Goal: Task Accomplishment & Management: Manage account settings

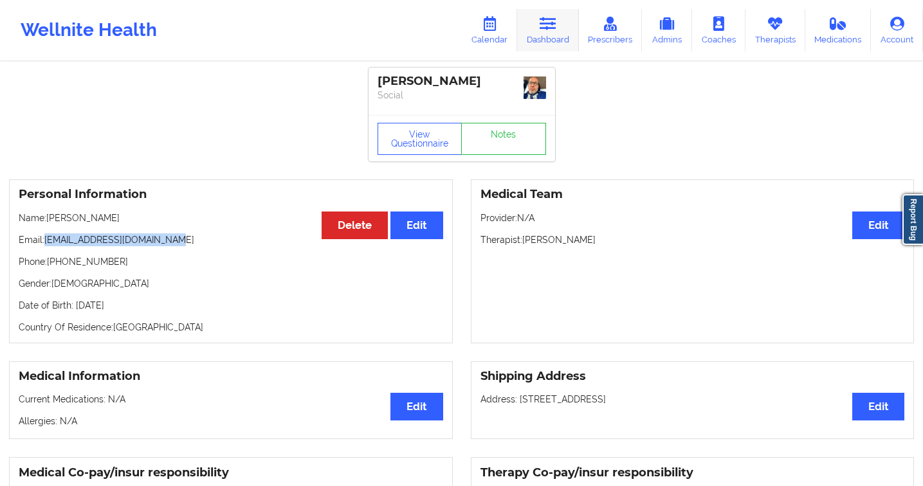
click at [550, 29] on icon at bounding box center [548, 24] width 17 height 14
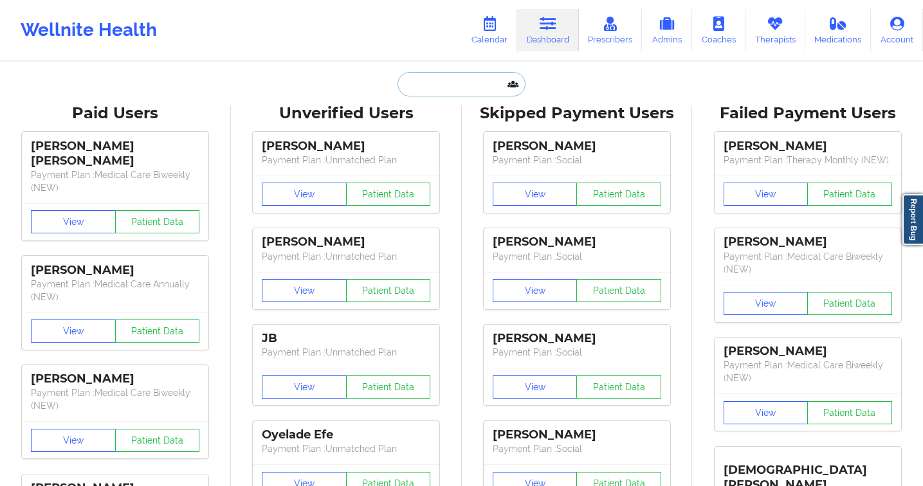
click at [431, 87] on input "text" at bounding box center [461, 84] width 127 height 24
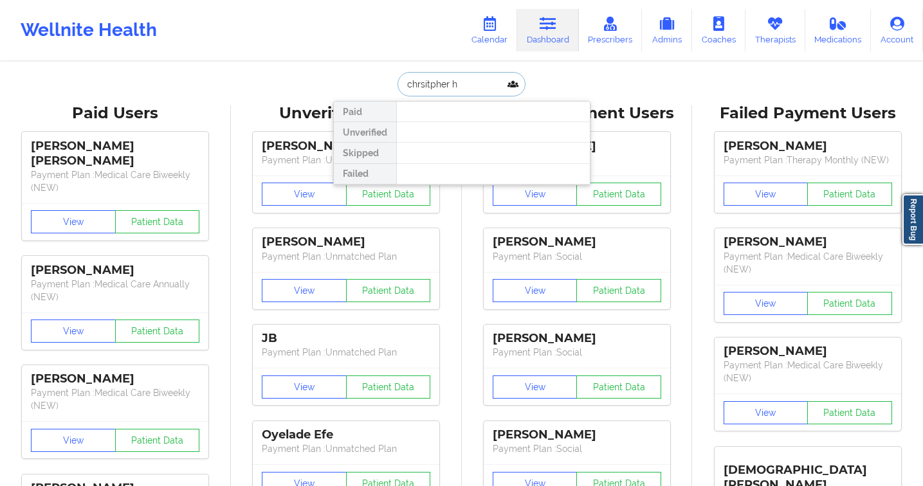
type input "chrsitpher h"
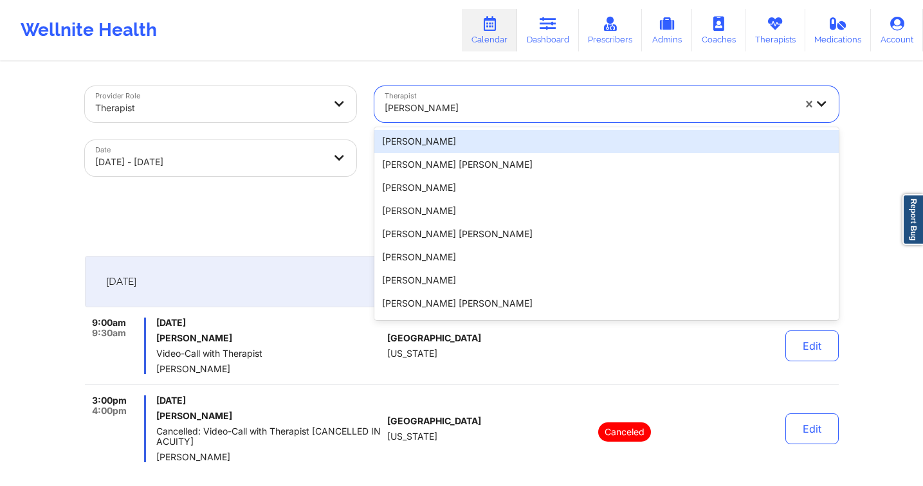
click at [577, 114] on div at bounding box center [589, 107] width 409 height 15
type input "[PERSON_NAME]"
select select "2025-9"
select select "2025-10"
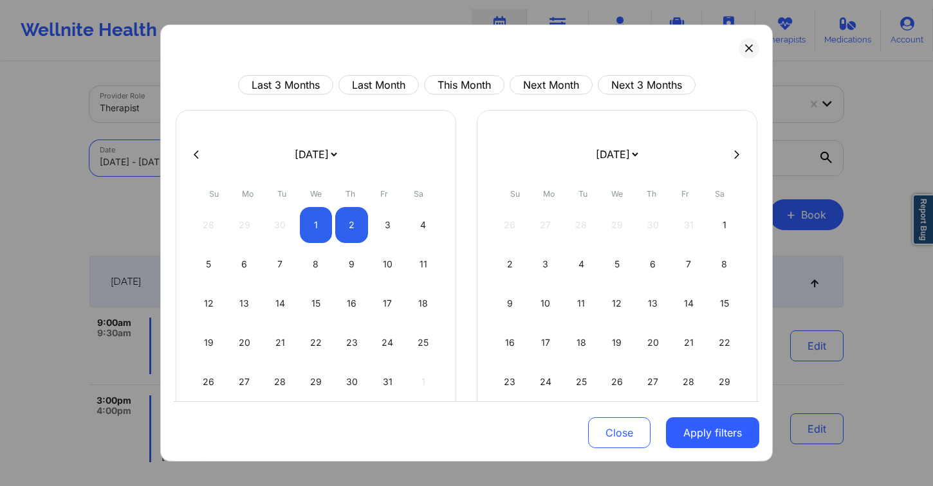
click at [195, 151] on icon at bounding box center [196, 154] width 5 height 10
select select "2025-8"
select select "2025-9"
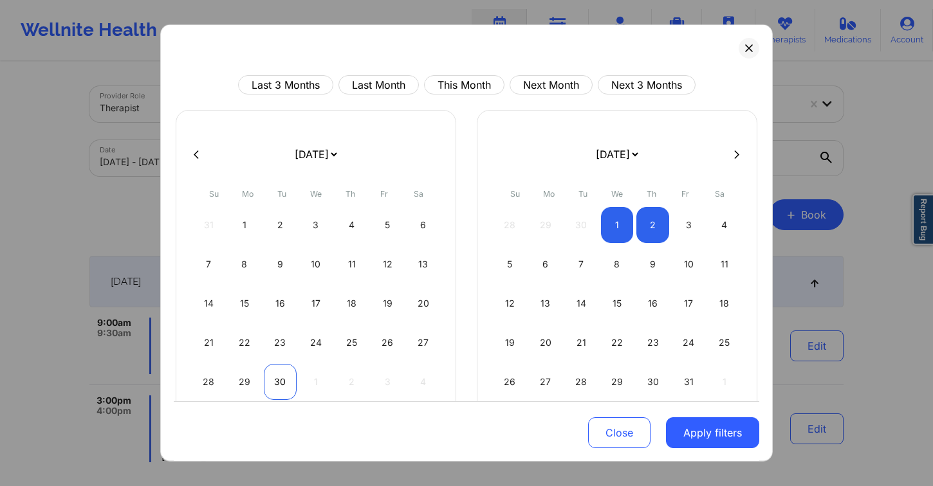
click at [268, 386] on div "30" at bounding box center [280, 382] width 33 height 36
select select "2025-8"
select select "2025-9"
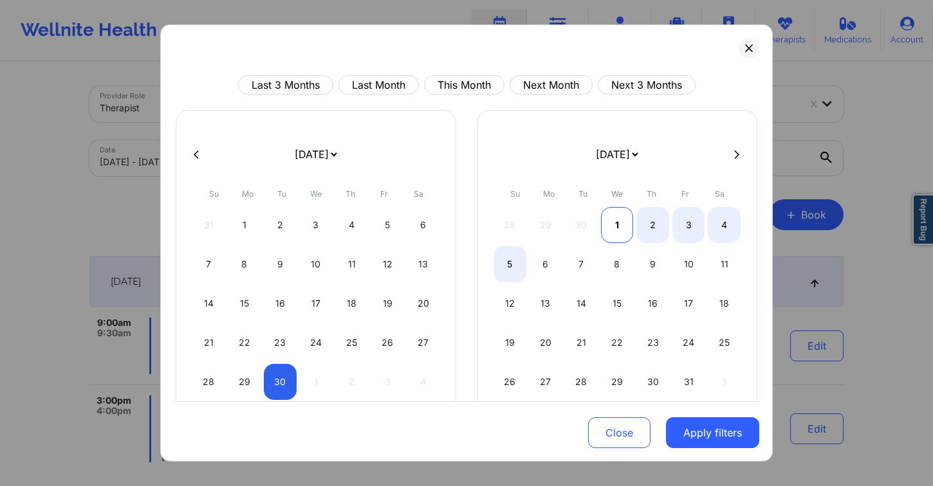
select select "2025-8"
select select "2025-9"
click at [612, 229] on div "1" at bounding box center [617, 225] width 33 height 36
select select "2025-8"
select select "2025-9"
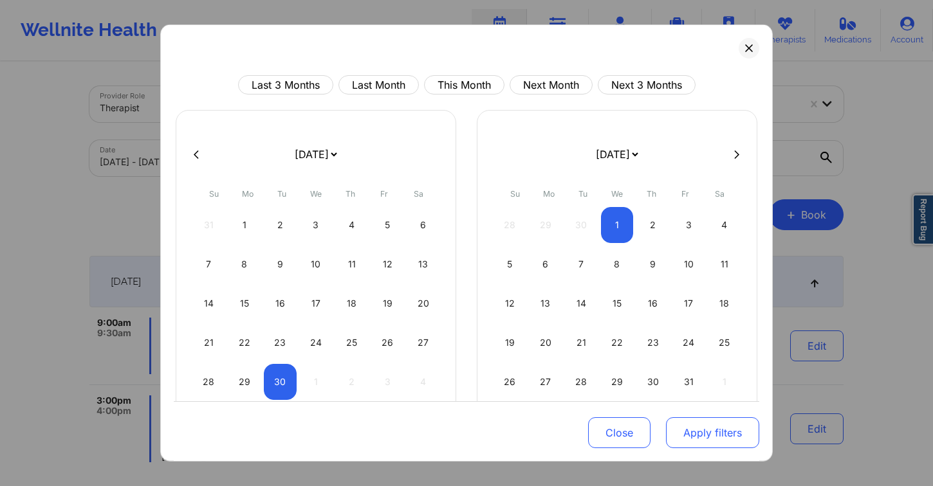
click at [701, 427] on button "Apply filters" at bounding box center [712, 432] width 93 height 31
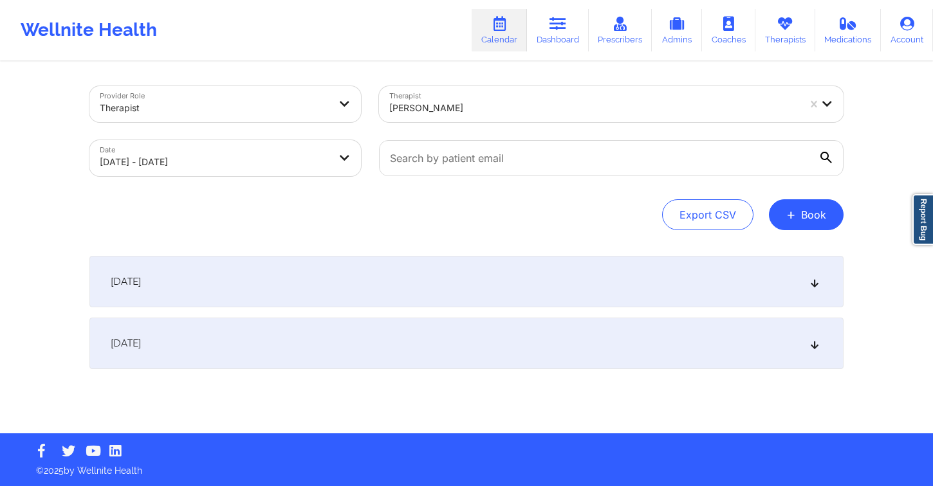
click at [477, 113] on div at bounding box center [593, 107] width 409 height 15
type input "[PERSON_NAME]"
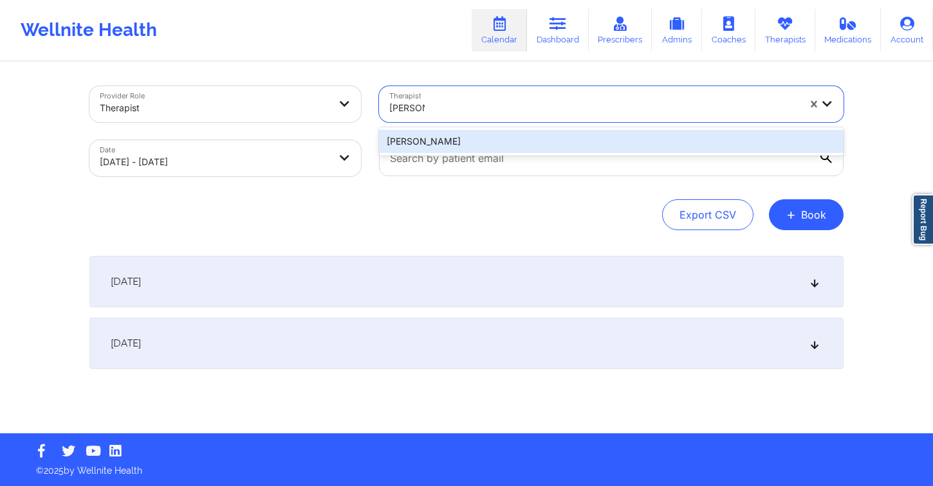
click at [459, 148] on div "[PERSON_NAME]" at bounding box center [611, 141] width 464 height 23
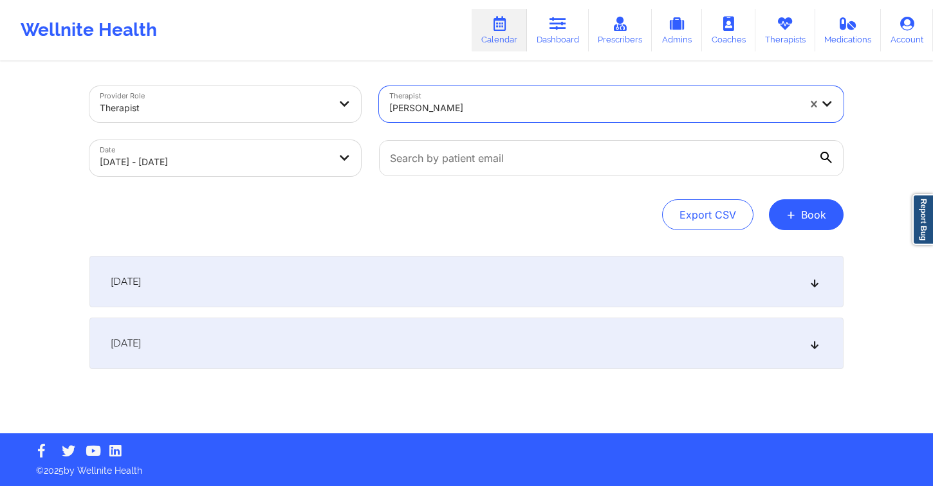
click at [430, 271] on div "[DATE]" at bounding box center [466, 281] width 754 height 51
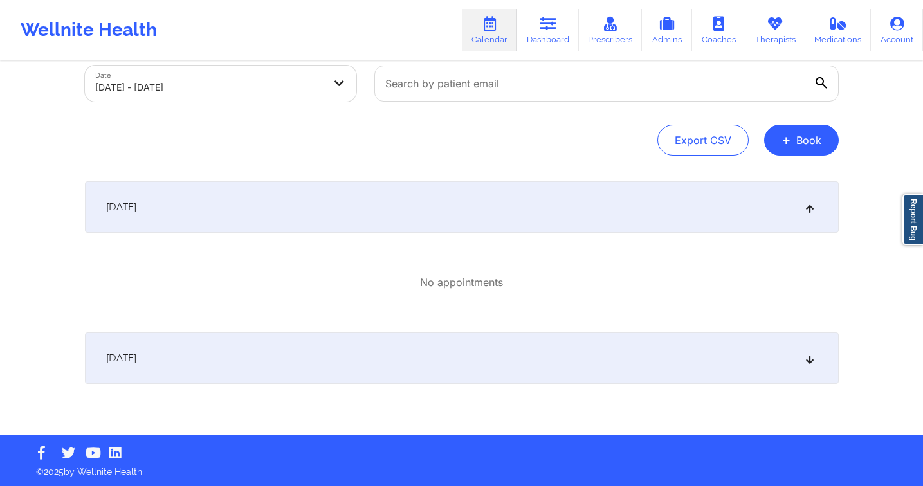
scroll to position [76, 0]
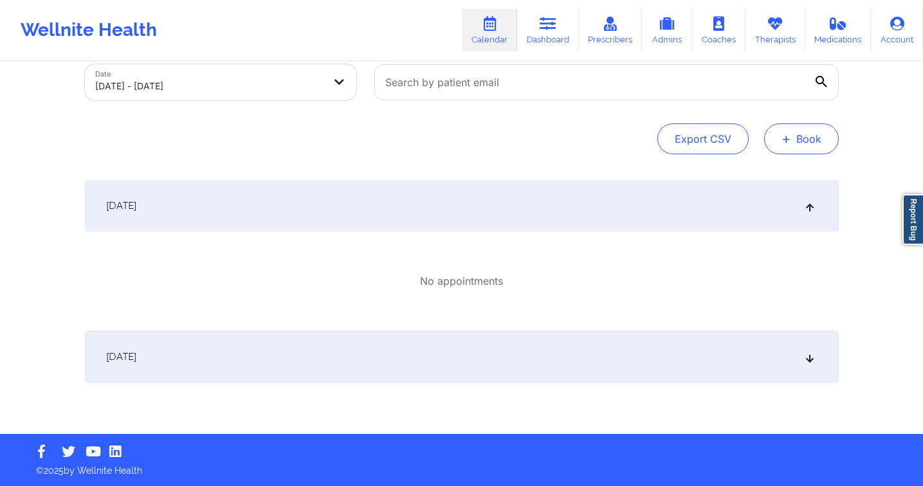
click at [794, 145] on button "+ Book" at bounding box center [801, 138] width 75 height 31
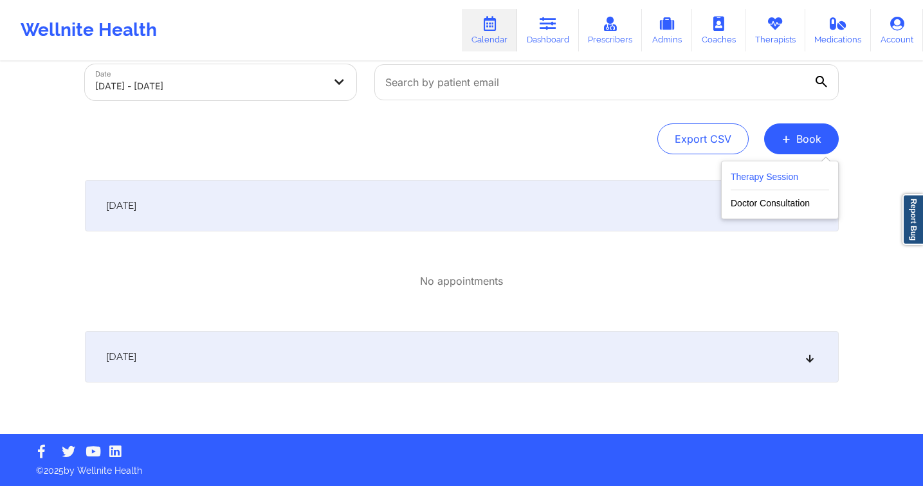
click at [758, 181] on button "Therapy Session" at bounding box center [780, 179] width 98 height 21
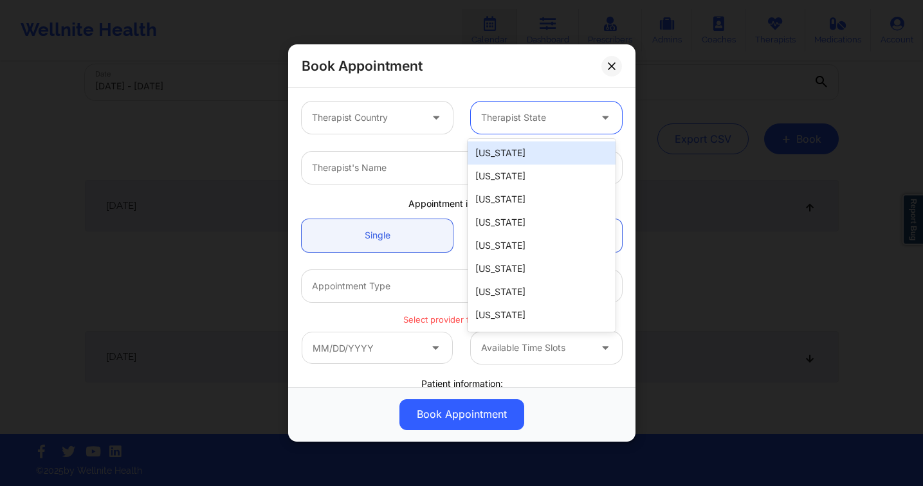
click at [486, 103] on div "Therapist State" at bounding box center [531, 118] width 120 height 32
type input "v"
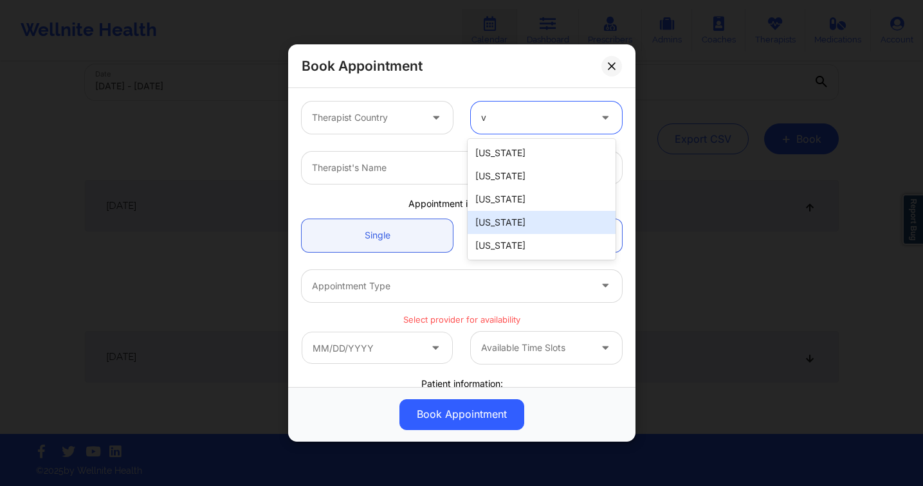
click at [530, 217] on div "[US_STATE]" at bounding box center [542, 222] width 148 height 23
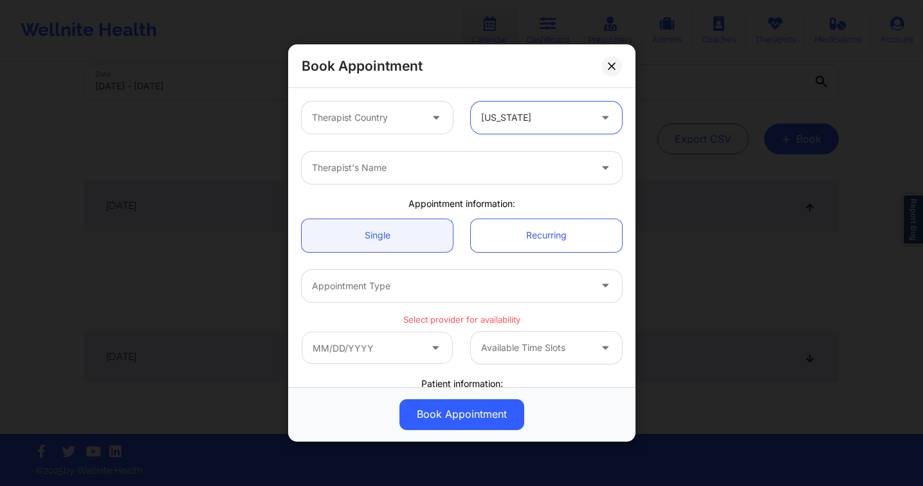
click at [404, 179] on div "Therapist's Name" at bounding box center [446, 168] width 289 height 32
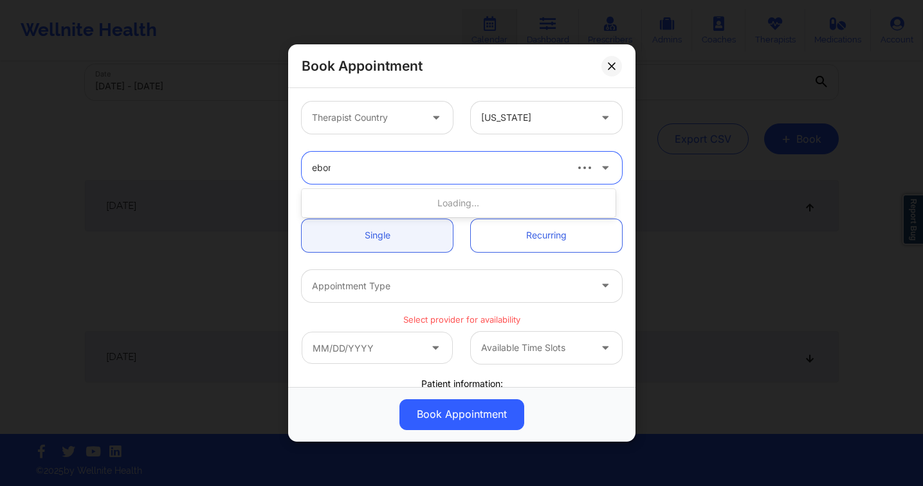
type input "ebony"
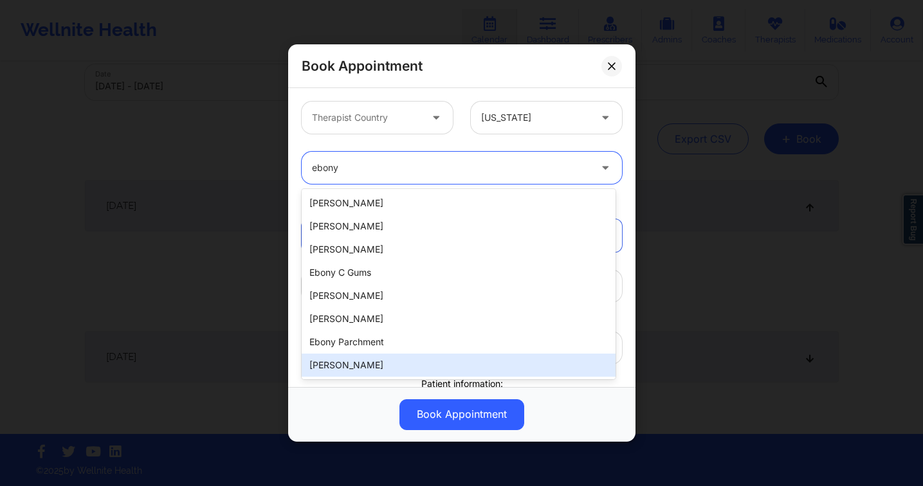
click at [396, 363] on div "[PERSON_NAME]" at bounding box center [459, 365] width 314 height 23
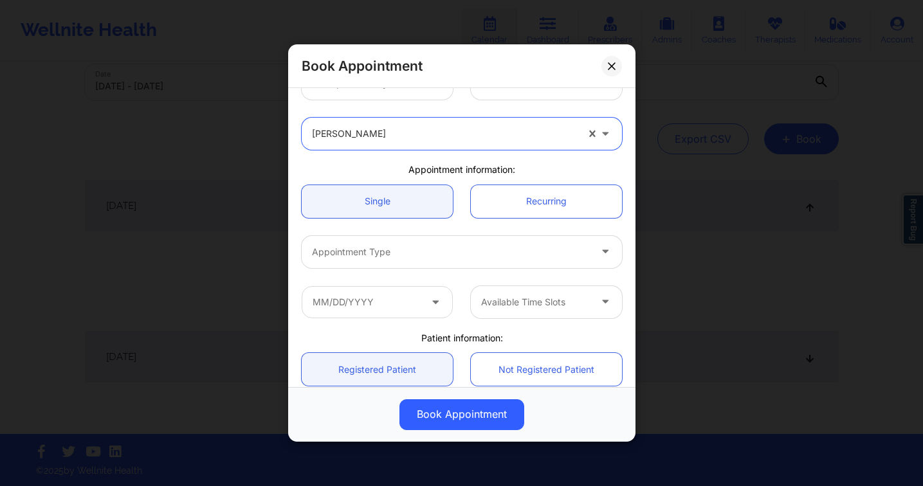
scroll to position [52, 0]
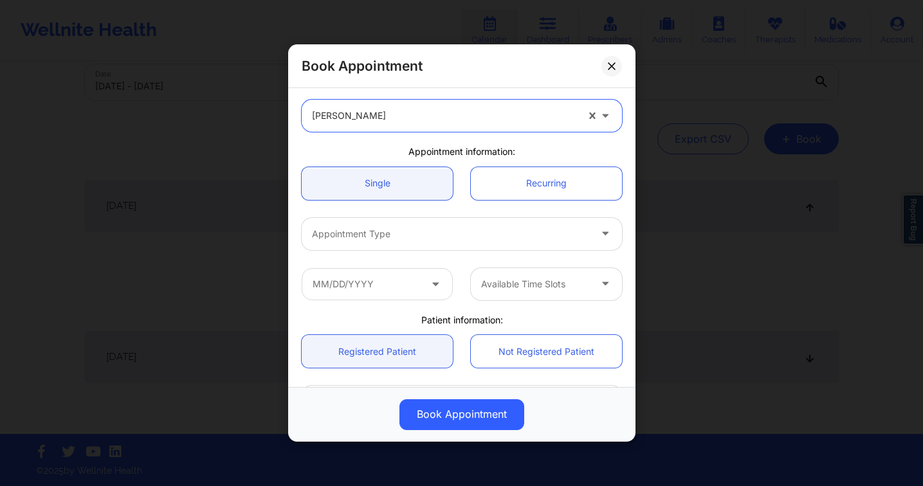
click at [395, 235] on div at bounding box center [451, 233] width 278 height 15
click at [396, 235] on div at bounding box center [451, 233] width 278 height 15
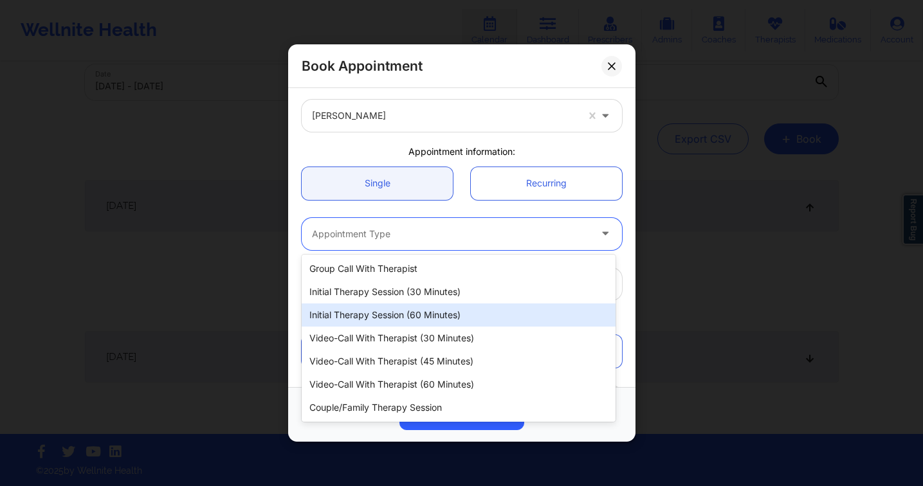
click at [436, 307] on div "Initial Therapy Session (60 minutes)" at bounding box center [459, 315] width 314 height 23
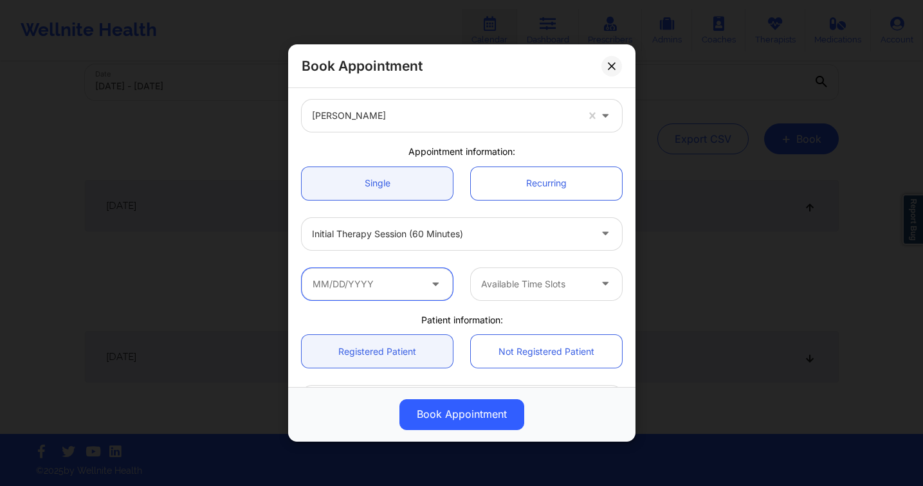
click at [359, 286] on input "text" at bounding box center [377, 284] width 151 height 32
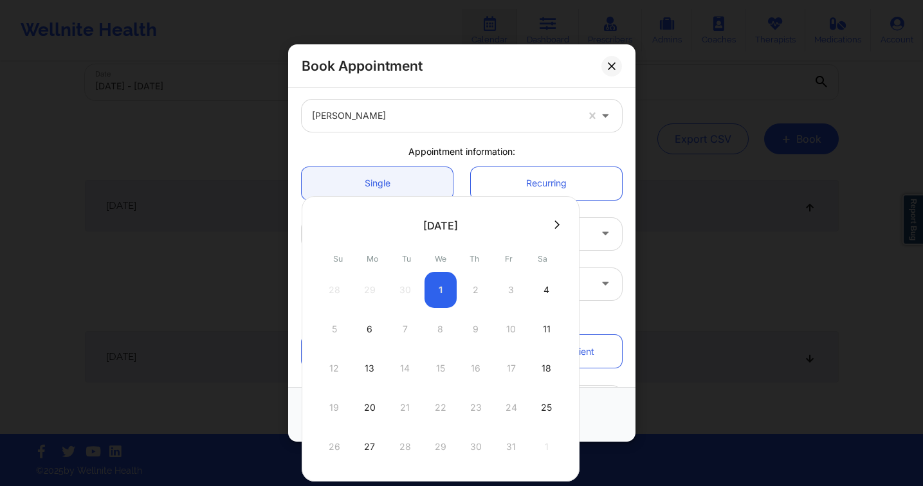
click at [437, 291] on div "28 29 30 1 2 3 4" at bounding box center [440, 290] width 244 height 36
click at [554, 221] on icon at bounding box center [556, 225] width 5 height 8
click at [322, 229] on icon at bounding box center [324, 225] width 5 height 10
click at [438, 286] on div "28 29 30 1 2 3 4" at bounding box center [440, 290] width 244 height 36
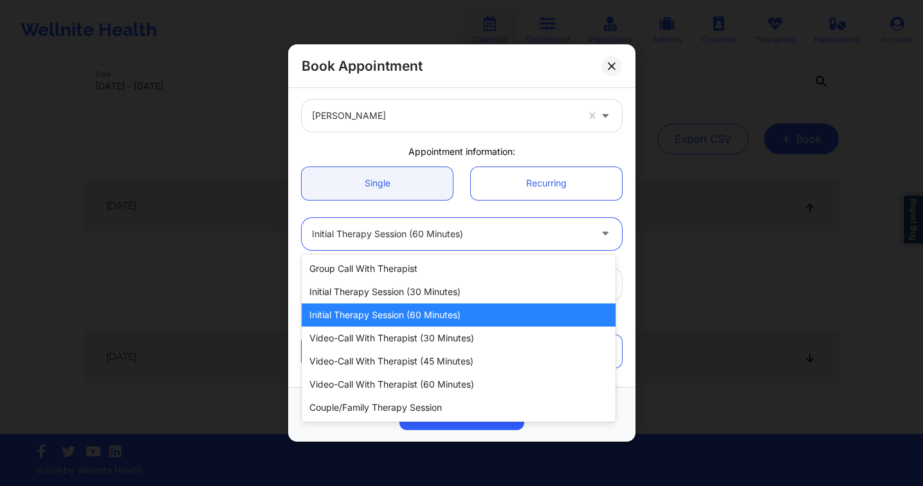
click at [599, 226] on icon at bounding box center [605, 231] width 13 height 11
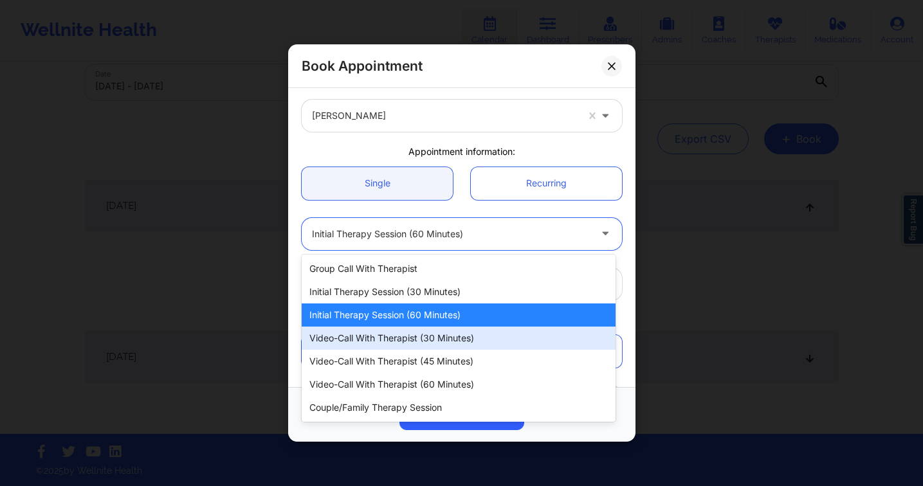
click at [448, 336] on div "Video-Call with Therapist (30 minutes)" at bounding box center [459, 338] width 314 height 23
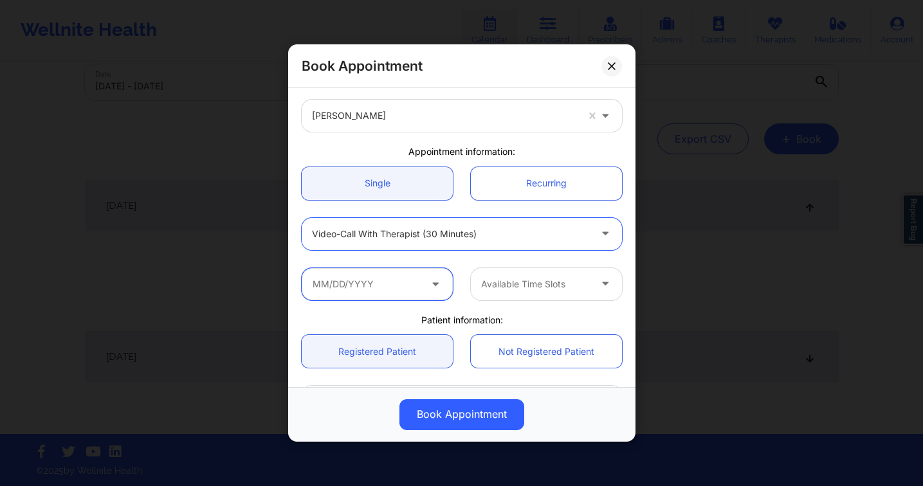
click at [398, 277] on input "text" at bounding box center [377, 284] width 151 height 32
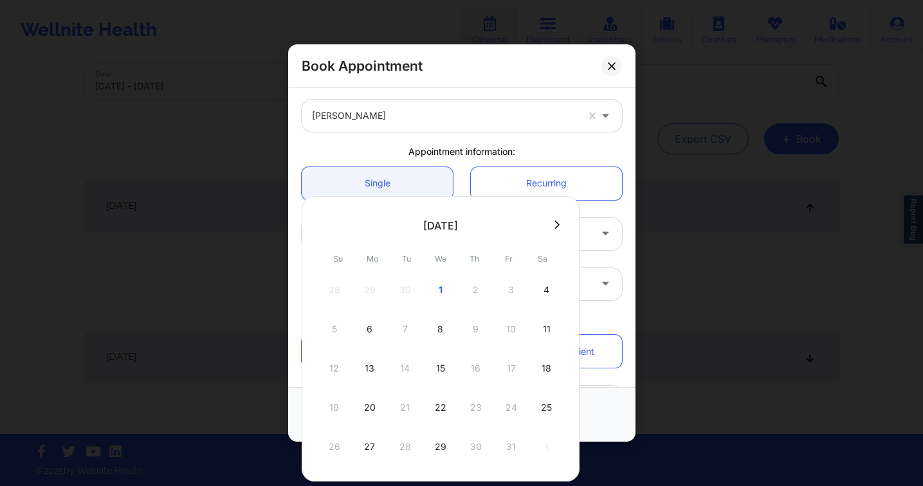
click at [607, 262] on div "Available Time Slots" at bounding box center [462, 284] width 338 height 50
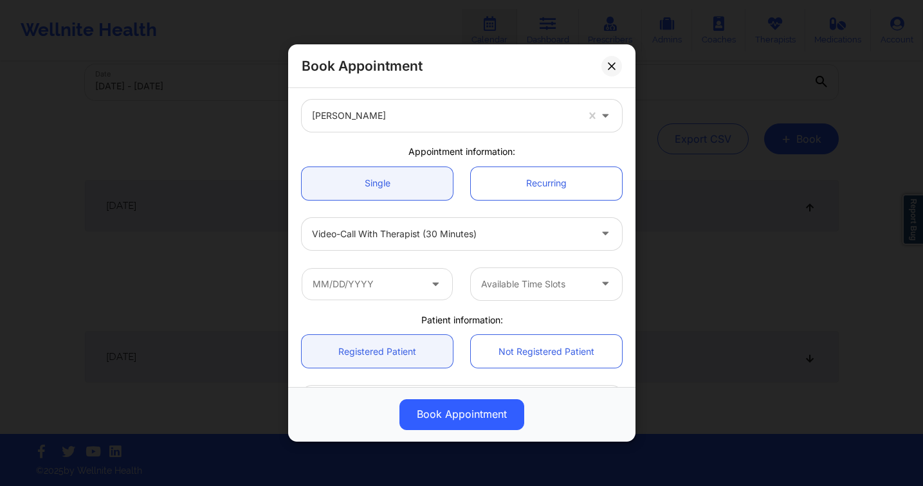
click at [423, 235] on div at bounding box center [451, 233] width 278 height 15
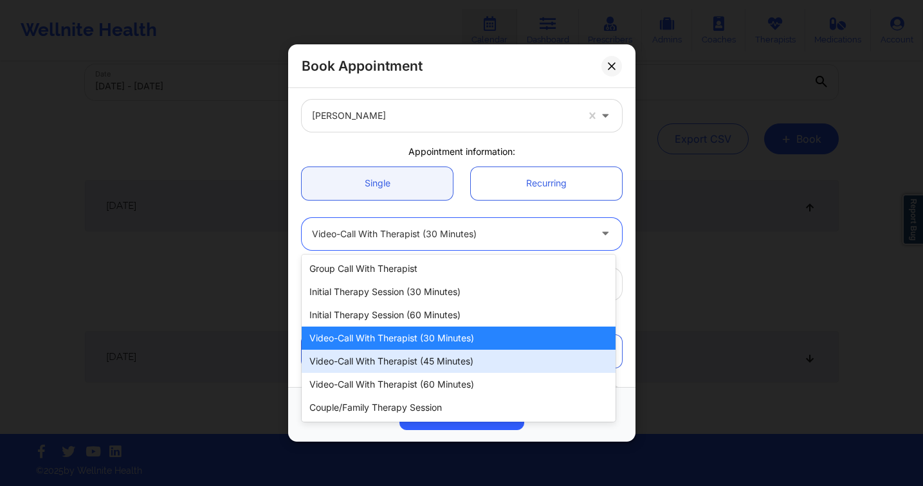
click at [431, 359] on div "Video-Call with Therapist (45 minutes)" at bounding box center [459, 361] width 314 height 23
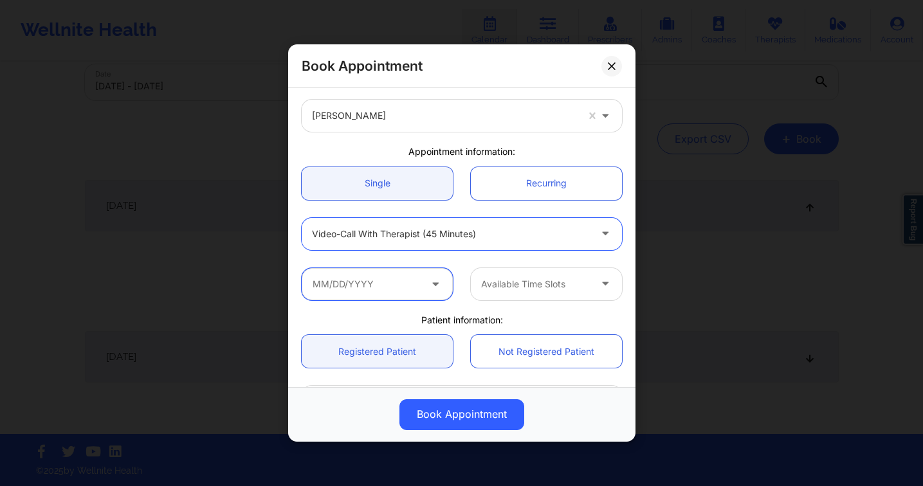
click at [354, 296] on input "text" at bounding box center [377, 284] width 151 height 32
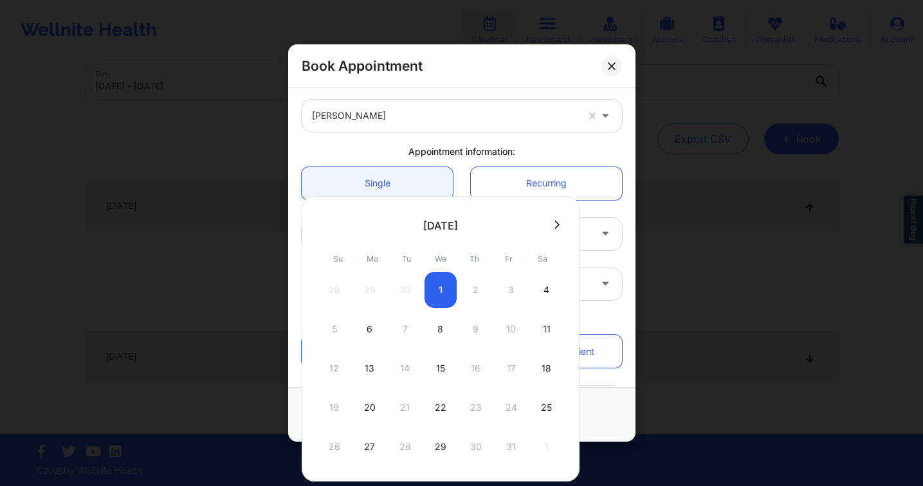
click at [444, 295] on div "28 29 30 1 2 3 4" at bounding box center [440, 290] width 244 height 36
click at [544, 288] on div "4" at bounding box center [547, 290] width 32 height 36
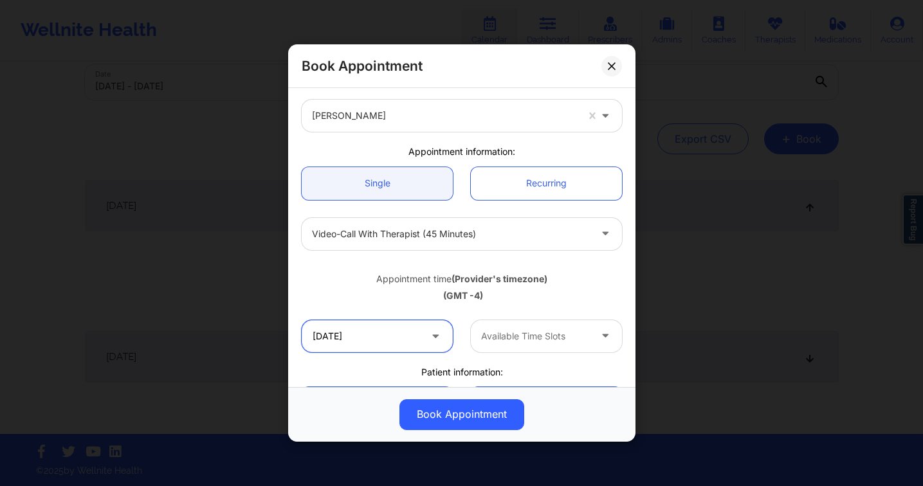
drag, startPoint x: 383, startPoint y: 334, endPoint x: 389, endPoint y: 333, distance: 6.7
click at [383, 334] on input "[DATE]" at bounding box center [377, 336] width 151 height 32
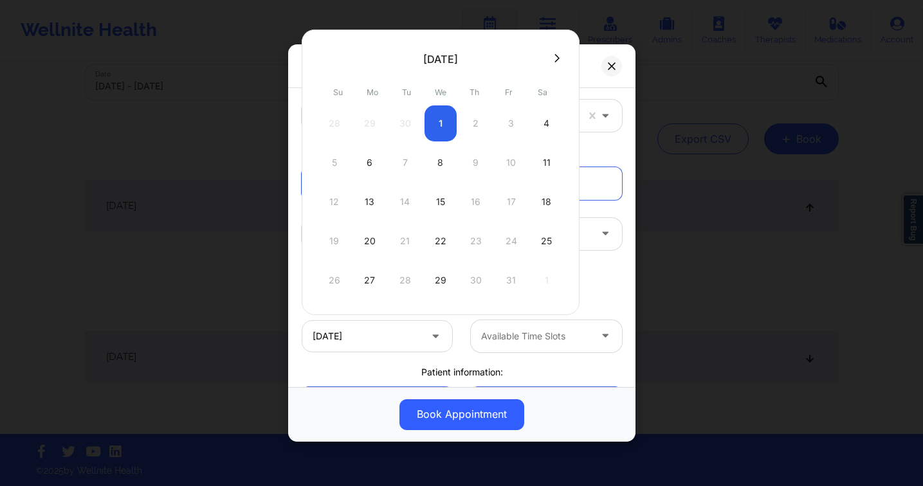
click at [446, 126] on div "28 29 30 1 2 3 4" at bounding box center [440, 123] width 244 height 36
drag, startPoint x: 596, startPoint y: 307, endPoint x: 559, endPoint y: 301, distance: 37.2
click at [596, 307] on div "Appointment time (Provider's timezone) (GMT -4)" at bounding box center [462, 285] width 338 height 52
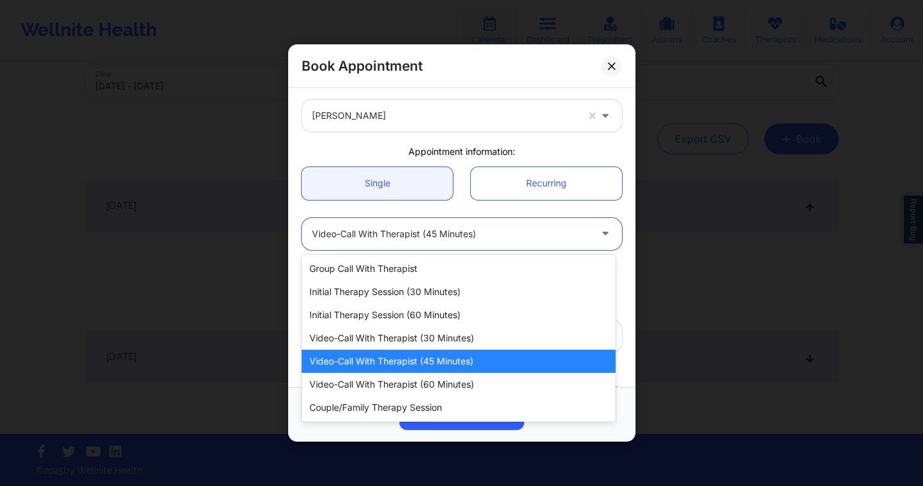
click at [430, 231] on div at bounding box center [451, 233] width 278 height 15
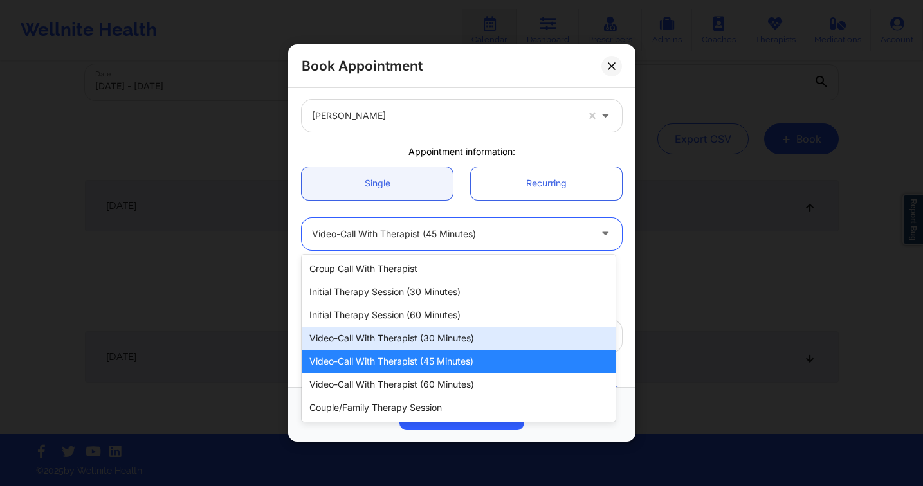
click at [446, 336] on div "Video-Call with Therapist (30 minutes)" at bounding box center [459, 338] width 314 height 23
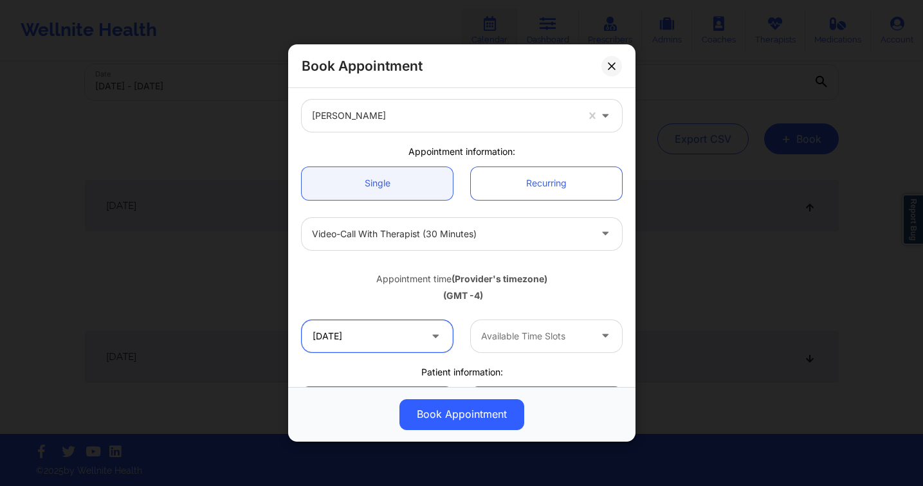
click at [367, 337] on input "[DATE]" at bounding box center [377, 336] width 151 height 32
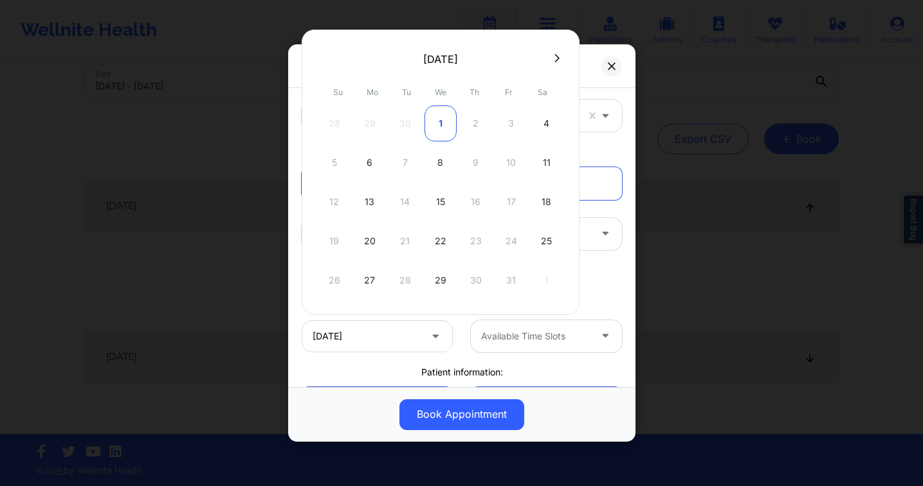
click at [444, 123] on div "1" at bounding box center [441, 123] width 32 height 36
type input "[DATE]"
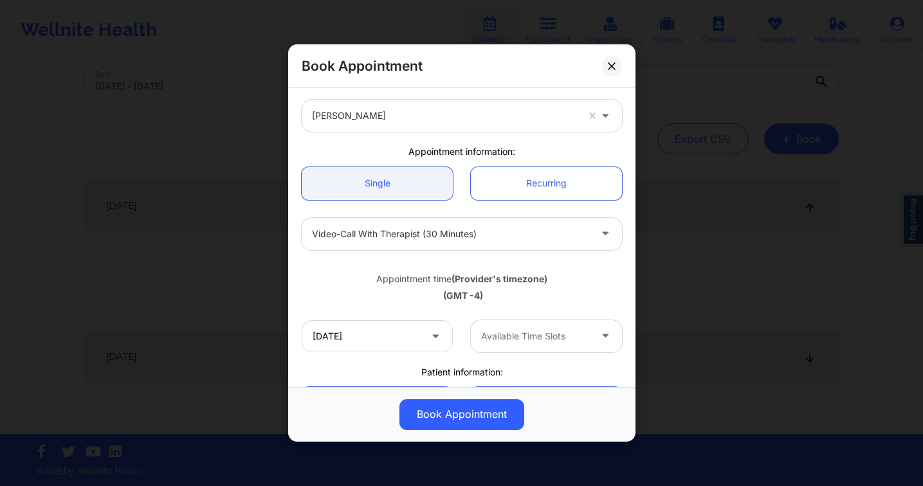
click at [510, 340] on div at bounding box center [535, 336] width 109 height 15
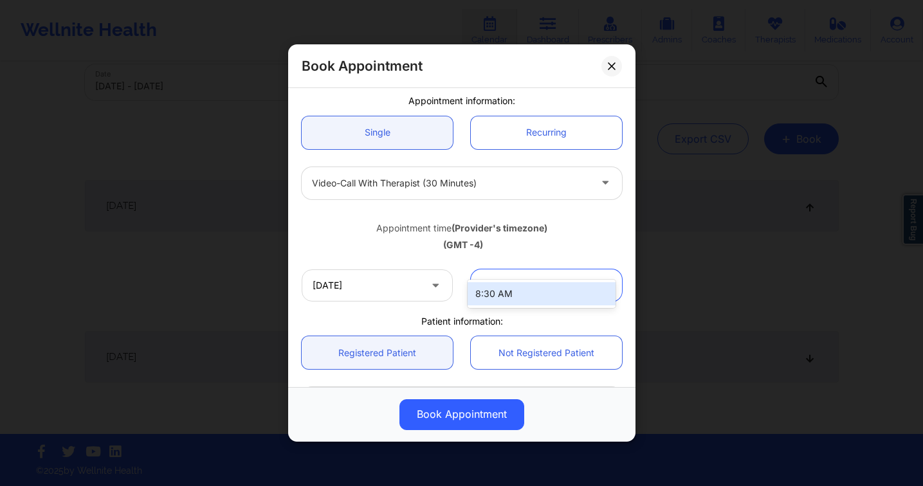
scroll to position [129, 0]
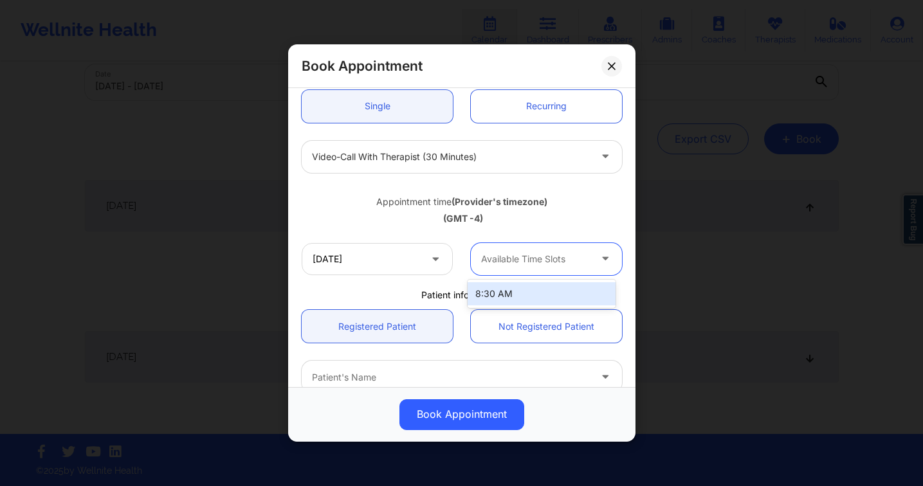
click at [516, 297] on div "8:30 AM" at bounding box center [542, 293] width 148 height 23
click at [610, 66] on icon at bounding box center [611, 65] width 7 height 7
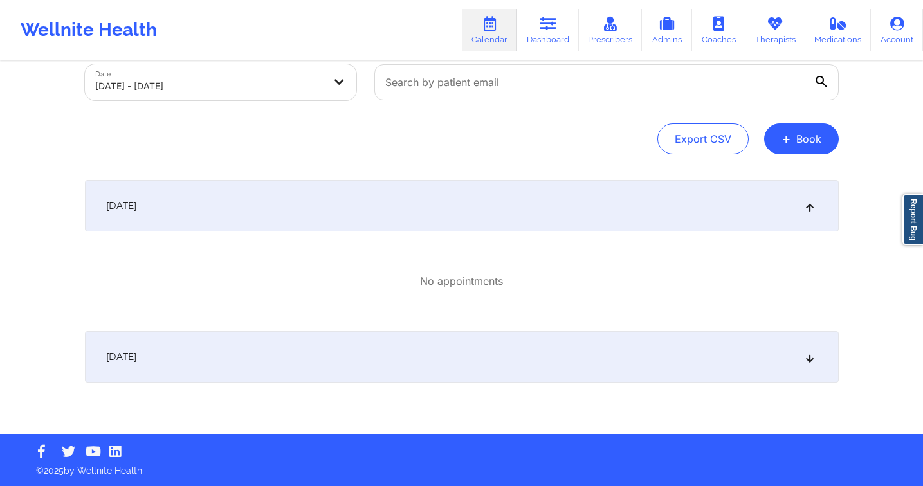
click at [292, 213] on div "[DATE]" at bounding box center [462, 205] width 754 height 51
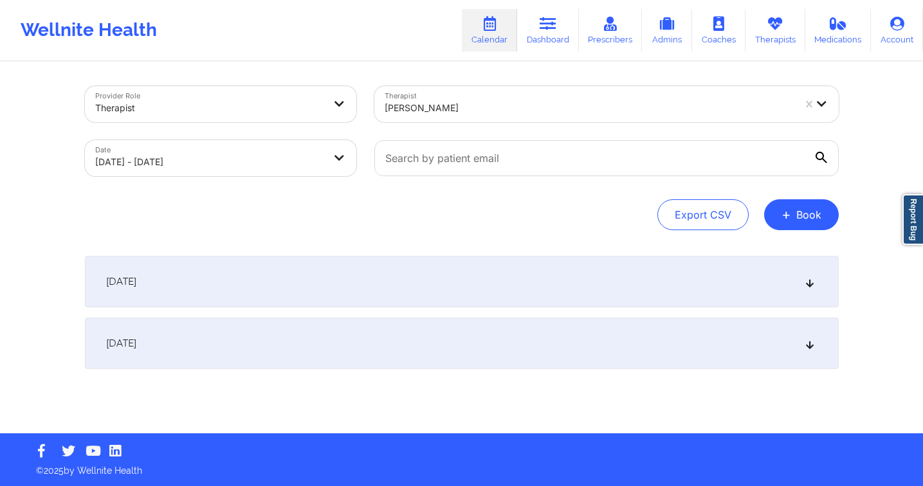
scroll to position [0, 0]
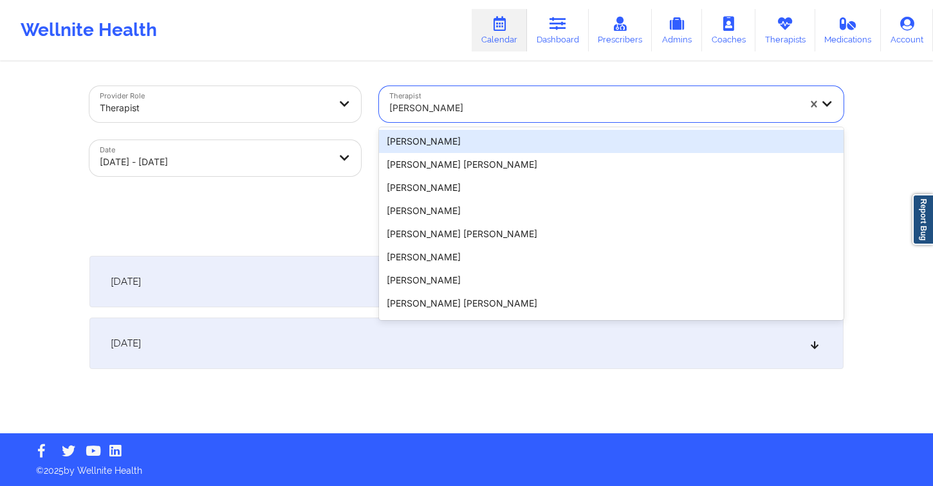
click at [439, 112] on div at bounding box center [593, 107] width 409 height 15
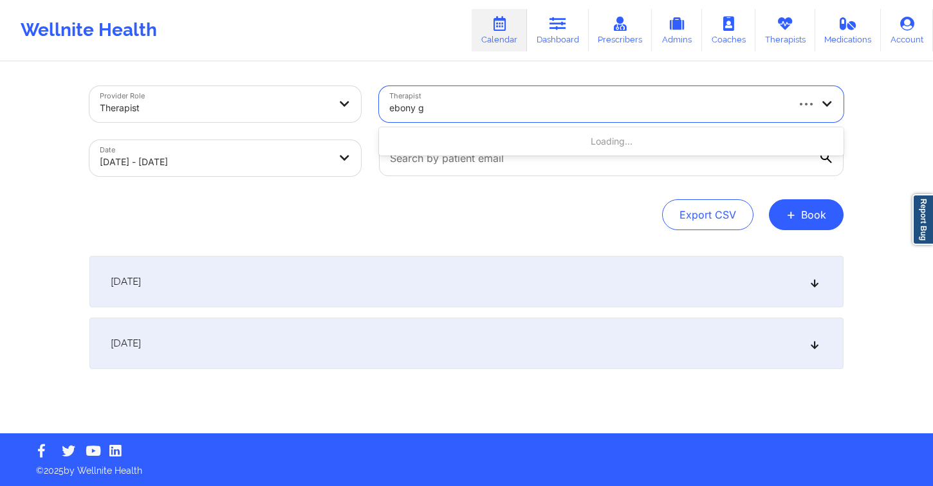
type input "ebony"
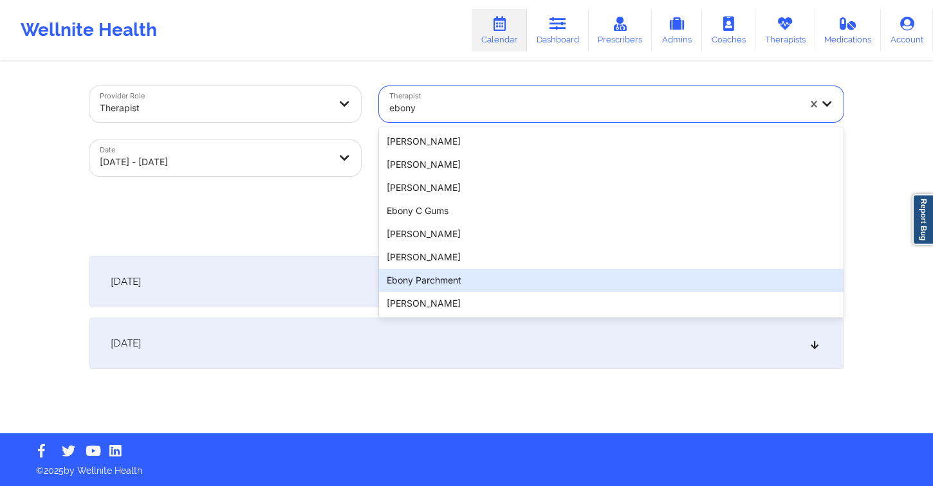
click at [435, 304] on div "[PERSON_NAME]" at bounding box center [611, 303] width 464 height 23
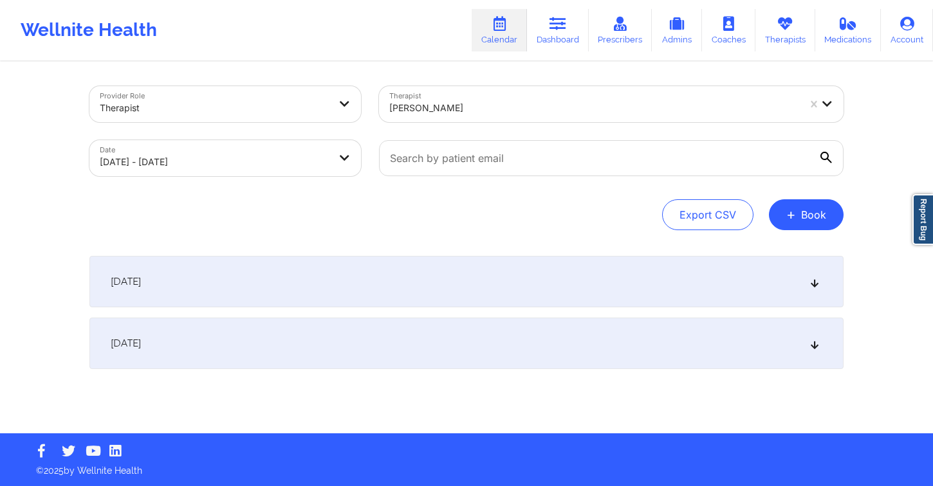
click at [276, 280] on div "[DATE]" at bounding box center [466, 281] width 754 height 51
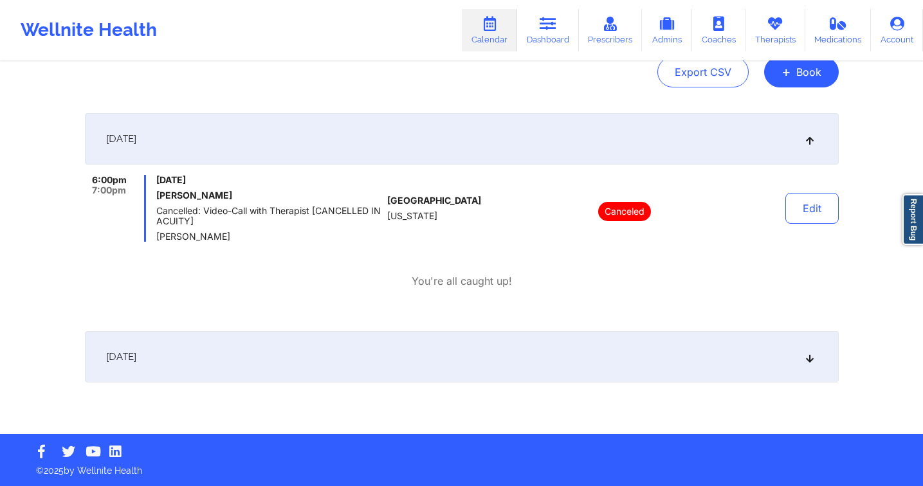
click at [242, 361] on div "[DATE]" at bounding box center [462, 356] width 754 height 51
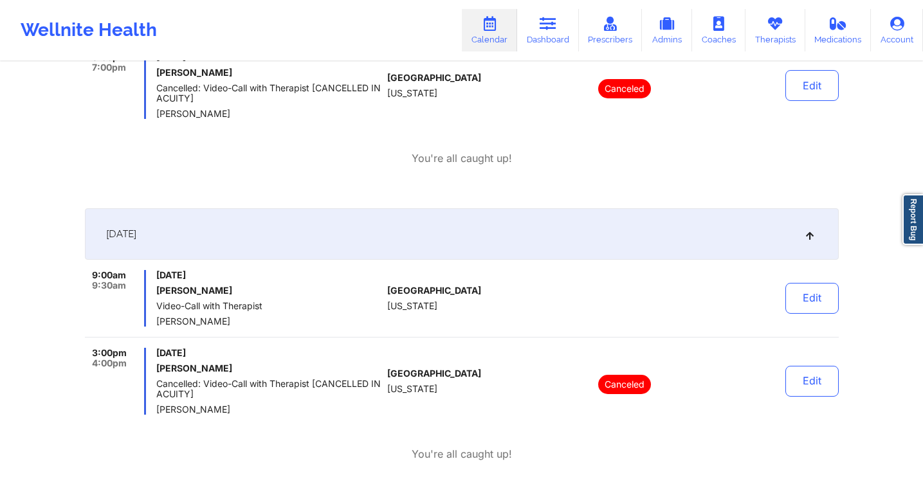
scroll to position [340, 0]
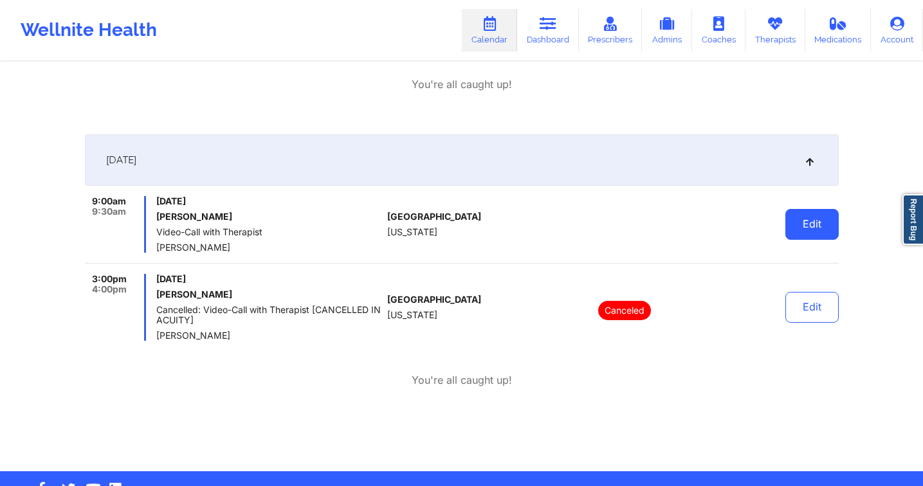
click at [810, 215] on button "Edit" at bounding box center [811, 224] width 53 height 31
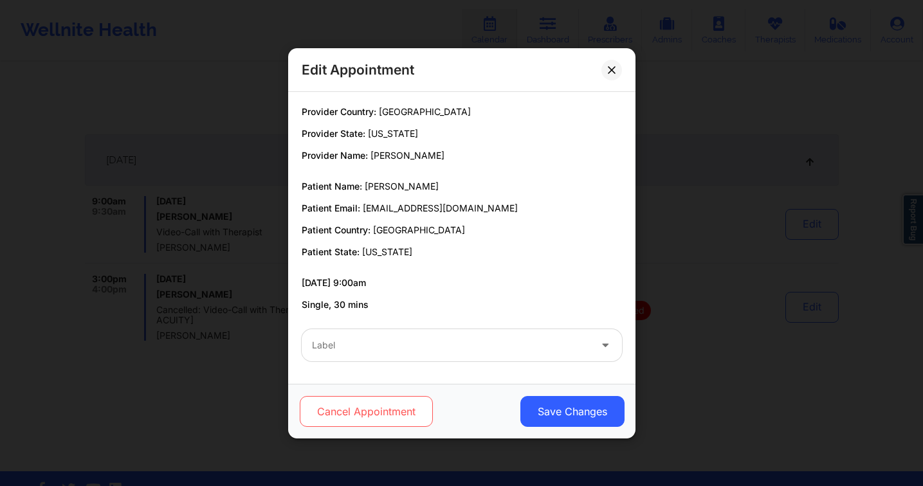
click at [378, 411] on button "Cancel Appointment" at bounding box center [365, 411] width 133 height 31
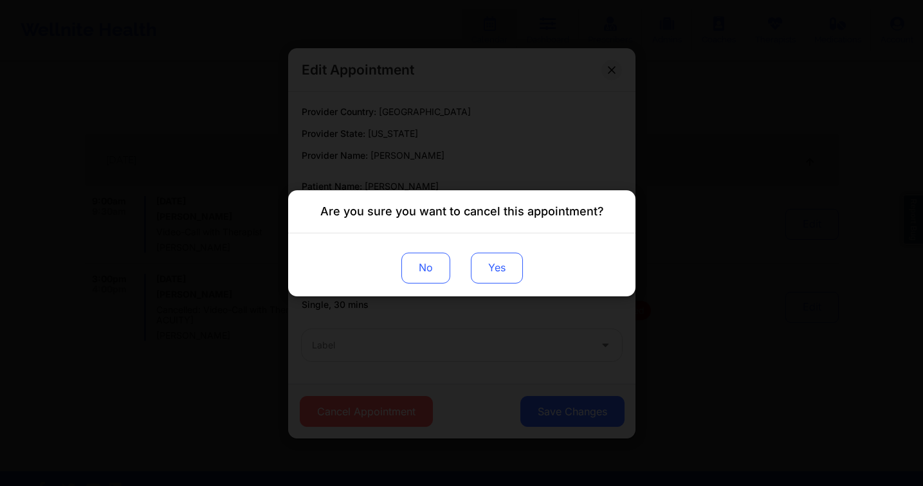
click at [503, 265] on button "Yes" at bounding box center [496, 267] width 52 height 31
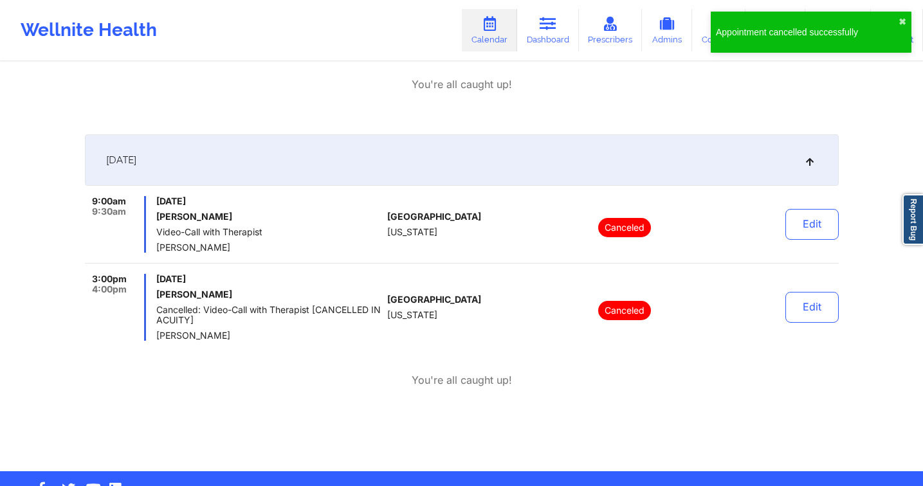
scroll to position [68, 0]
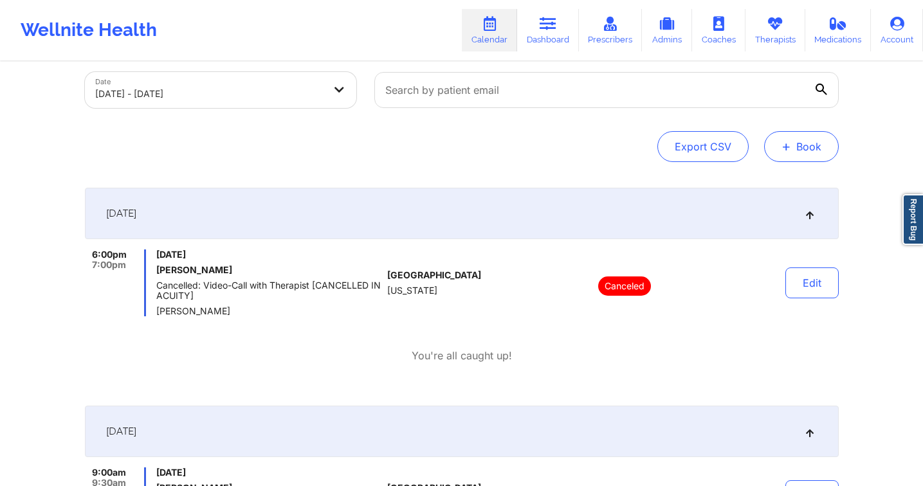
click at [803, 140] on button "+ Book" at bounding box center [801, 146] width 75 height 31
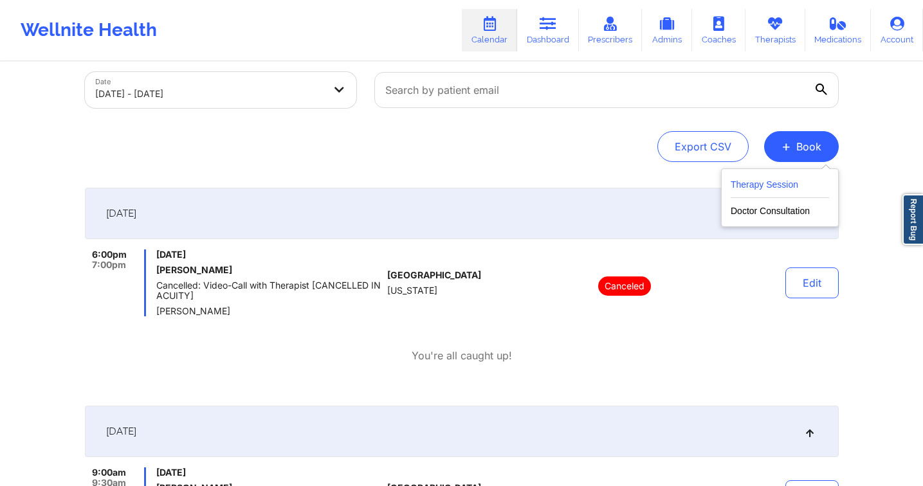
click at [761, 179] on button "Therapy Session" at bounding box center [780, 187] width 98 height 21
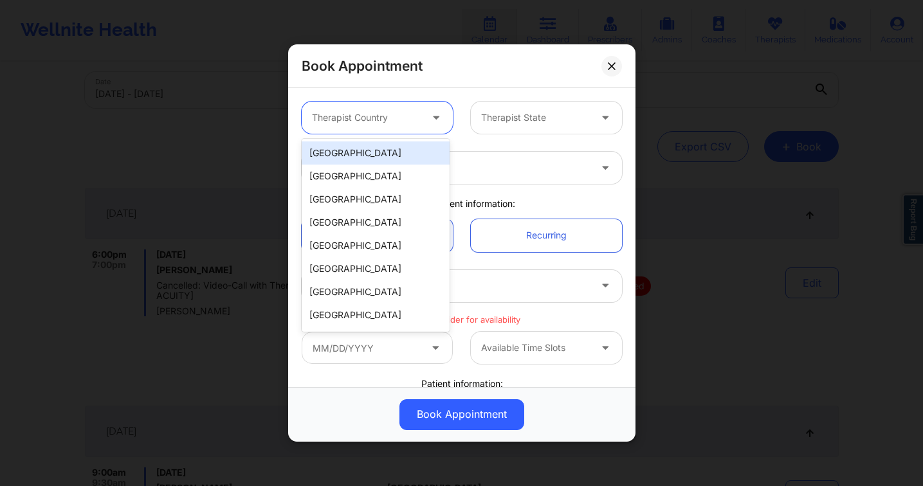
click at [408, 122] on div at bounding box center [366, 117] width 109 height 15
click at [371, 151] on div "[GEOGRAPHIC_DATA]" at bounding box center [376, 153] width 148 height 23
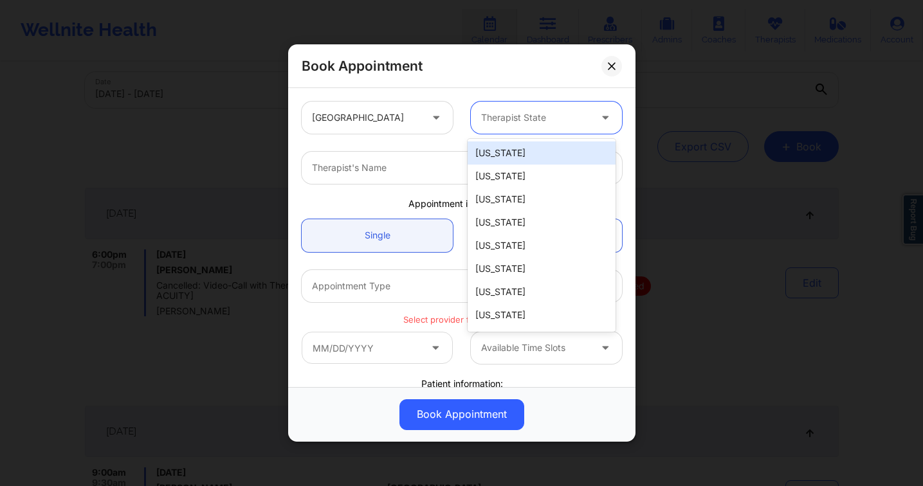
click at [524, 117] on div at bounding box center [535, 117] width 109 height 15
type input "vi"
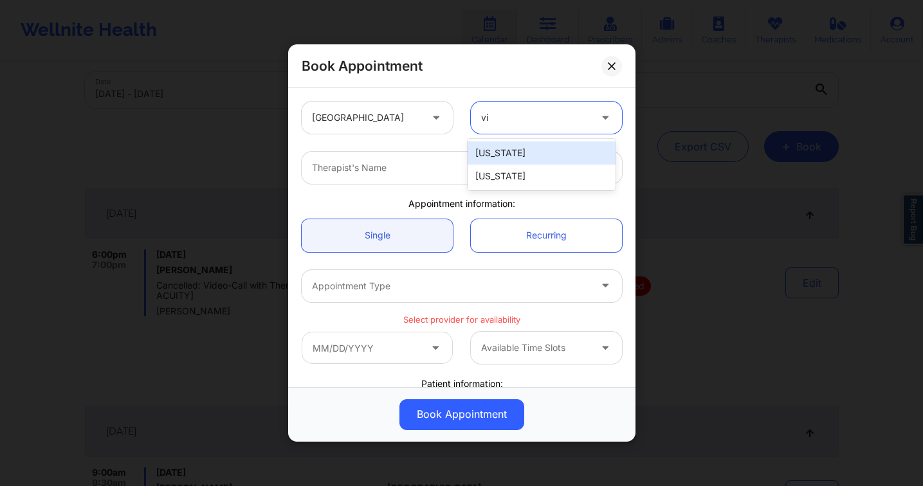
click at [518, 156] on div "[US_STATE]" at bounding box center [542, 153] width 148 height 23
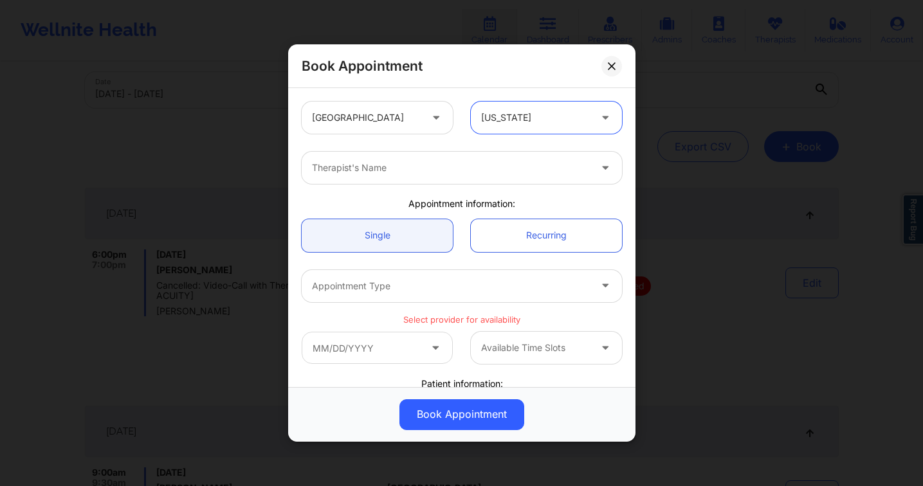
click at [388, 159] on div "Therapist's Name" at bounding box center [446, 168] width 289 height 32
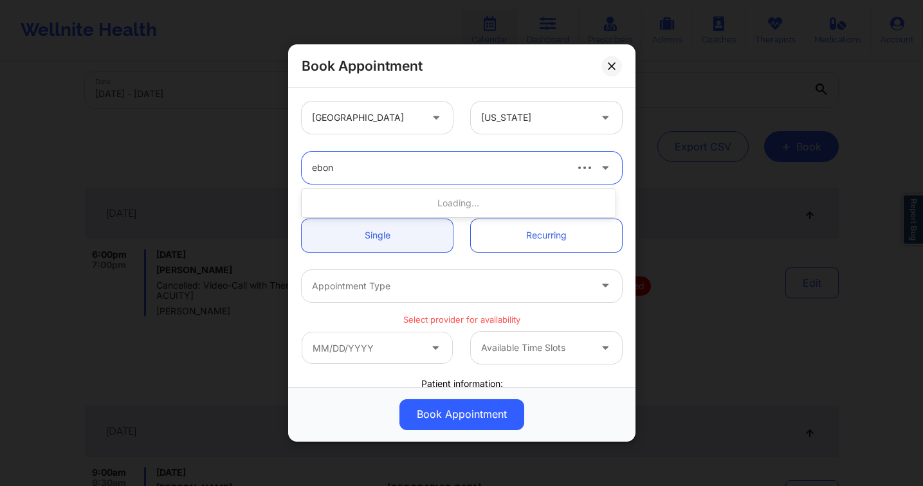
type input "ebony"
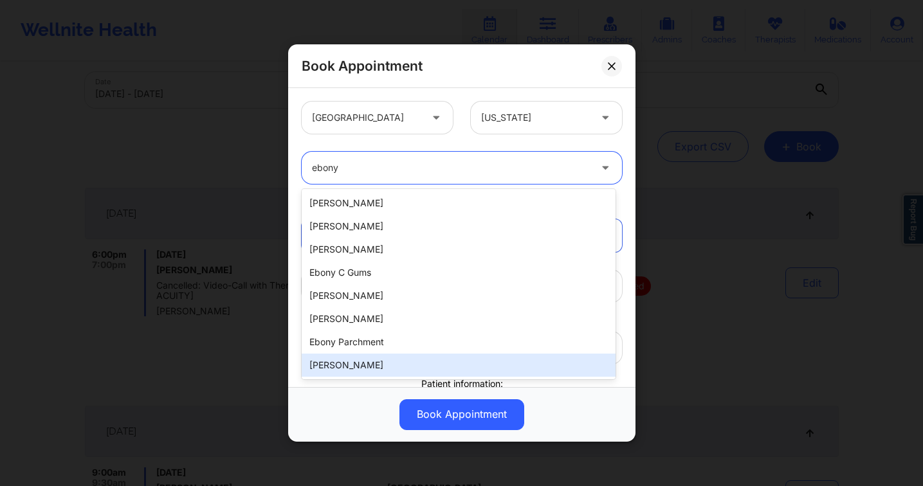
click at [386, 360] on div "[PERSON_NAME]" at bounding box center [459, 365] width 314 height 23
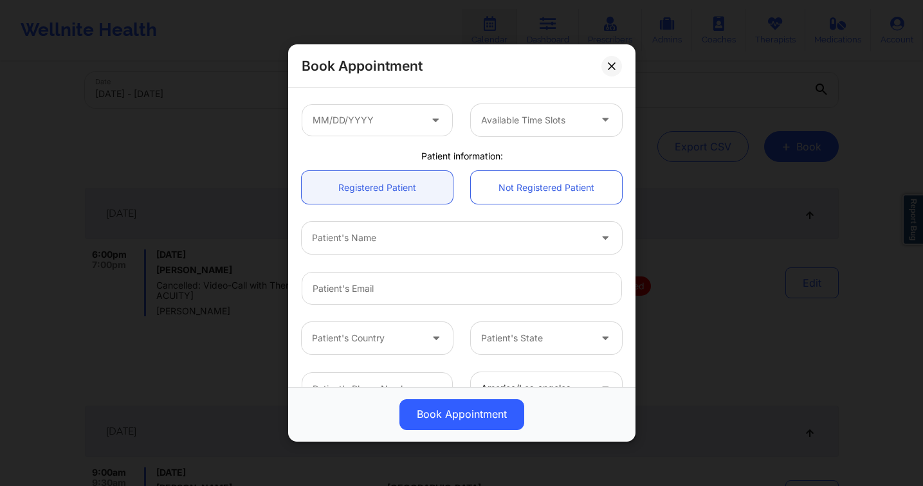
scroll to position [247, 0]
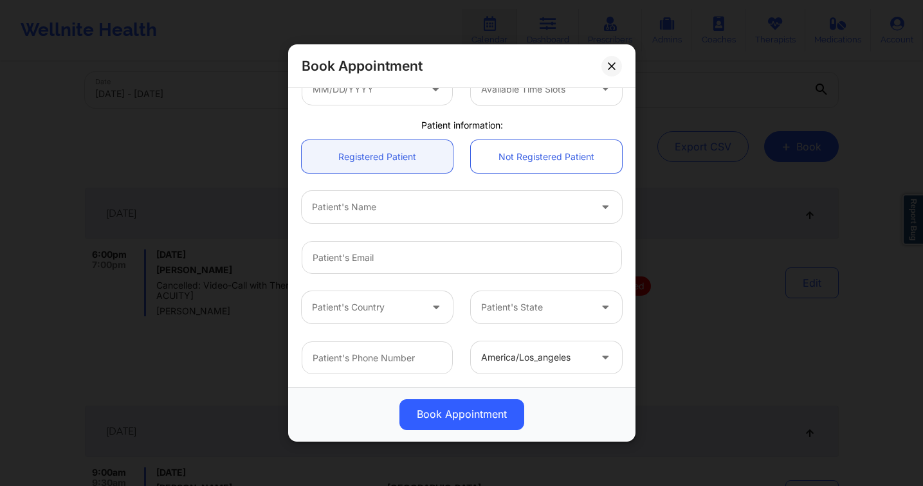
click at [368, 213] on div at bounding box center [451, 206] width 278 height 15
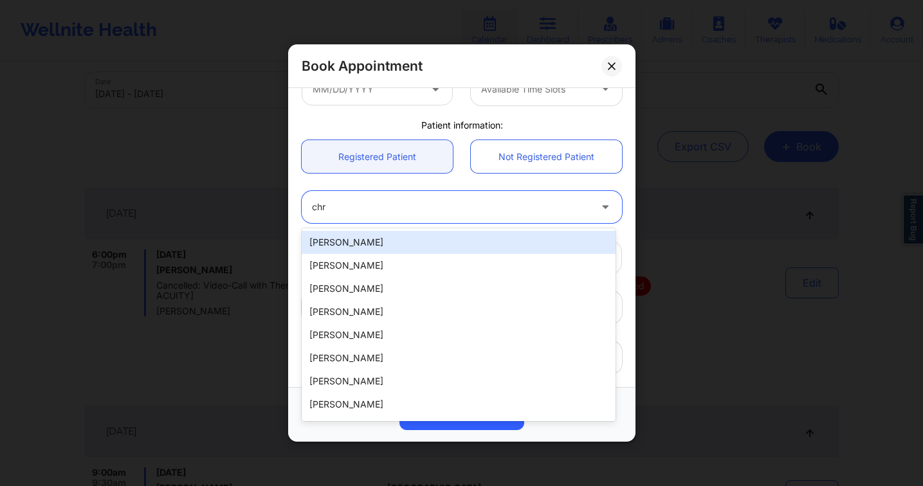
type input "chr"
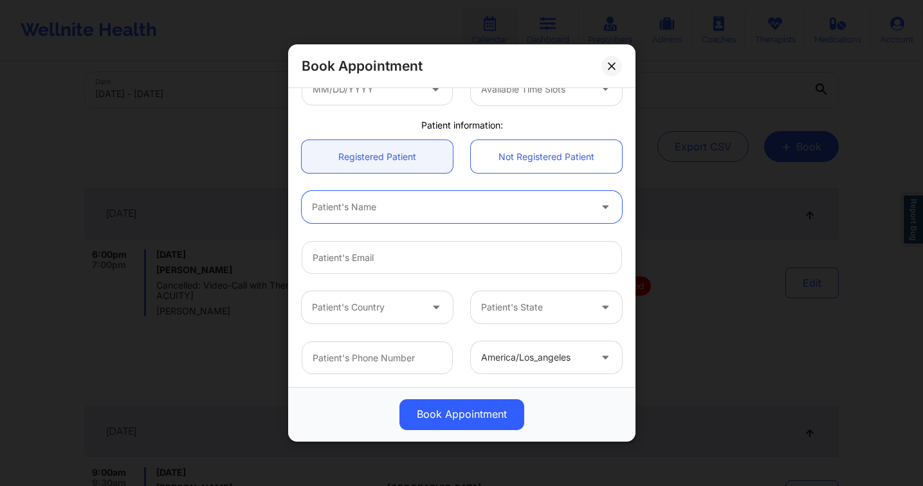
click at [425, 209] on div at bounding box center [451, 206] width 278 height 15
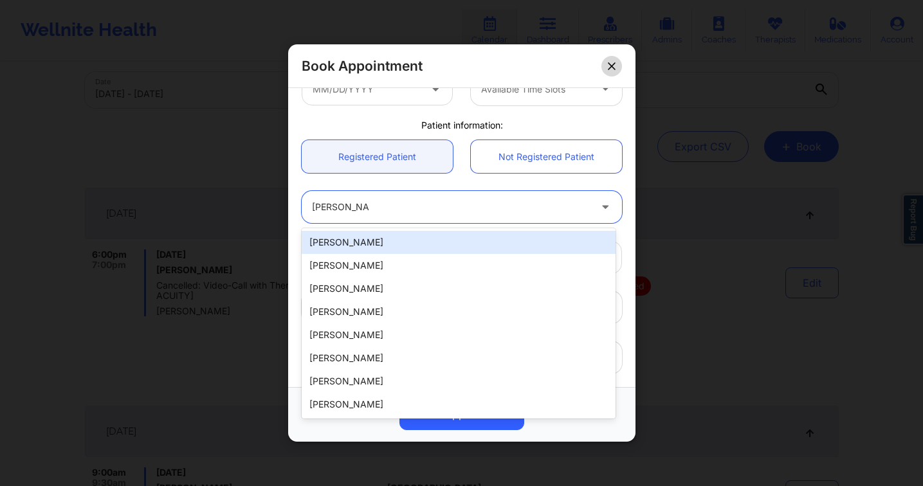
type input "[PERSON_NAME]"
click at [608, 65] on icon at bounding box center [612, 66] width 8 height 8
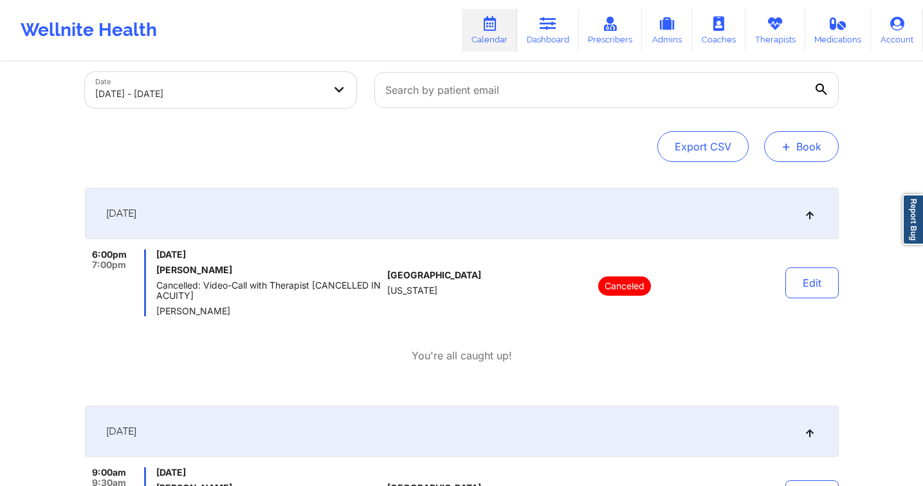
click at [829, 149] on button "+ Book" at bounding box center [801, 146] width 75 height 31
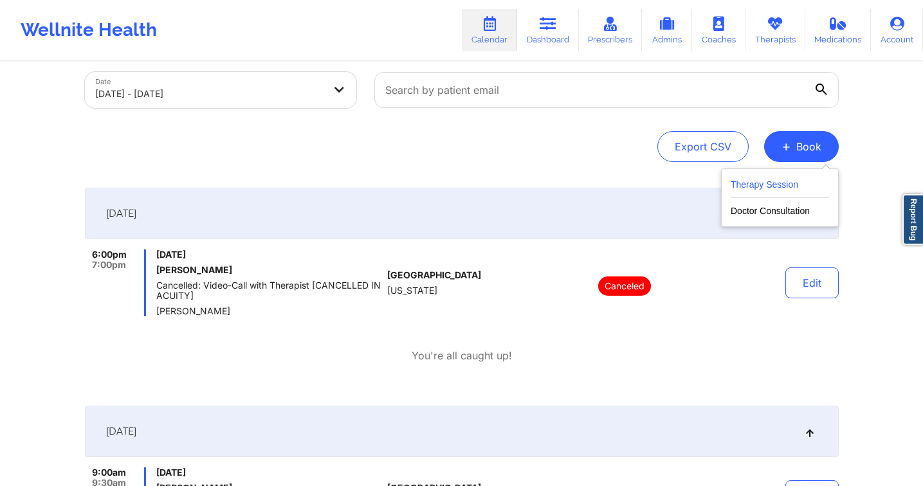
click at [758, 190] on button "Therapy Session" at bounding box center [780, 187] width 98 height 21
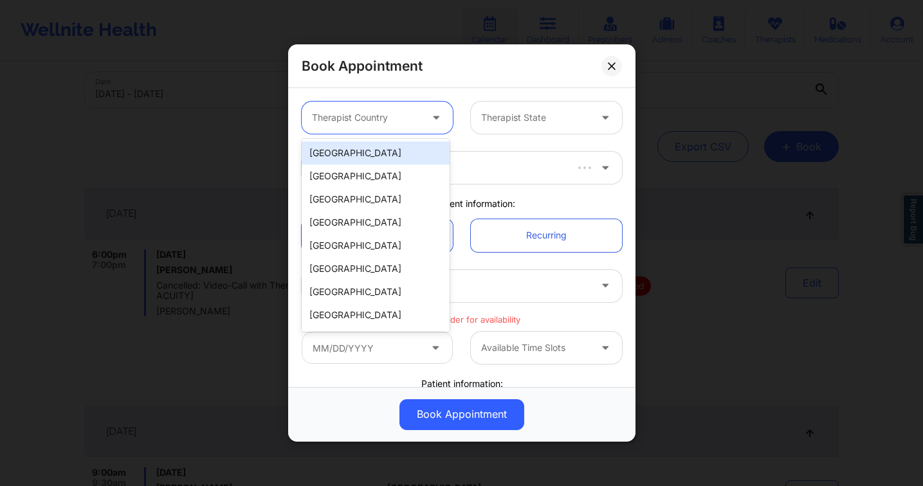
click at [398, 122] on div at bounding box center [366, 117] width 109 height 15
click at [384, 153] on div "[GEOGRAPHIC_DATA]" at bounding box center [376, 153] width 148 height 23
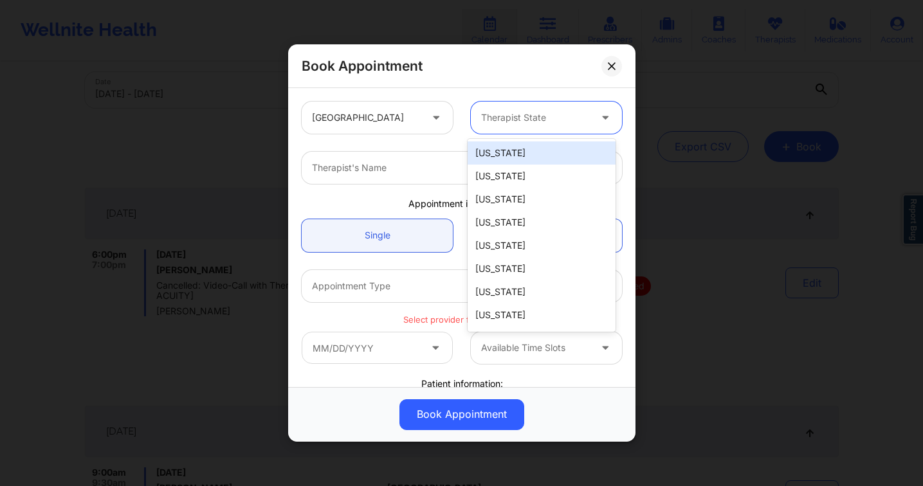
click at [508, 114] on div at bounding box center [535, 117] width 109 height 15
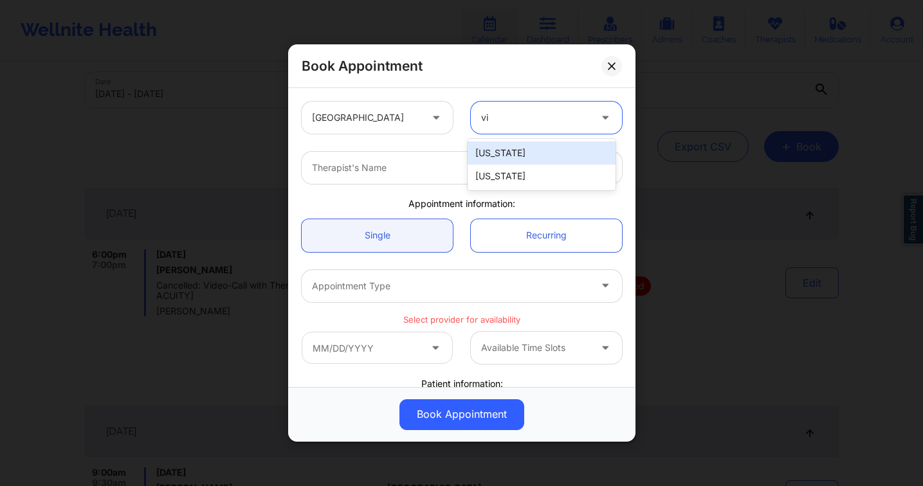
type input "vir"
click at [522, 150] on div "[US_STATE]" at bounding box center [542, 153] width 148 height 23
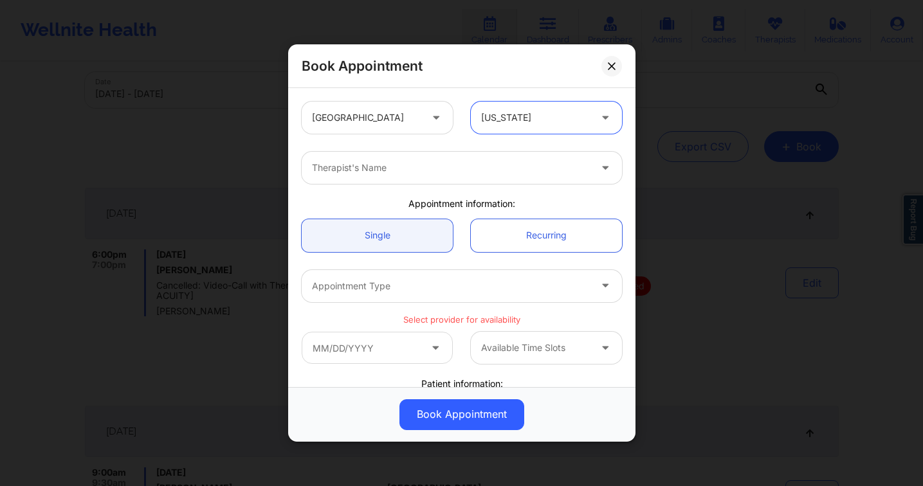
click at [390, 158] on div "Therapist's Name" at bounding box center [446, 168] width 289 height 32
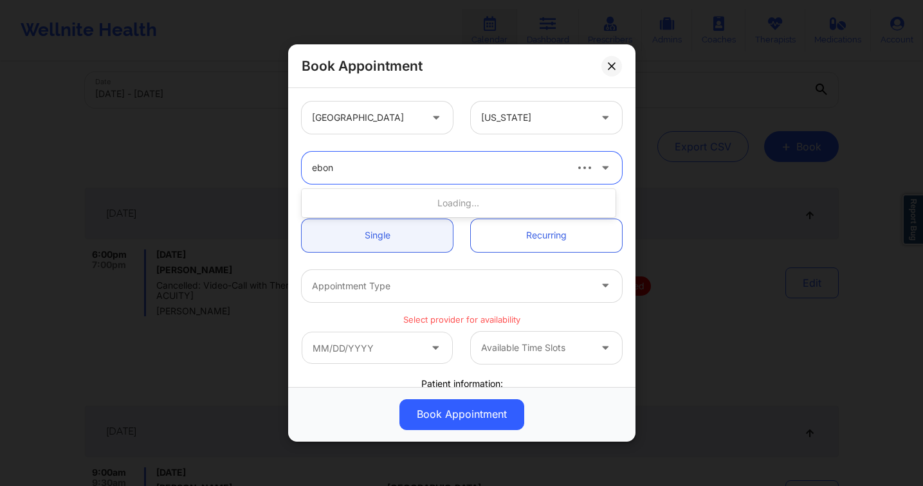
type input "ebony"
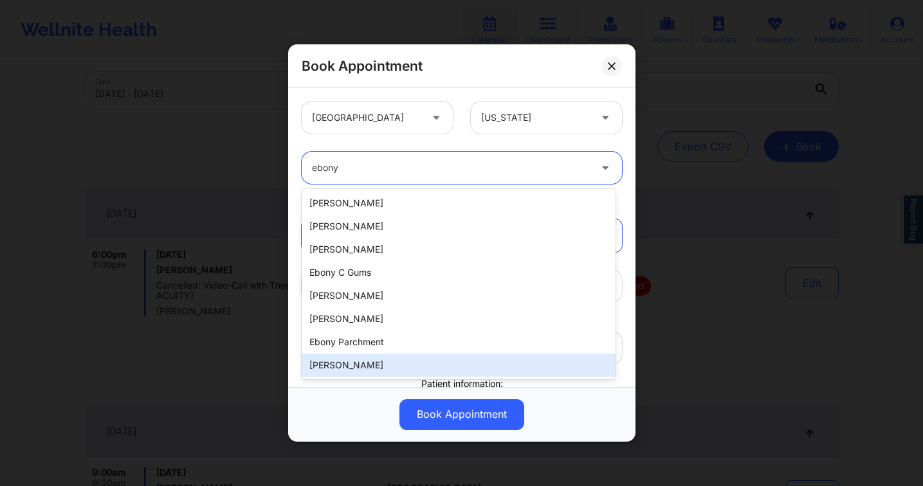
click at [406, 363] on div "[PERSON_NAME]" at bounding box center [459, 365] width 314 height 23
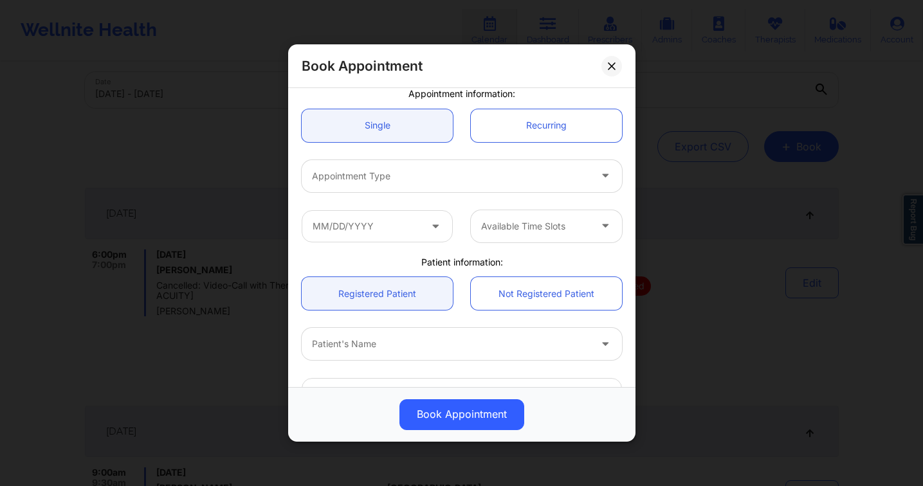
scroll to position [224, 0]
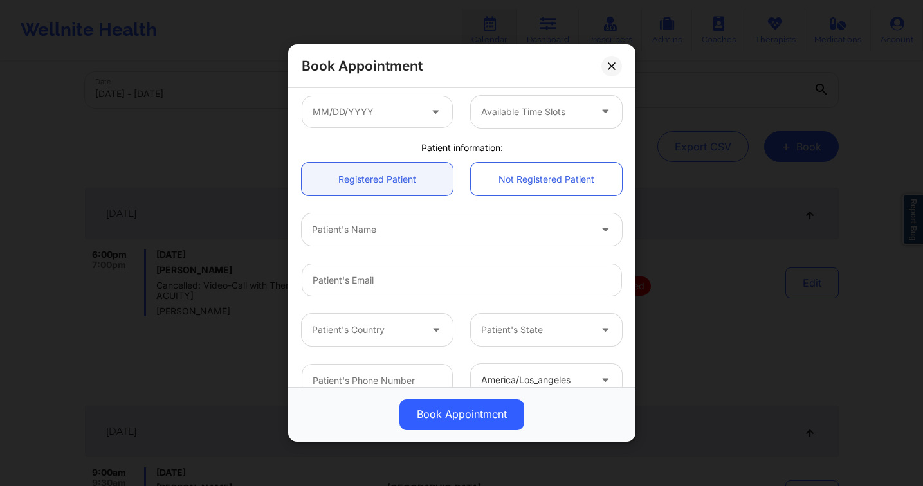
click at [395, 237] on div at bounding box center [451, 229] width 278 height 15
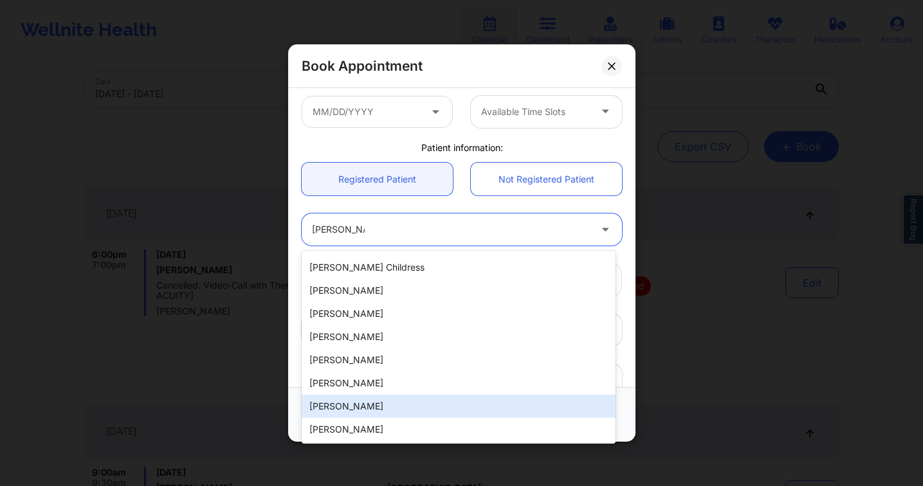
scroll to position [0, 0]
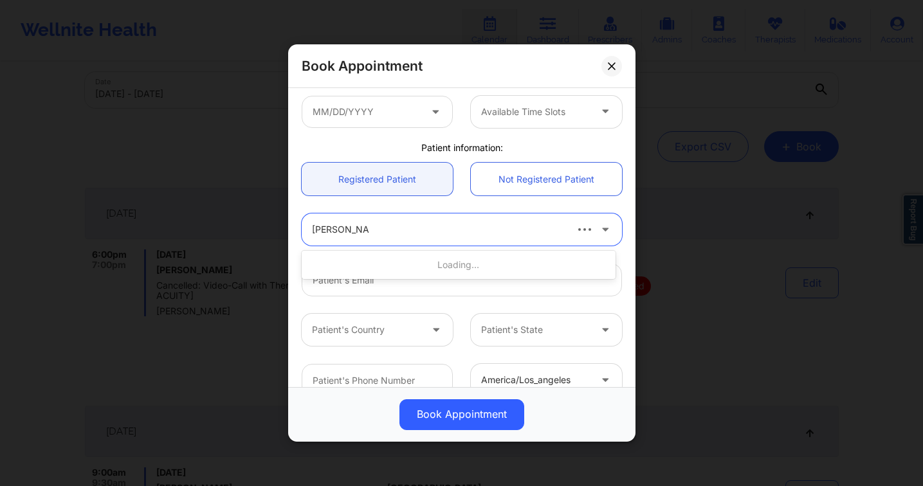
type input "[PERSON_NAME]"
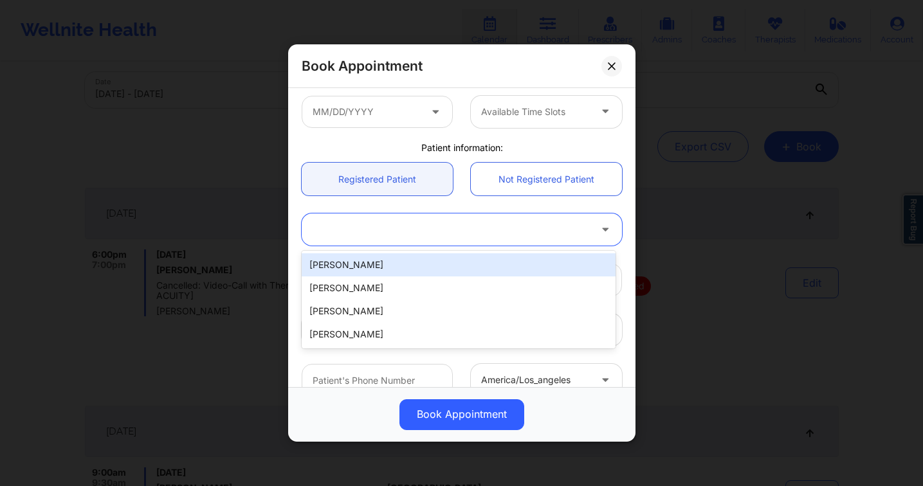
click at [343, 222] on div at bounding box center [451, 229] width 278 height 15
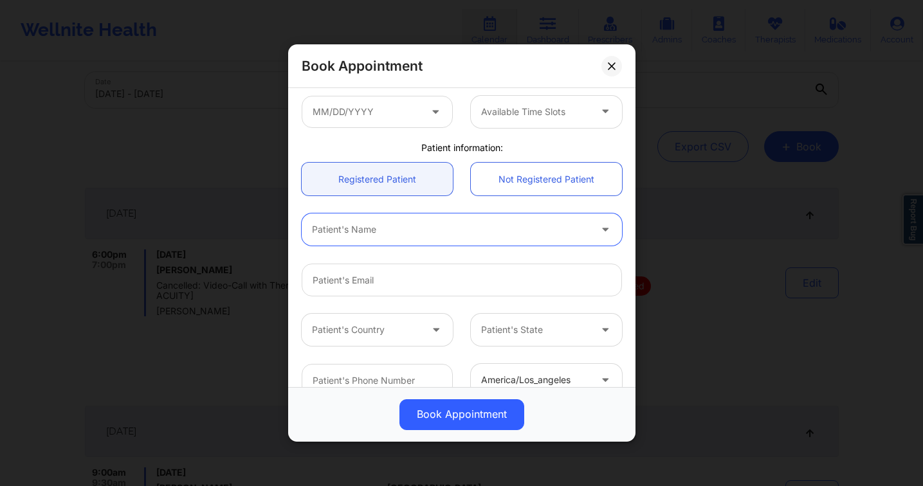
click at [343, 222] on div at bounding box center [451, 229] width 278 height 15
click at [412, 205] on div "Patient's Name" at bounding box center [462, 230] width 338 height 50
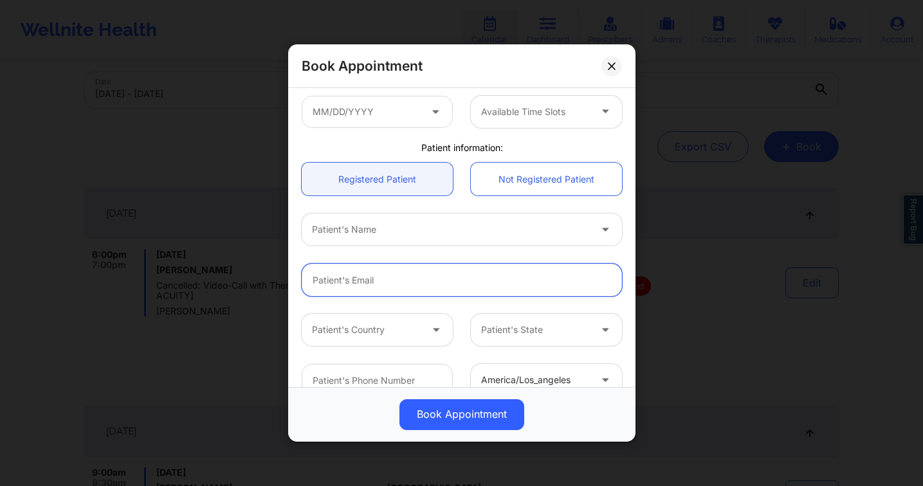
click at [383, 275] on input "email" at bounding box center [462, 280] width 320 height 33
paste input "[EMAIL_ADDRESS][PERSON_NAME][DOMAIN_NAME]"
type input "[EMAIL_ADDRESS][PERSON_NAME][DOMAIN_NAME]"
click at [440, 279] on input "[EMAIL_ADDRESS][PERSON_NAME][DOMAIN_NAME]" at bounding box center [462, 280] width 320 height 33
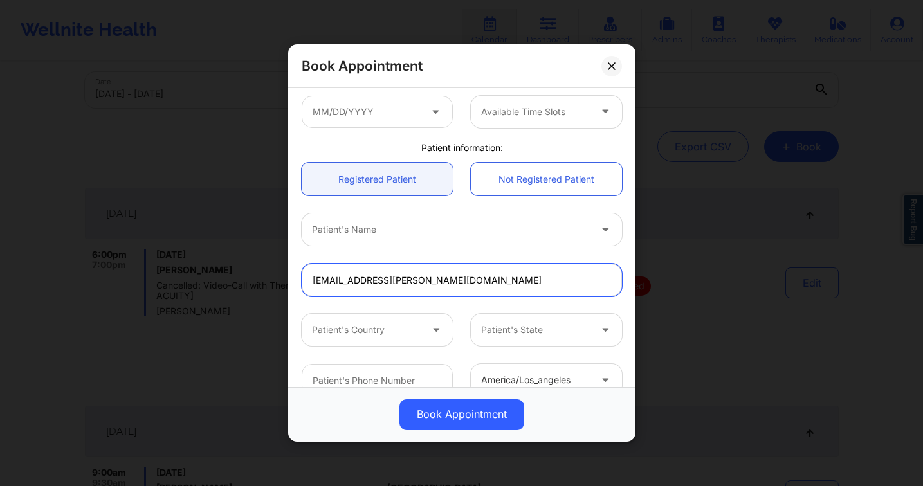
click at [440, 279] on input "[EMAIL_ADDRESS][PERSON_NAME][DOMAIN_NAME]" at bounding box center [462, 280] width 320 height 33
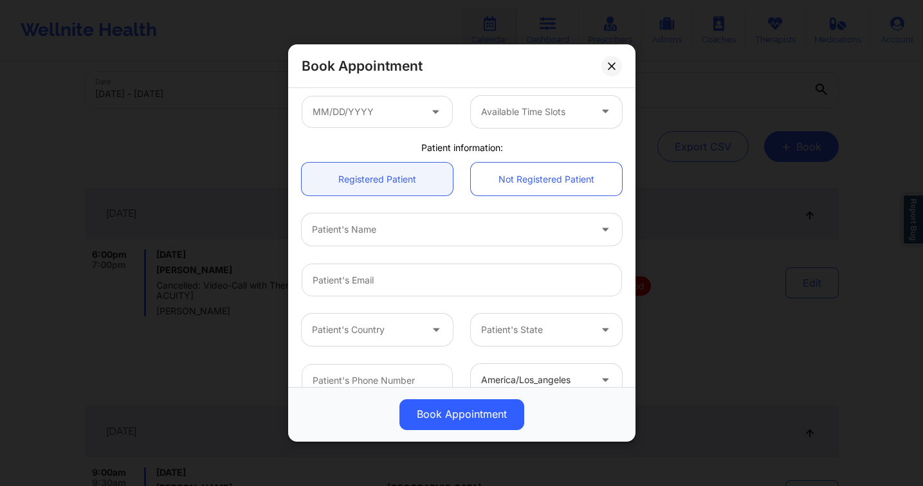
click at [393, 224] on div at bounding box center [451, 229] width 278 height 15
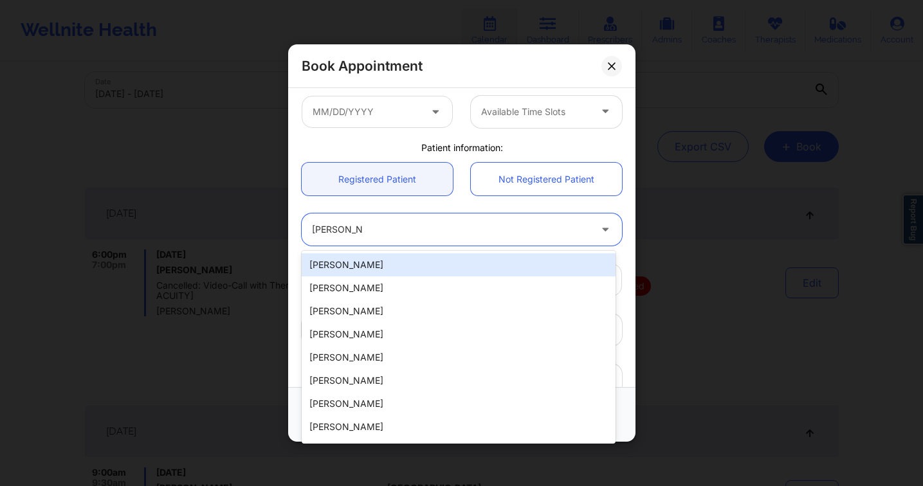
type input "[PERSON_NAME]"
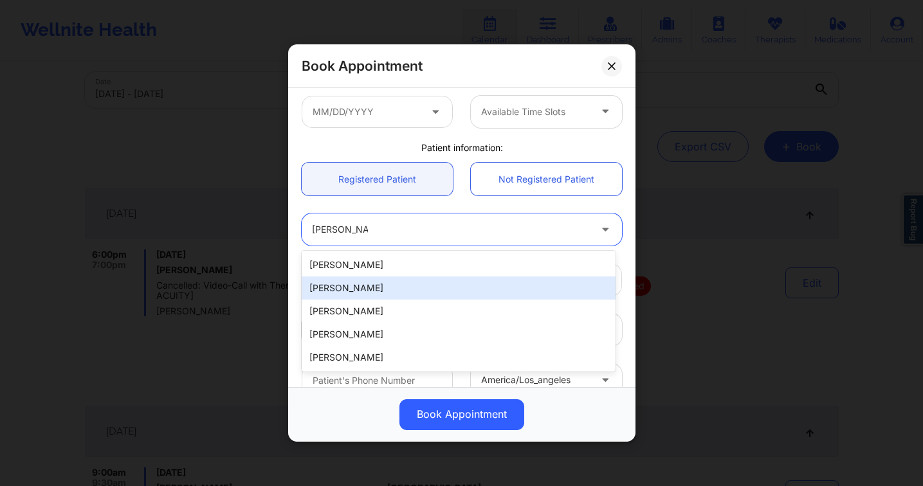
click at [387, 285] on div "[PERSON_NAME]" at bounding box center [459, 288] width 314 height 23
type input "[EMAIL_ADDRESS][PERSON_NAME][DOMAIN_NAME]"
type input "[PHONE_NUMBER]"
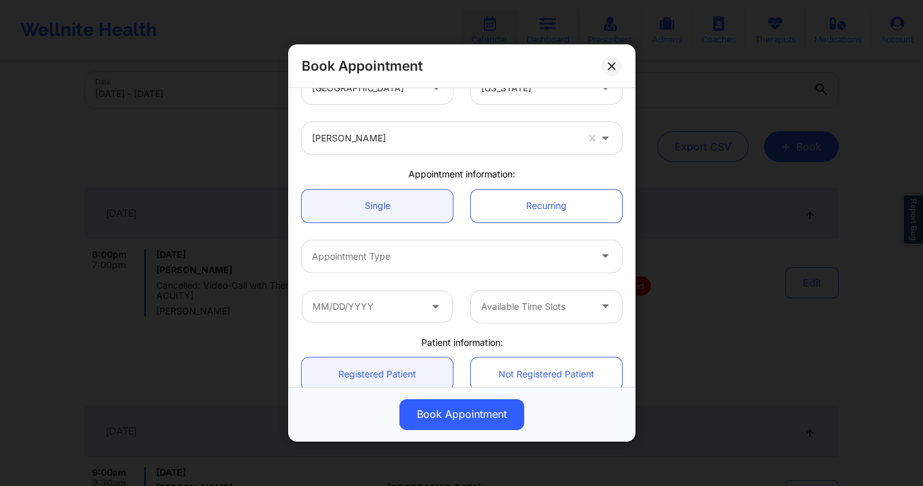
scroll to position [24, 0]
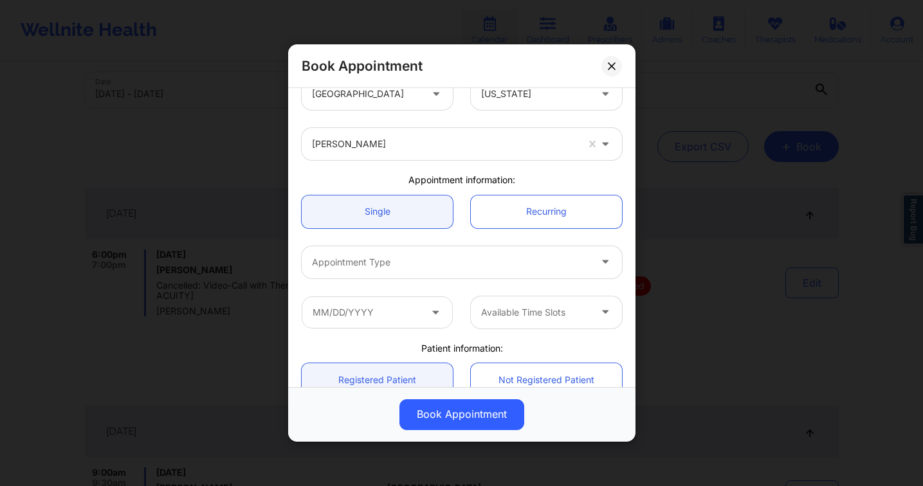
click at [382, 266] on div at bounding box center [451, 262] width 278 height 15
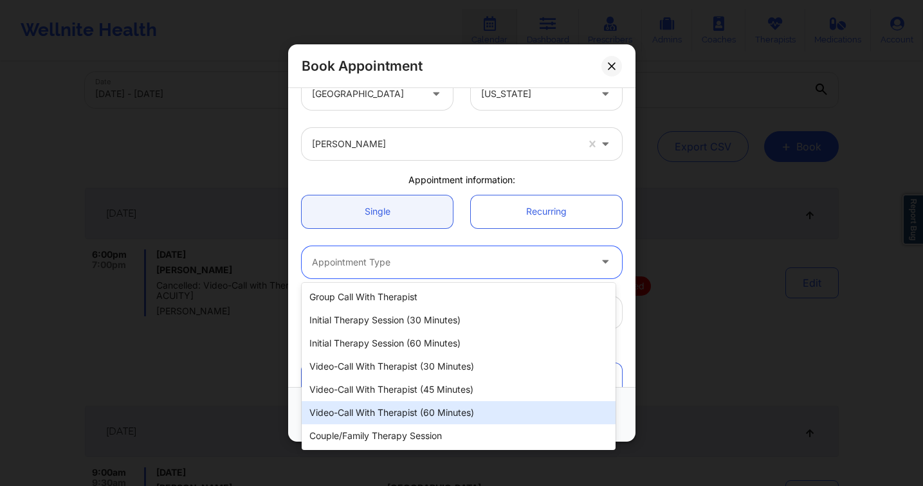
click at [436, 407] on div "Video-Call with Therapist (60 minutes)" at bounding box center [459, 412] width 314 height 23
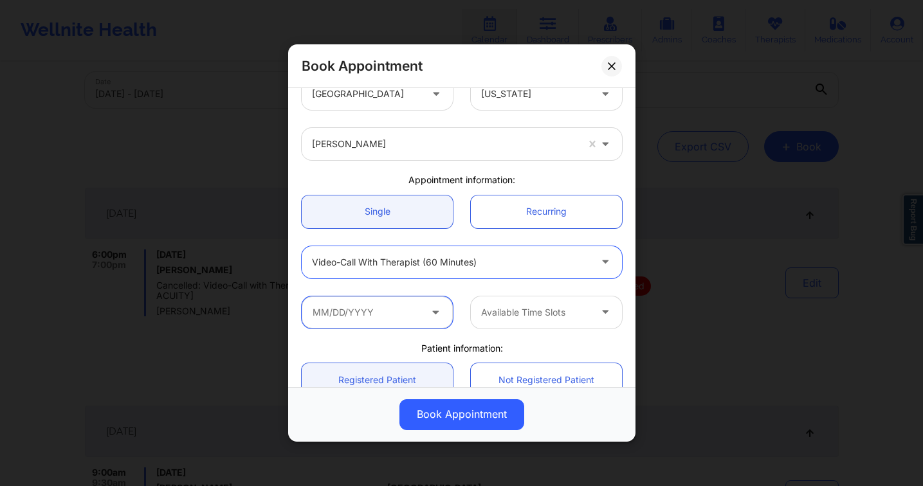
click at [361, 315] on input "text" at bounding box center [377, 313] width 151 height 32
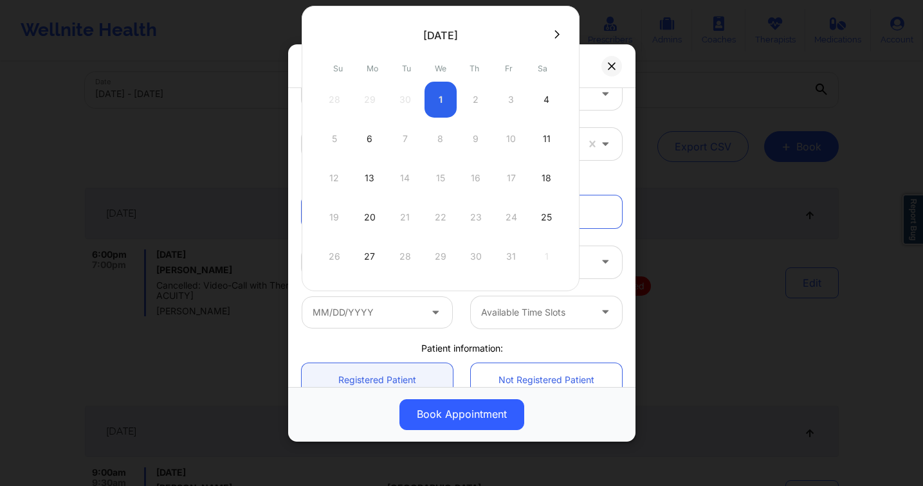
click at [505, 315] on div at bounding box center [535, 312] width 109 height 15
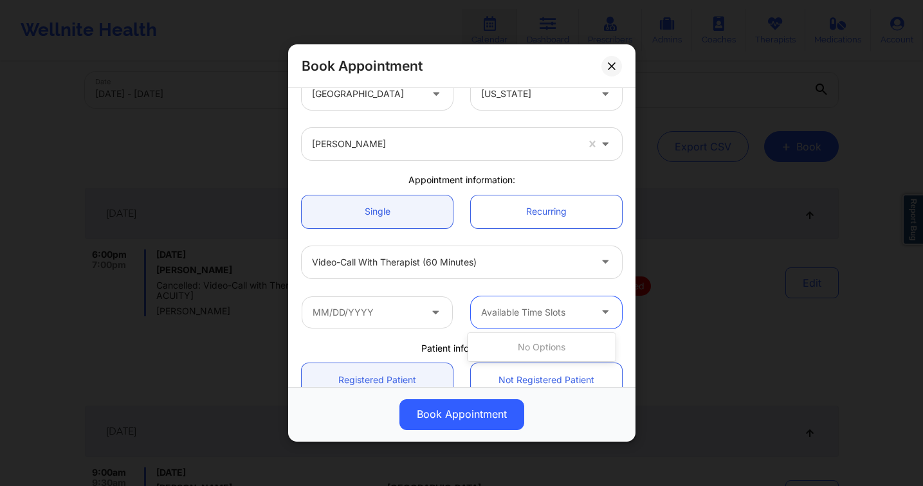
click at [453, 266] on div at bounding box center [451, 262] width 278 height 15
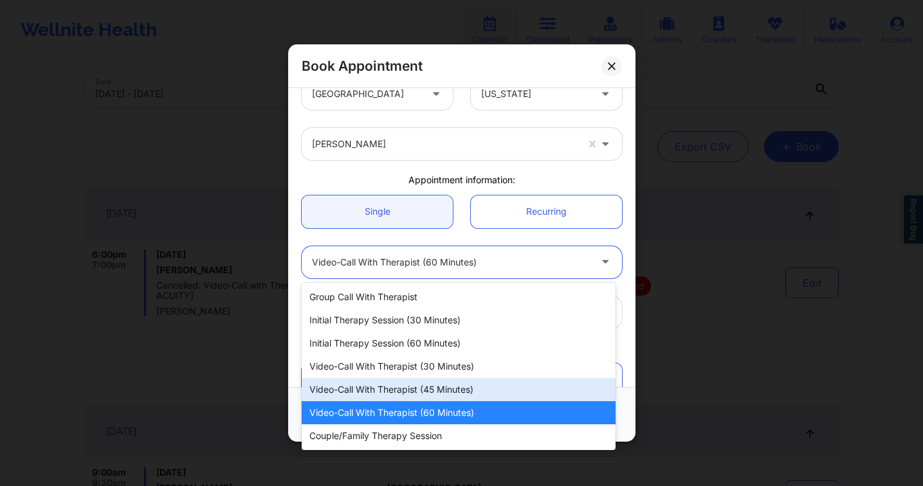
click at [446, 389] on div "Video-Call with Therapist (45 minutes)" at bounding box center [459, 389] width 314 height 23
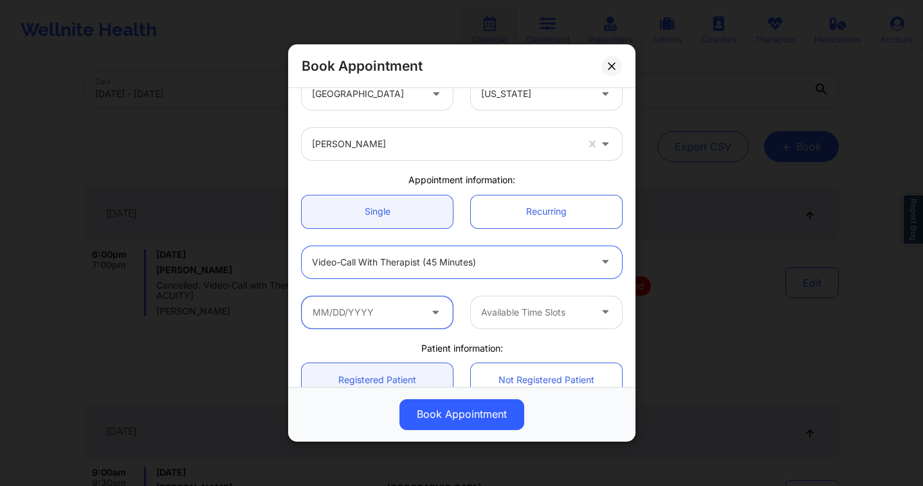
click at [369, 314] on input "text" at bounding box center [377, 313] width 151 height 32
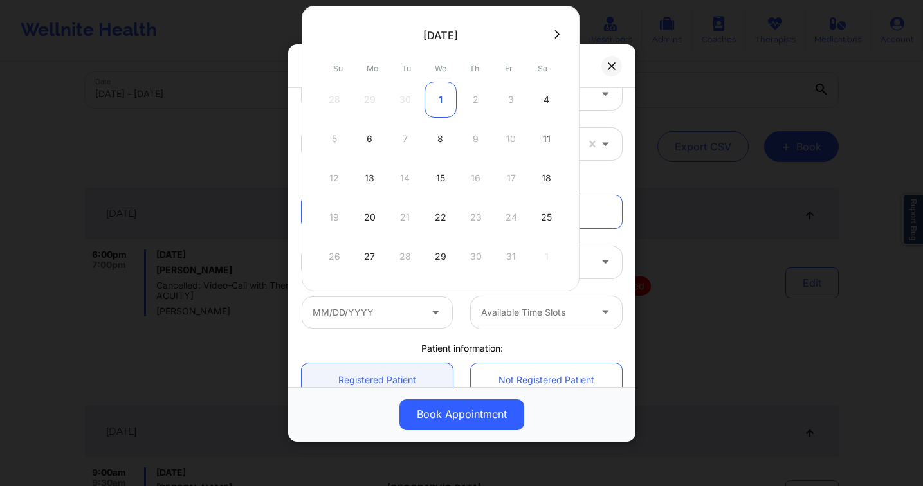
click at [439, 100] on div "1" at bounding box center [441, 100] width 32 height 36
type input "[DATE]"
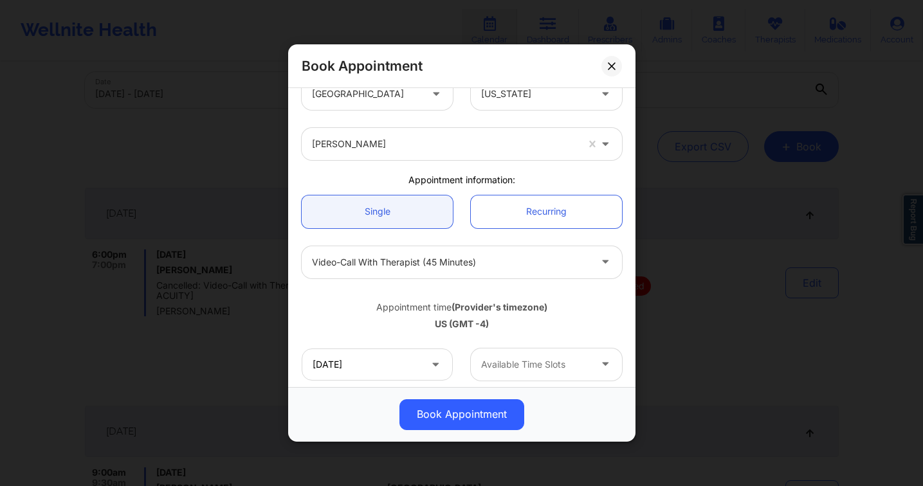
click at [527, 361] on div at bounding box center [535, 364] width 109 height 15
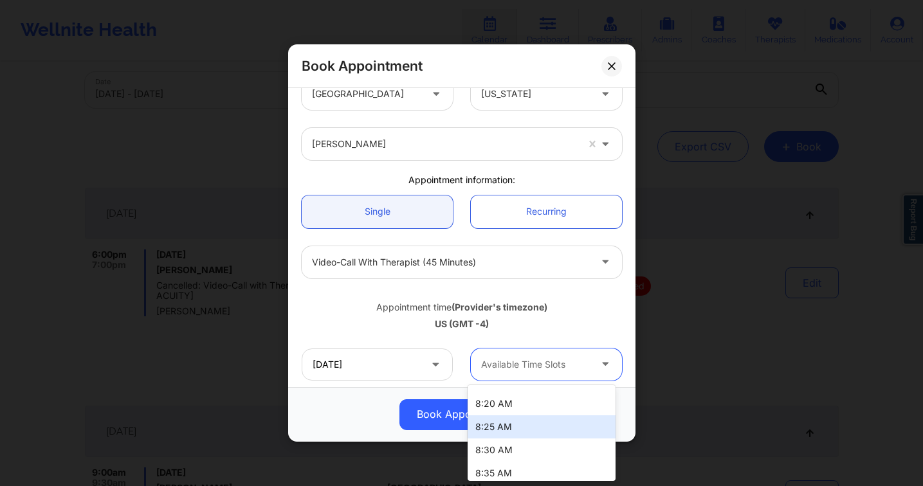
scroll to position [19, 0]
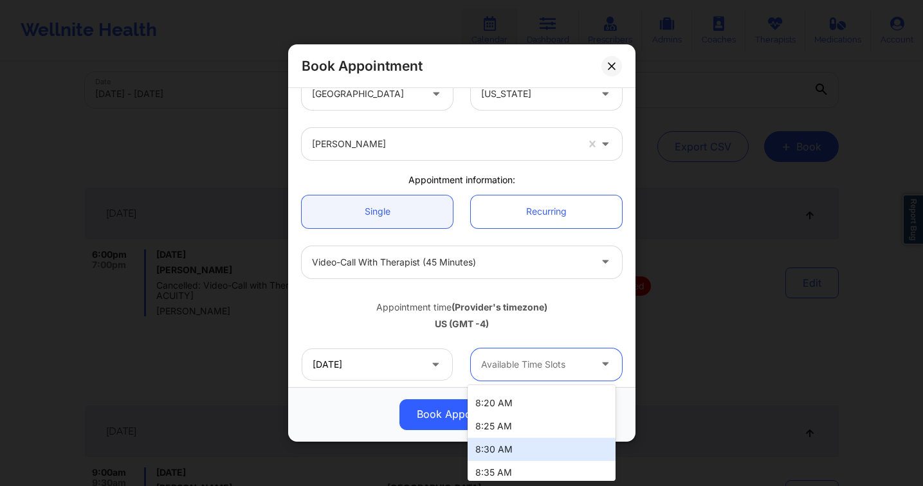
click at [521, 443] on div "8:30 AM" at bounding box center [542, 449] width 148 height 23
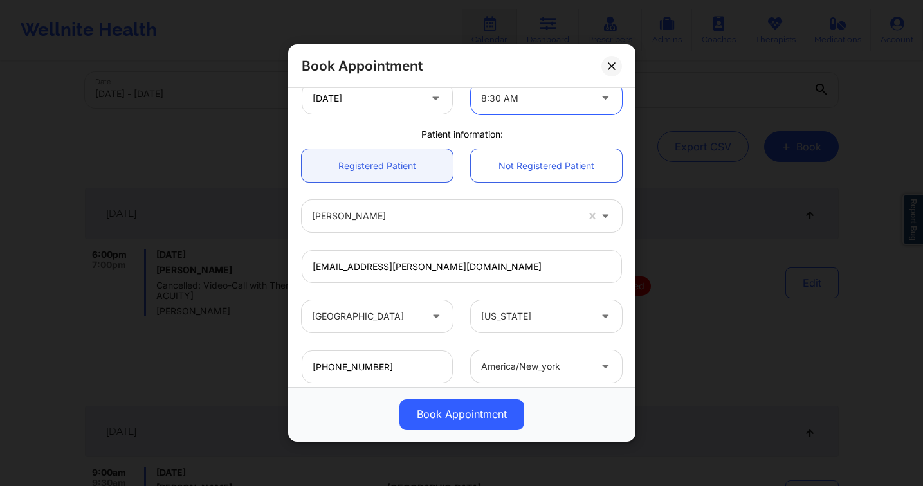
scroll to position [273, 0]
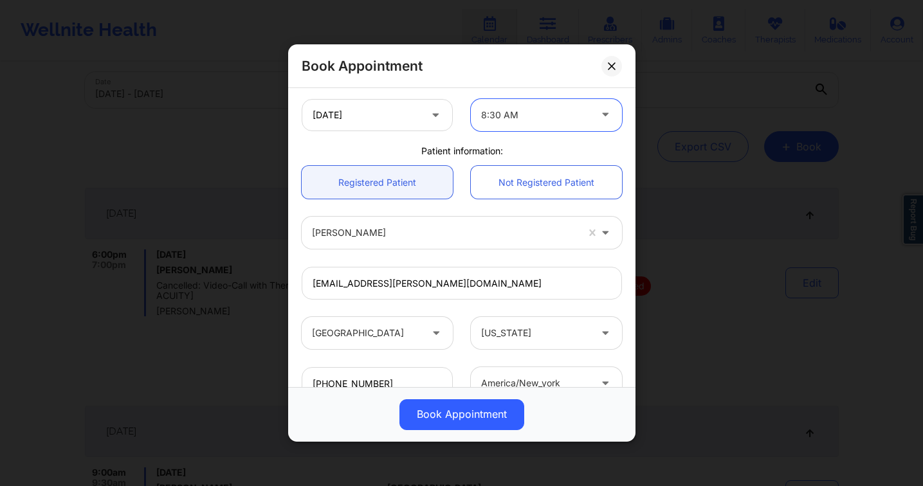
click at [523, 116] on div at bounding box center [535, 114] width 109 height 15
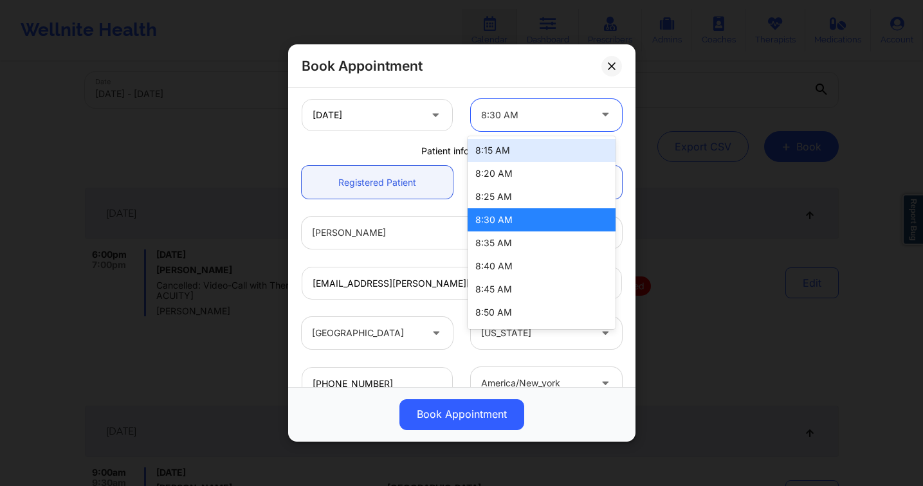
click at [502, 152] on div "8:15 AM" at bounding box center [542, 150] width 148 height 23
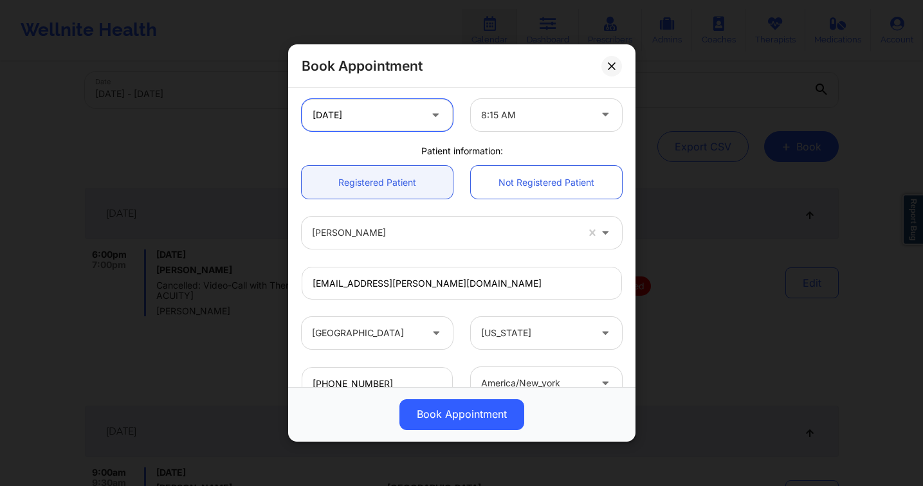
click at [391, 115] on input "[DATE]" at bounding box center [377, 115] width 151 height 32
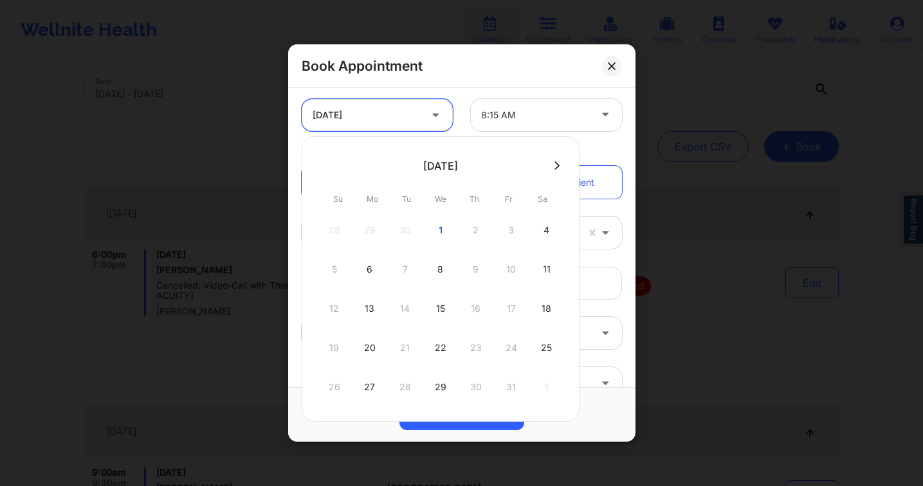
click at [392, 115] on input "[DATE]" at bounding box center [377, 115] width 151 height 32
click at [455, 104] on div "[DATE]" at bounding box center [377, 115] width 169 height 32
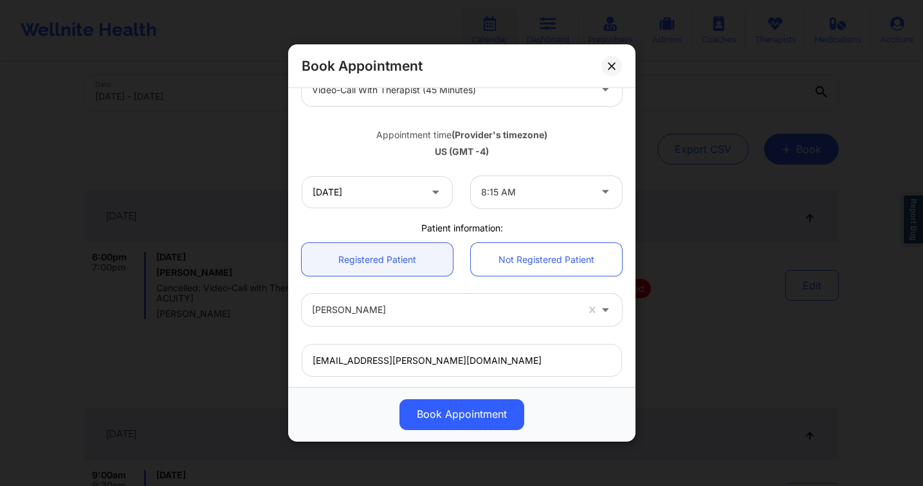
scroll to position [185, 0]
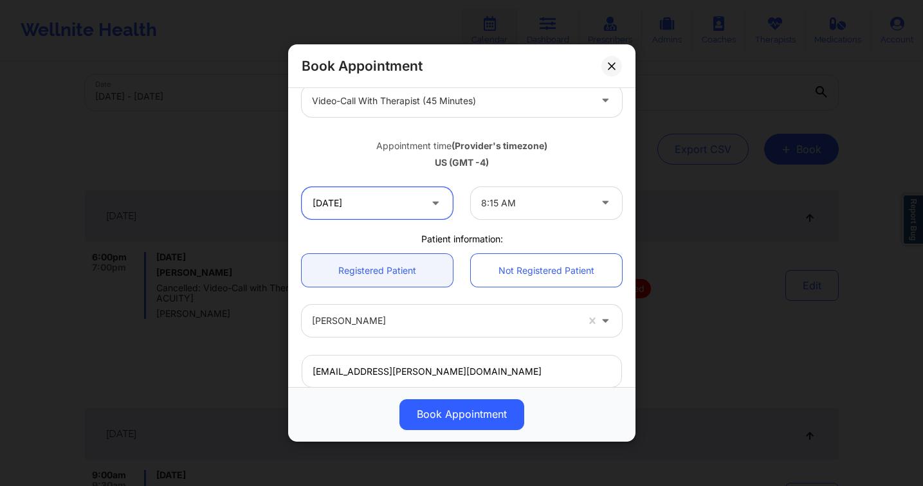
click at [399, 193] on input "[DATE]" at bounding box center [377, 203] width 151 height 32
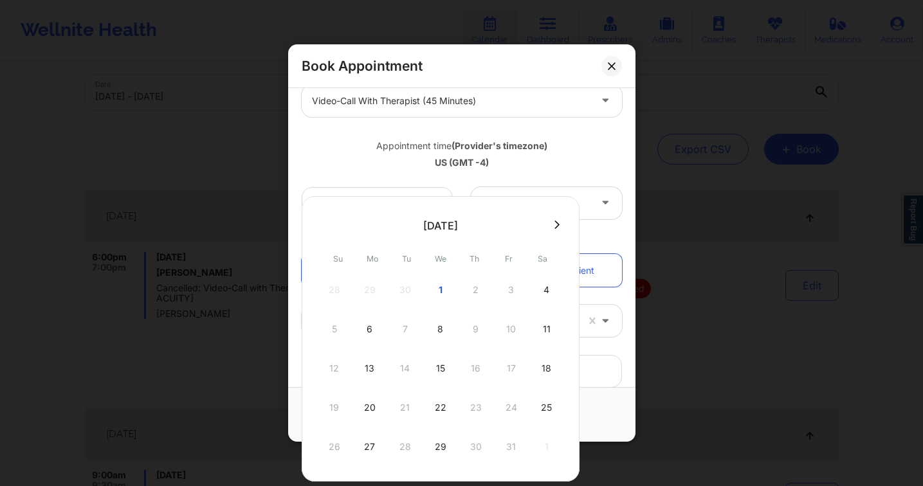
click at [511, 176] on div "Appointment time (Provider's timezone) [GEOGRAPHIC_DATA] (GMT -4)" at bounding box center [462, 152] width 338 height 52
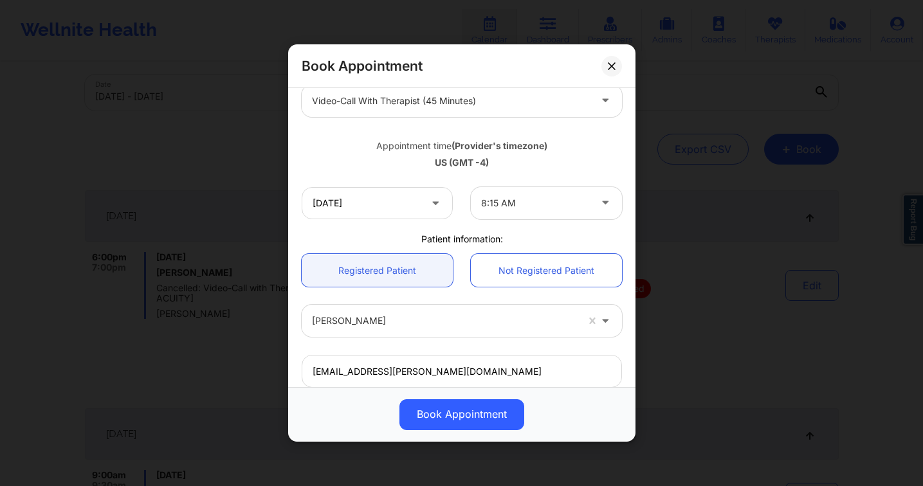
click at [497, 208] on div at bounding box center [535, 203] width 109 height 15
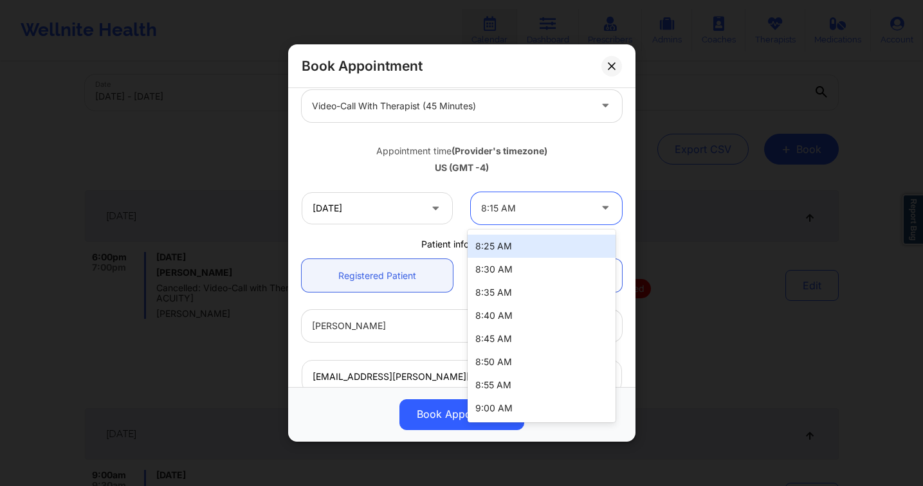
scroll to position [0, 0]
click at [515, 248] on div "8:15 AM" at bounding box center [542, 243] width 148 height 23
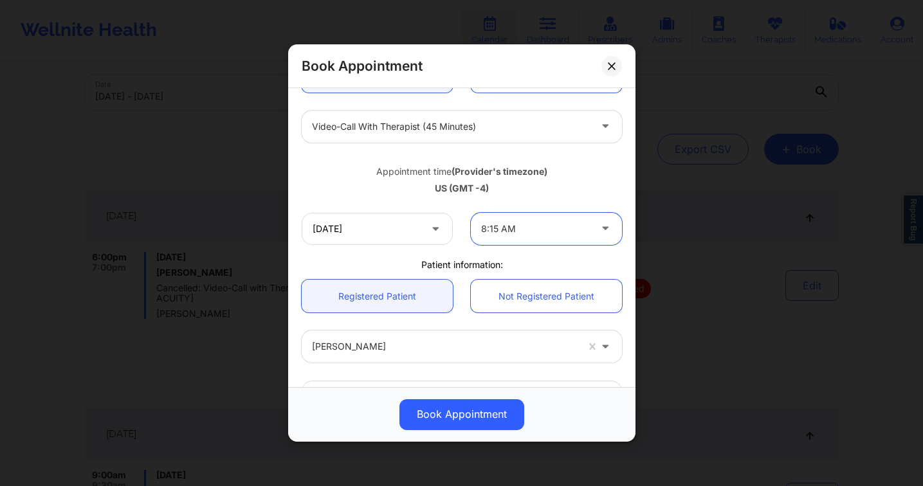
scroll to position [148, 0]
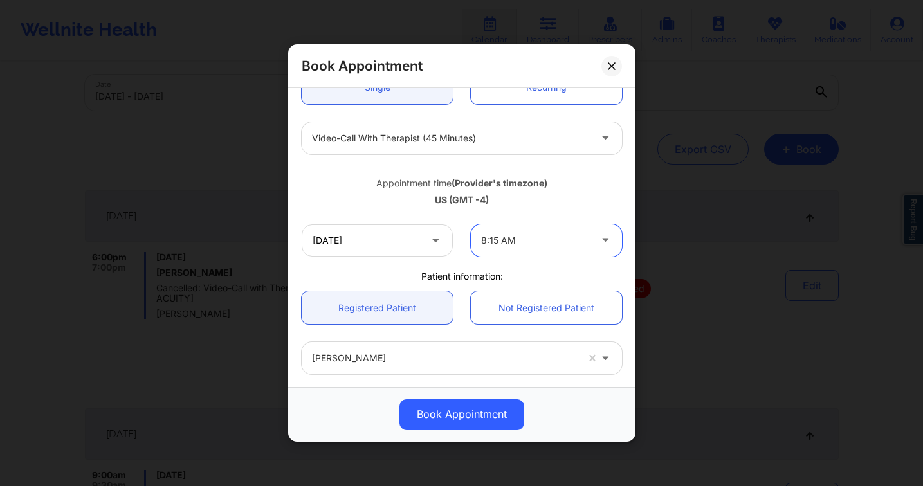
click at [441, 132] on div at bounding box center [451, 138] width 278 height 15
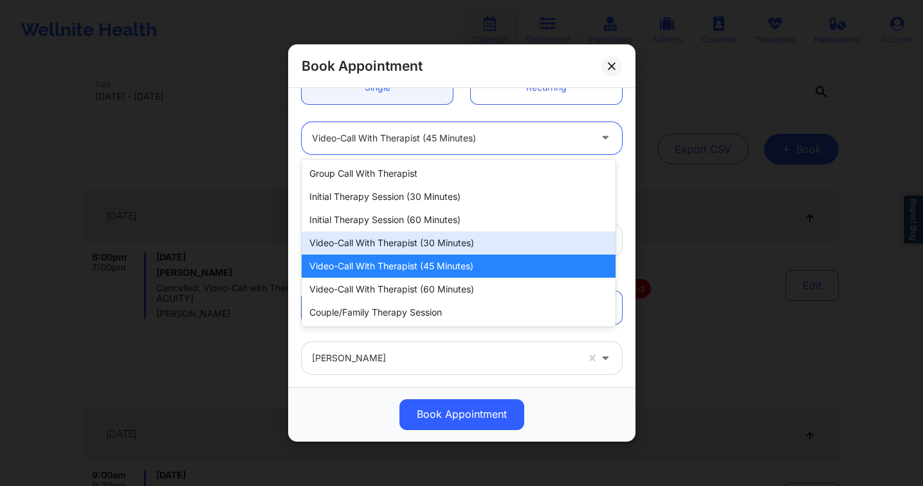
click at [453, 238] on div "Video-Call with Therapist (30 minutes)" at bounding box center [459, 243] width 314 height 23
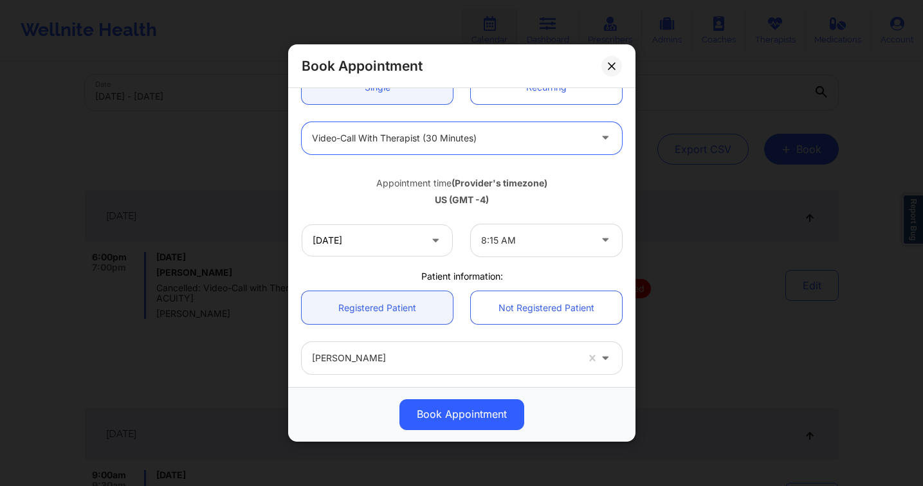
click at [511, 237] on div at bounding box center [535, 240] width 109 height 15
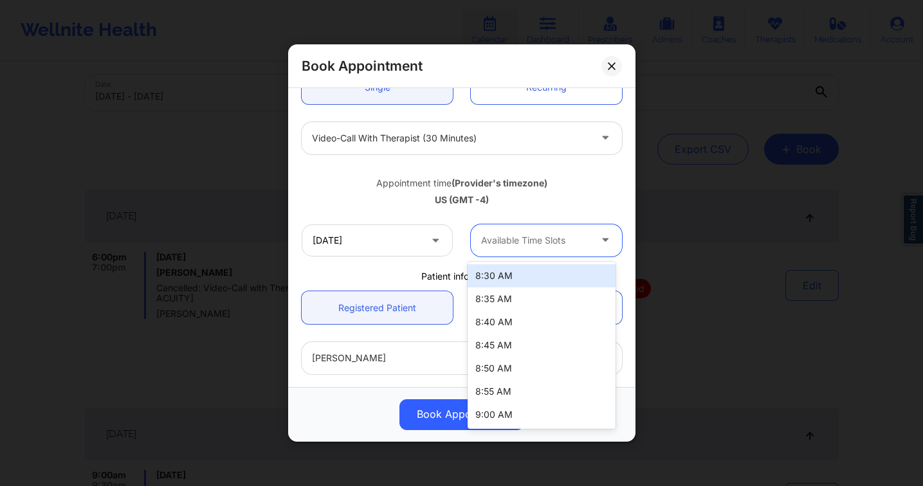
click at [476, 206] on div "Appointment time (Provider's timezone) [GEOGRAPHIC_DATA] (GMT -4)" at bounding box center [462, 189] width 338 height 52
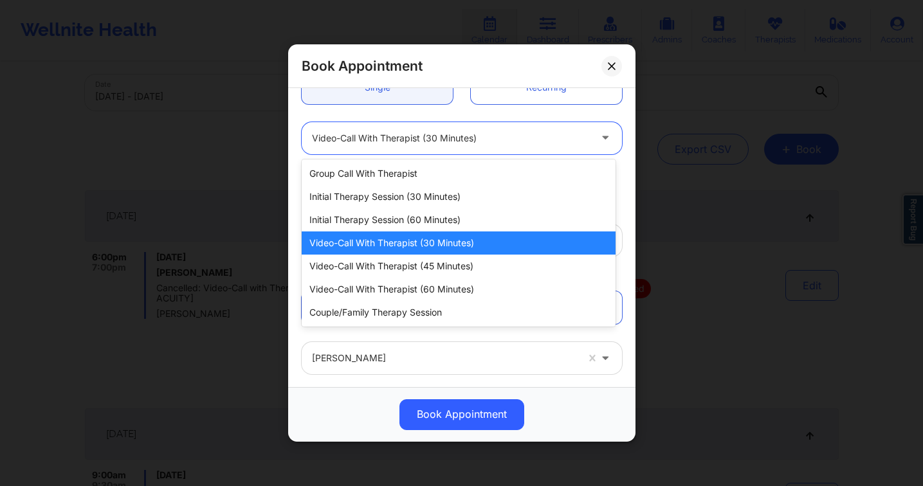
click at [444, 143] on div at bounding box center [451, 138] width 278 height 15
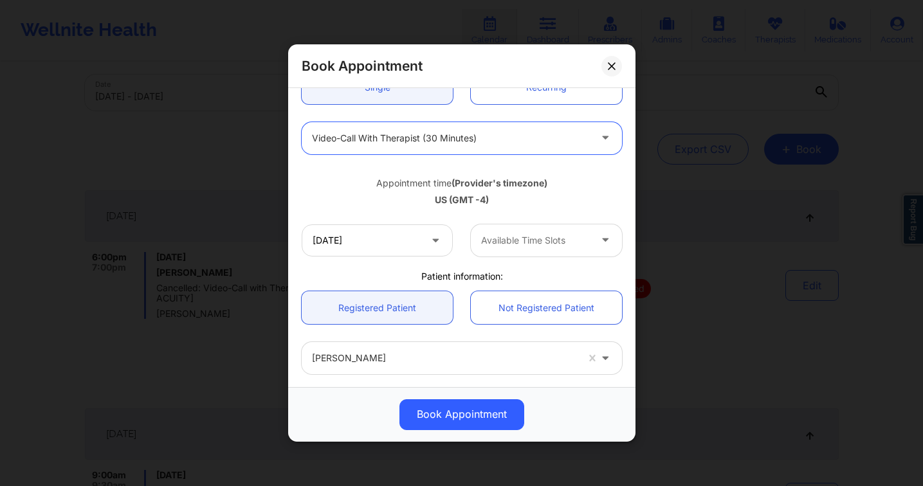
click at [538, 240] on div at bounding box center [535, 240] width 109 height 15
click at [374, 237] on input "[DATE]" at bounding box center [377, 240] width 151 height 32
click at [398, 163] on div "Appointment time (Provider's timezone) [GEOGRAPHIC_DATA] (GMT -4)" at bounding box center [462, 189] width 338 height 52
click at [390, 148] on div "Video-Call with Therapist (30 minutes)" at bounding box center [451, 138] width 278 height 32
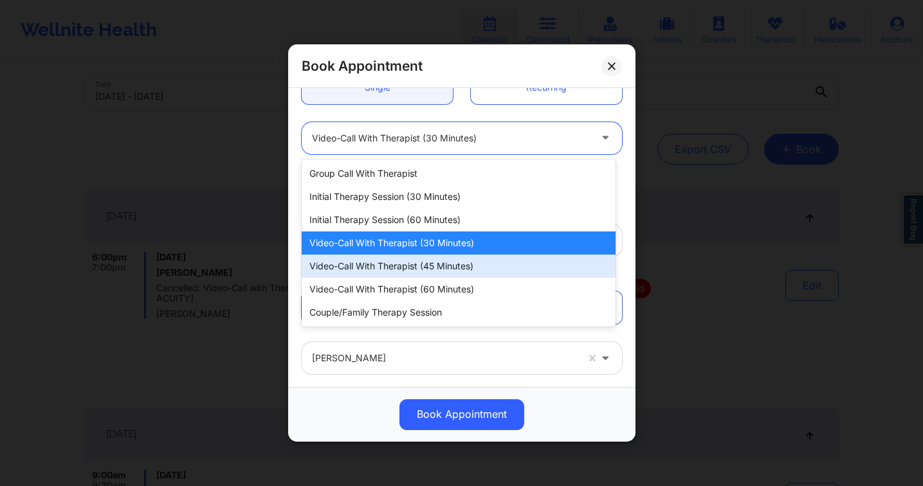
click at [449, 268] on div "Video-Call with Therapist (45 minutes)" at bounding box center [459, 266] width 314 height 23
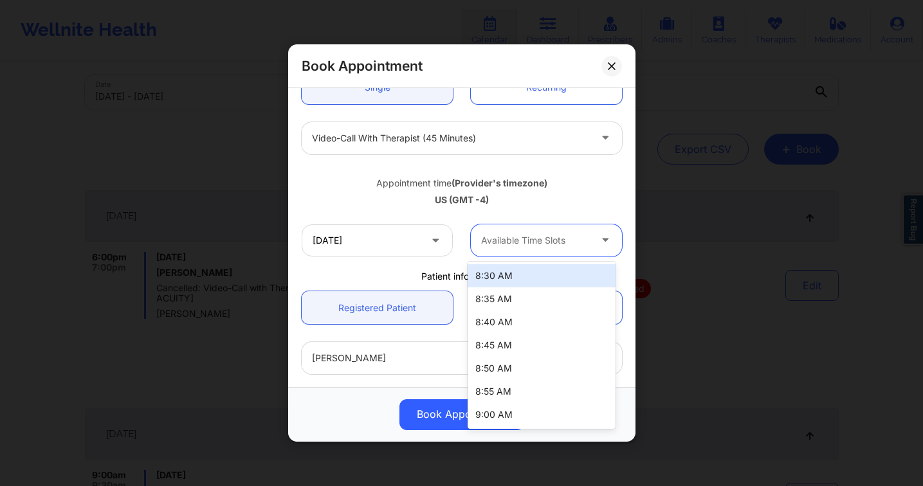
click at [542, 244] on div at bounding box center [535, 240] width 109 height 15
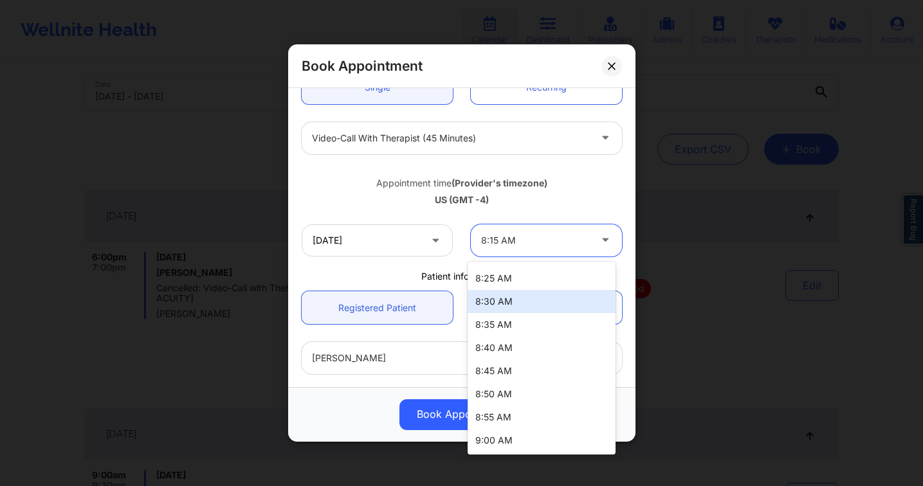
scroll to position [0, 0]
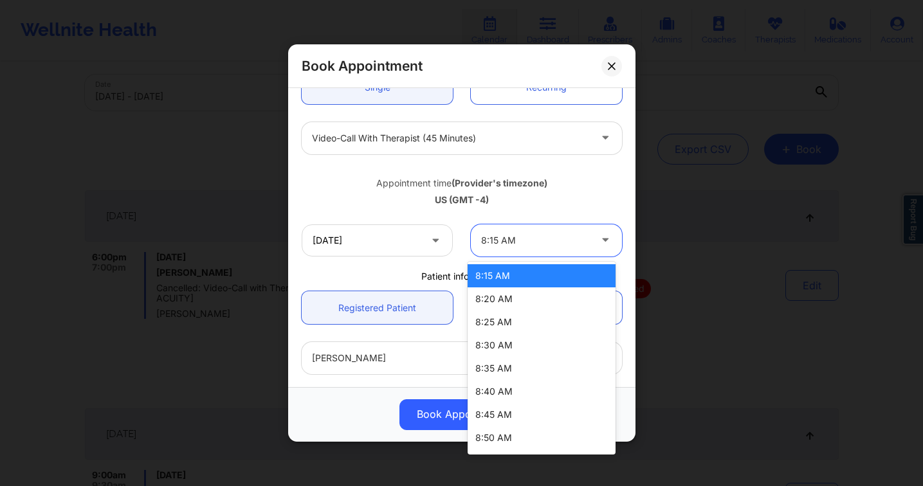
click at [536, 271] on div "8:15 AM" at bounding box center [542, 275] width 148 height 23
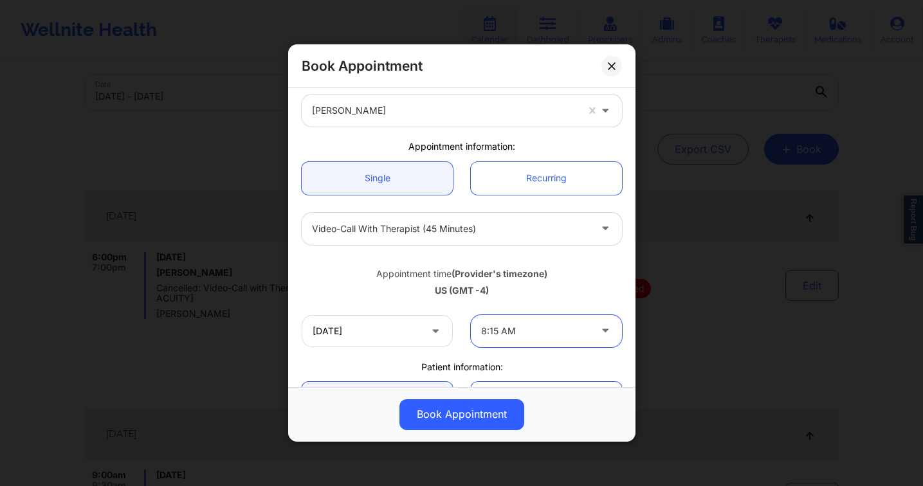
scroll to position [239, 0]
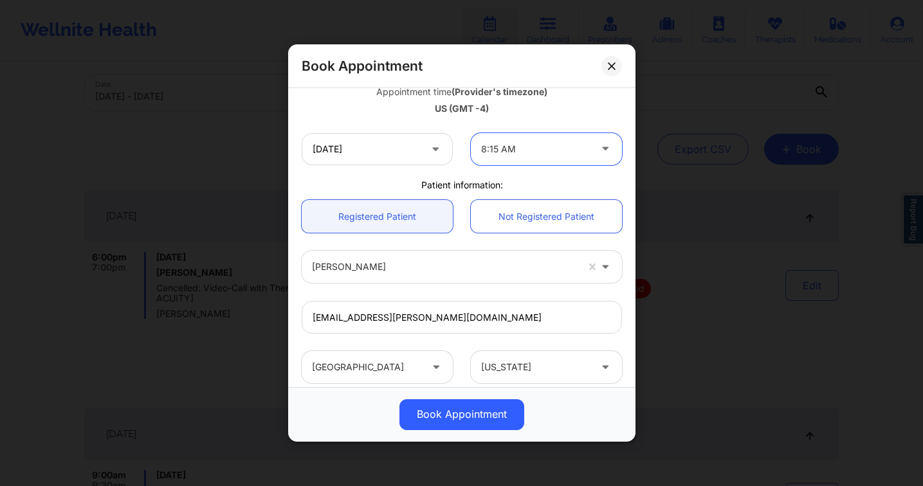
click at [489, 417] on button "Book Appointment" at bounding box center [461, 414] width 125 height 31
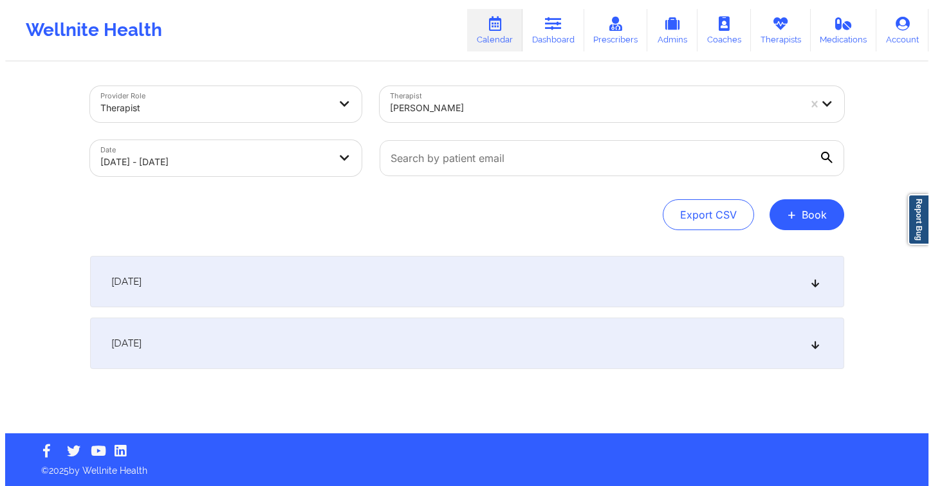
scroll to position [0, 0]
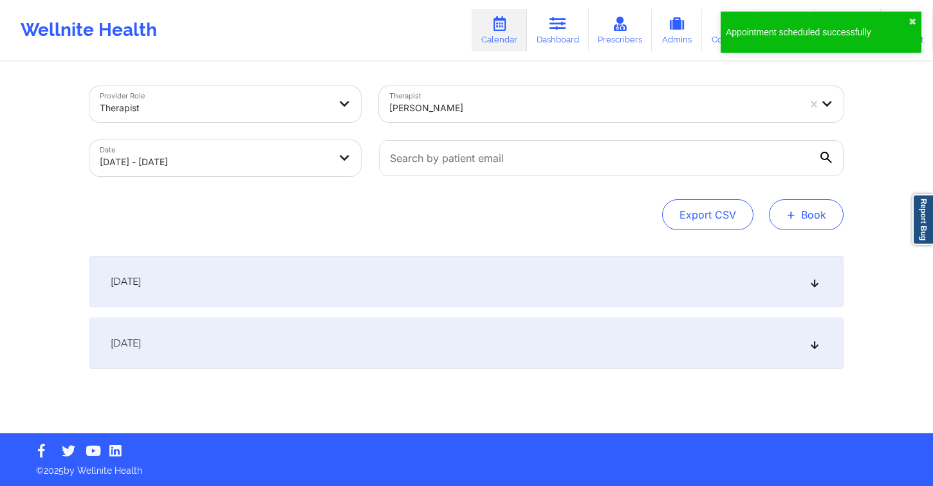
click at [810, 219] on button "+ Book" at bounding box center [806, 214] width 75 height 31
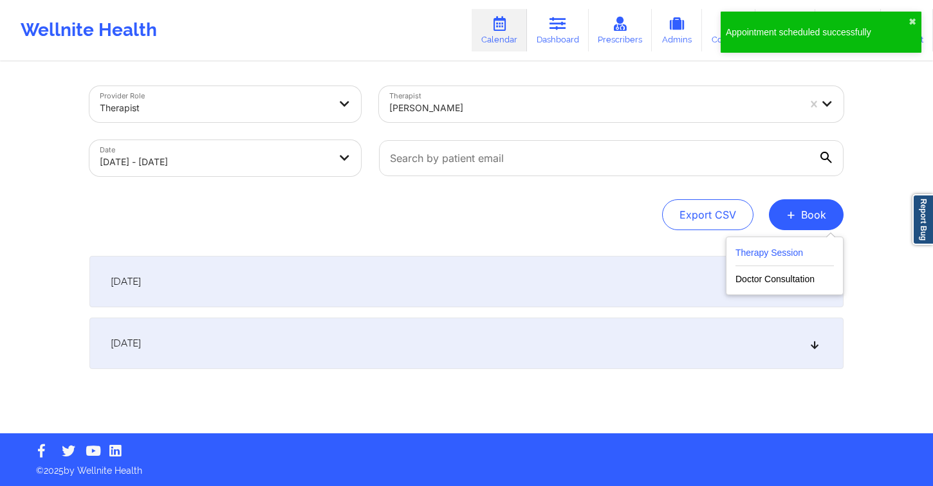
click at [755, 248] on button "Therapy Session" at bounding box center [784, 255] width 98 height 21
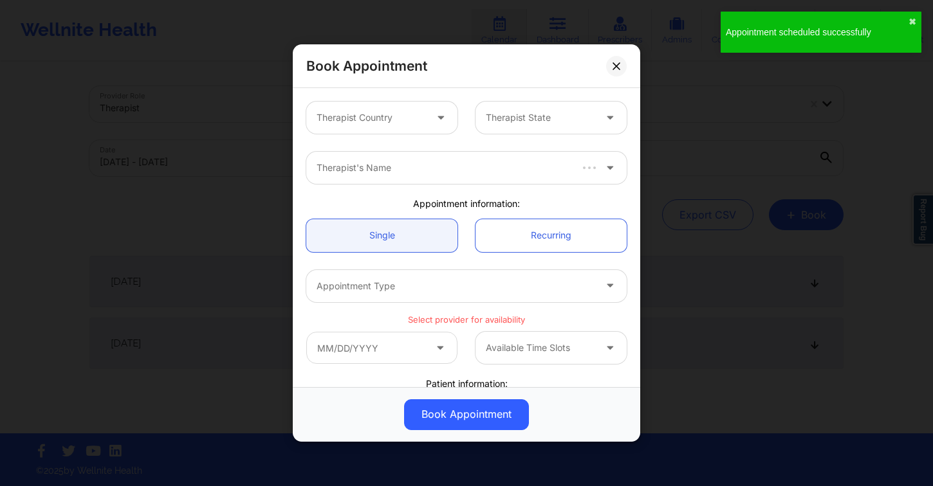
click at [369, 120] on div at bounding box center [370, 117] width 109 height 15
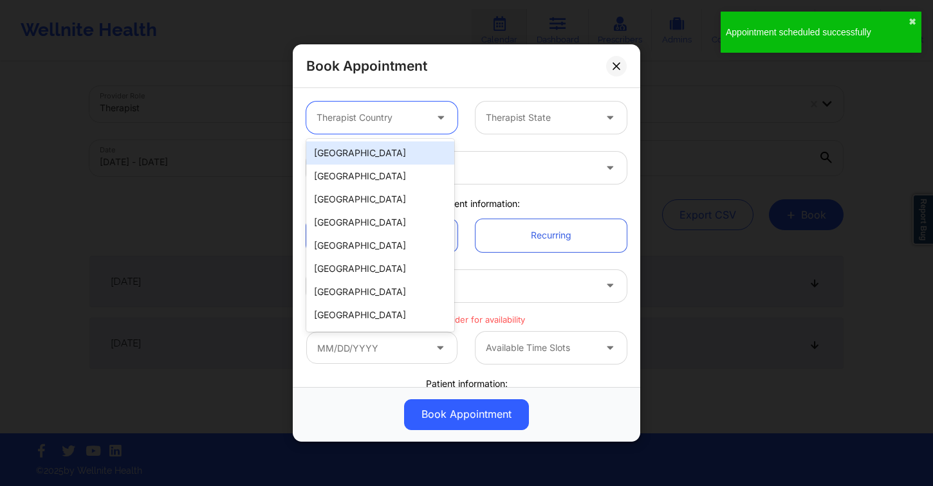
drag, startPoint x: 369, startPoint y: 155, endPoint x: 443, endPoint y: 133, distance: 76.7
click at [370, 155] on div "[GEOGRAPHIC_DATA]" at bounding box center [380, 153] width 148 height 23
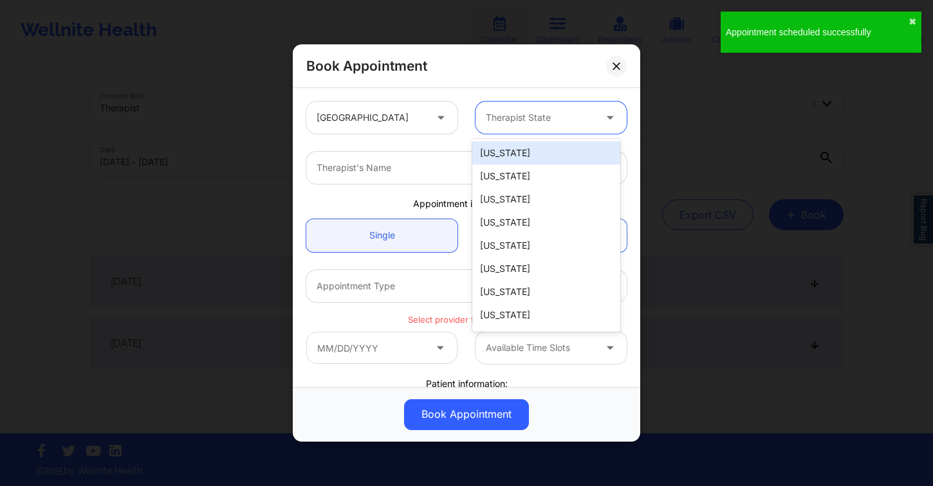
click at [517, 114] on div at bounding box center [540, 117] width 109 height 15
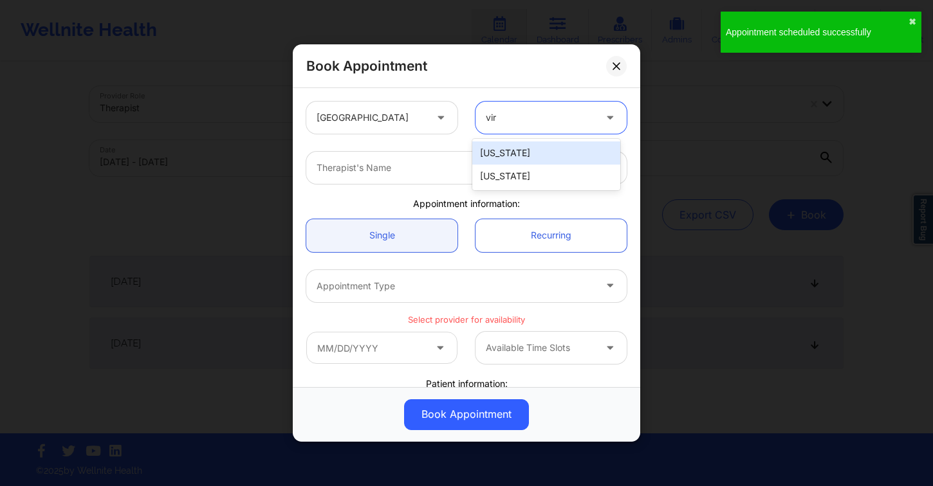
type input "virg"
click at [504, 152] on div "[US_STATE]" at bounding box center [546, 153] width 148 height 23
click at [407, 178] on div "Therapist's Name" at bounding box center [450, 168] width 289 height 32
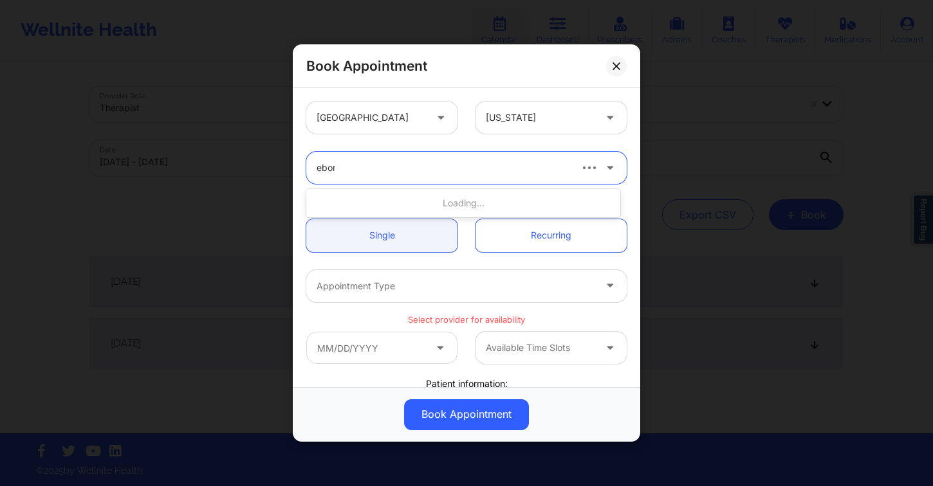
type input "ebony"
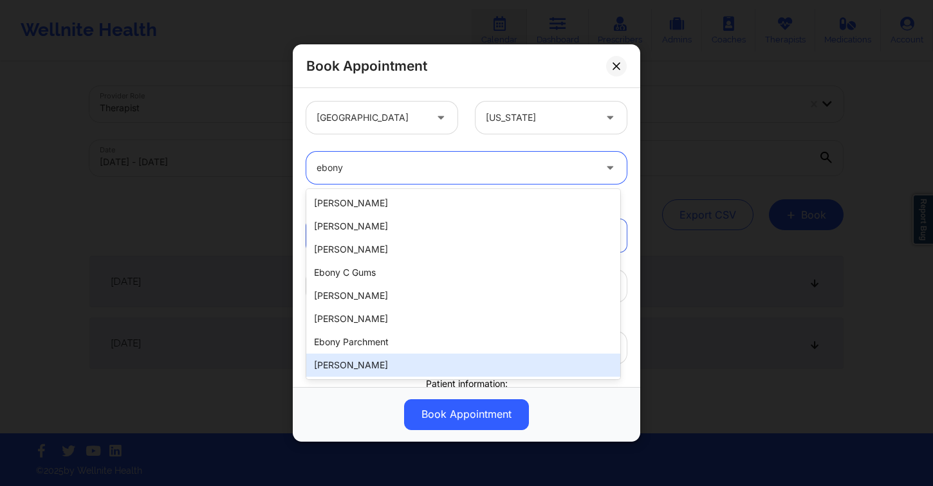
click at [401, 364] on div "[PERSON_NAME]" at bounding box center [463, 365] width 314 height 23
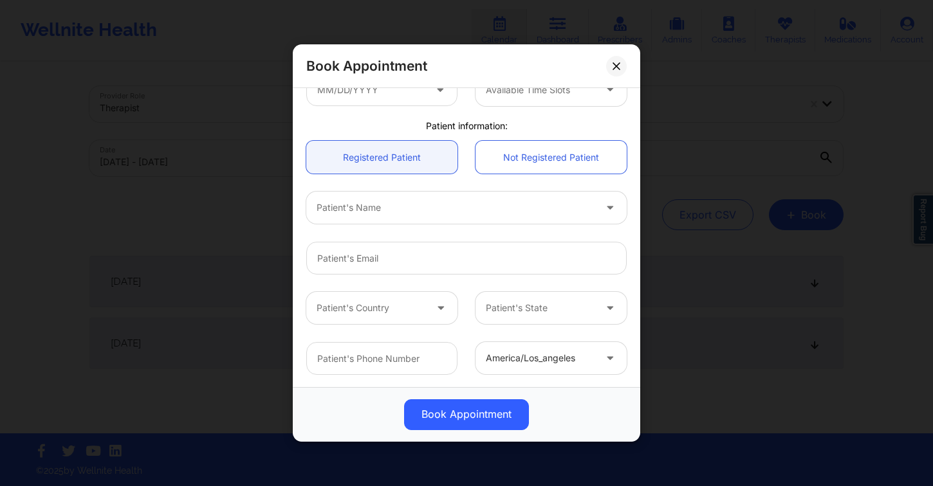
scroll to position [247, 0]
click at [383, 202] on div at bounding box center [455, 206] width 278 height 15
type input "[PERSON_NAME]"
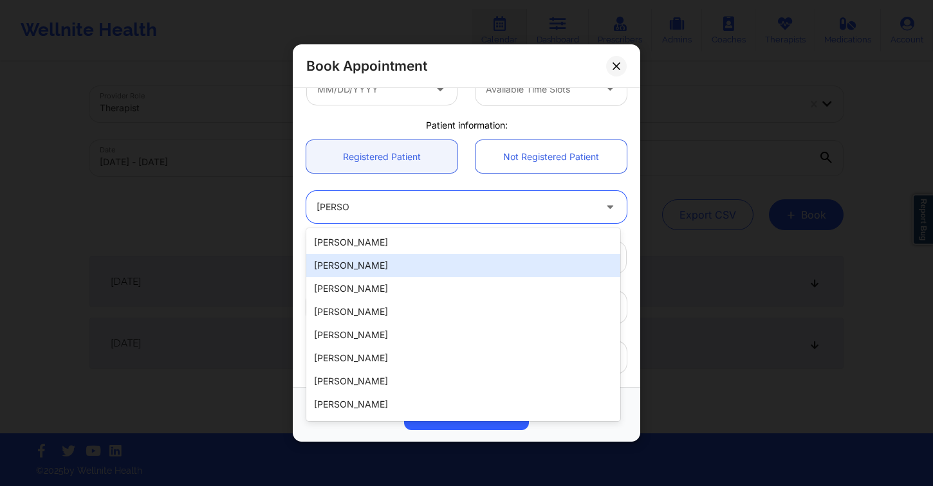
click at [347, 265] on div "[PERSON_NAME]" at bounding box center [463, 265] width 314 height 23
type input "[EMAIL_ADDRESS][DOMAIN_NAME]"
type input "[PHONE_NUMBER]"
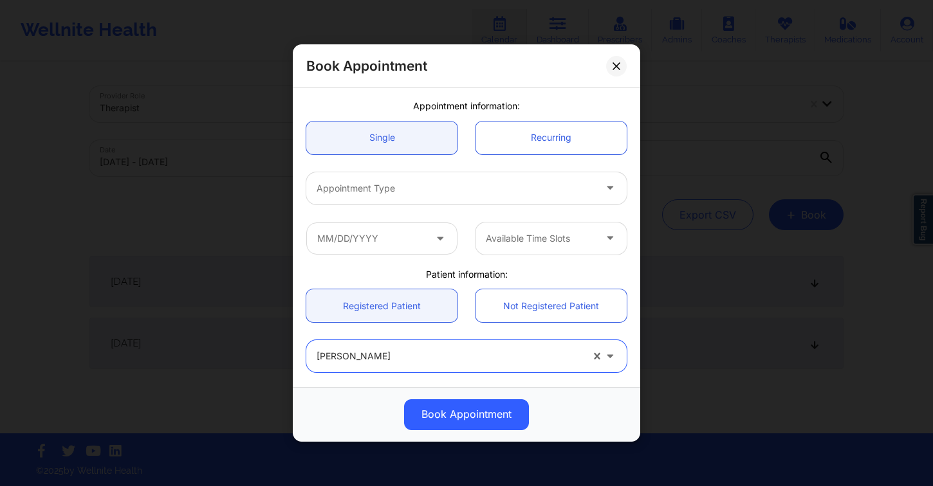
scroll to position [96, 0]
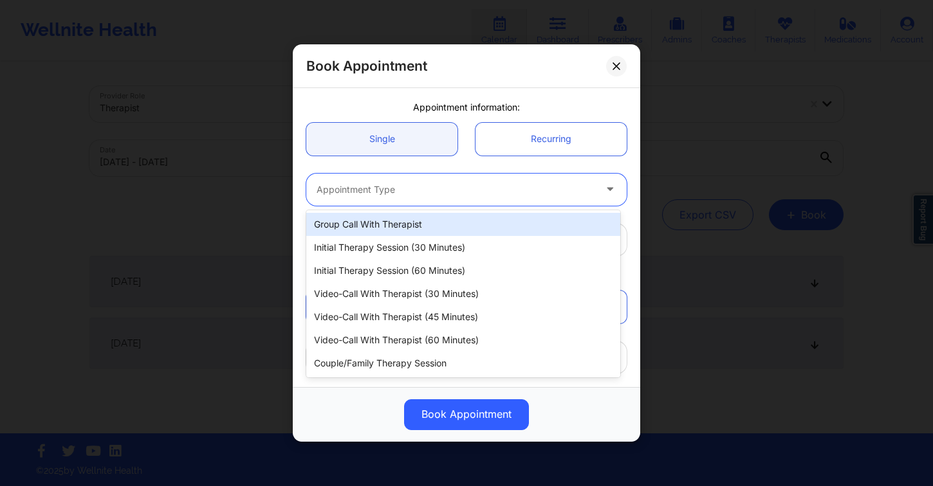
click at [410, 187] on div at bounding box center [455, 189] width 278 height 15
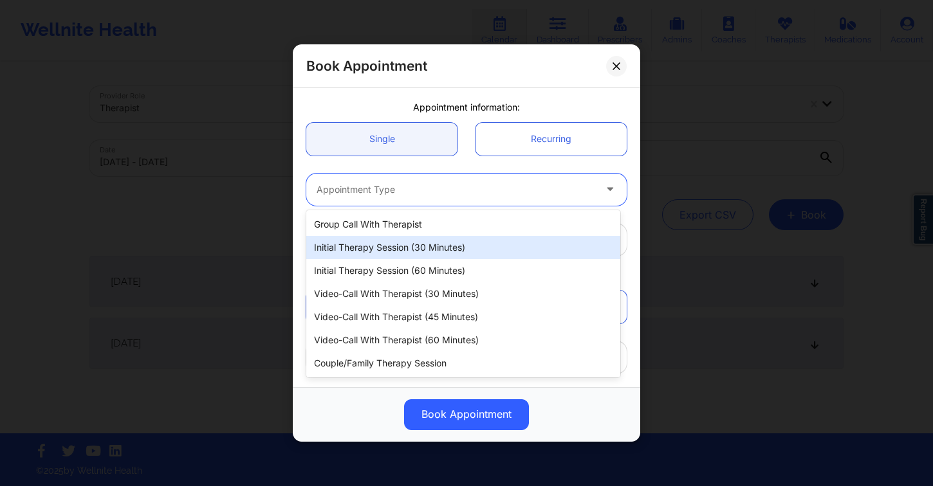
click at [440, 250] on div "Initial Therapy Session (30 minutes)" at bounding box center [463, 247] width 314 height 23
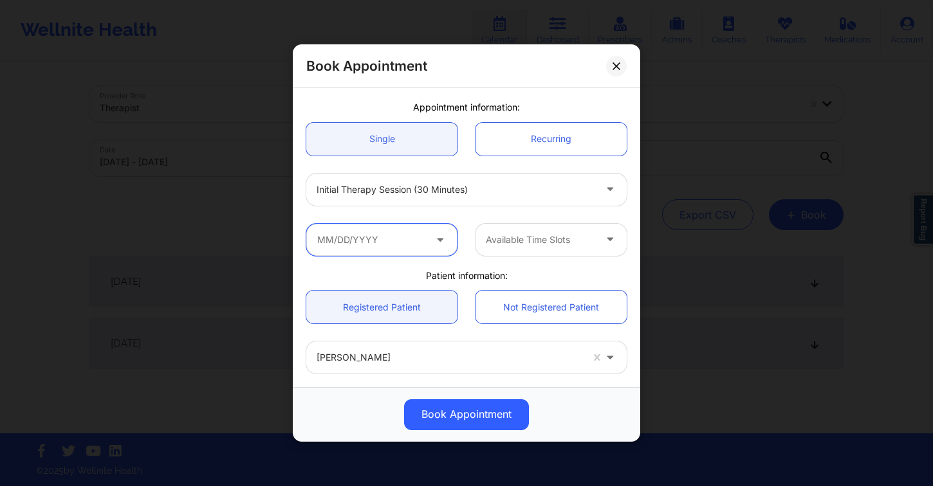
click at [410, 246] on input "text" at bounding box center [381, 240] width 151 height 32
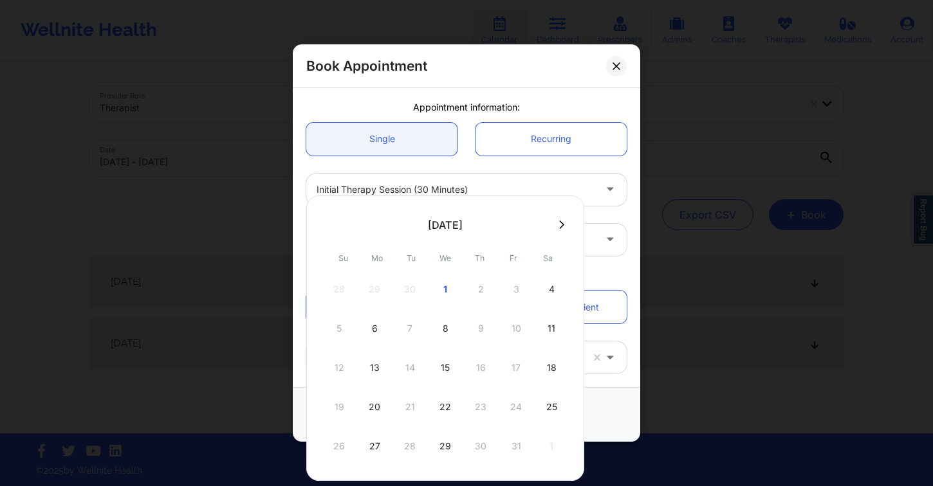
click at [451, 293] on div "1" at bounding box center [445, 289] width 32 height 36
type input "[DATE]"
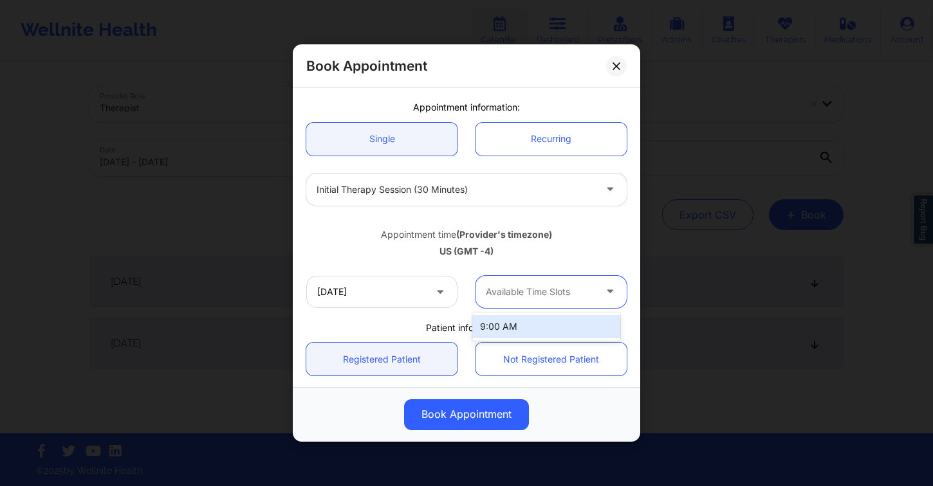
click at [540, 284] on div "Available Time Slots" at bounding box center [535, 292] width 120 height 32
click at [410, 248] on div "US (GMT -4)" at bounding box center [466, 251] width 320 height 13
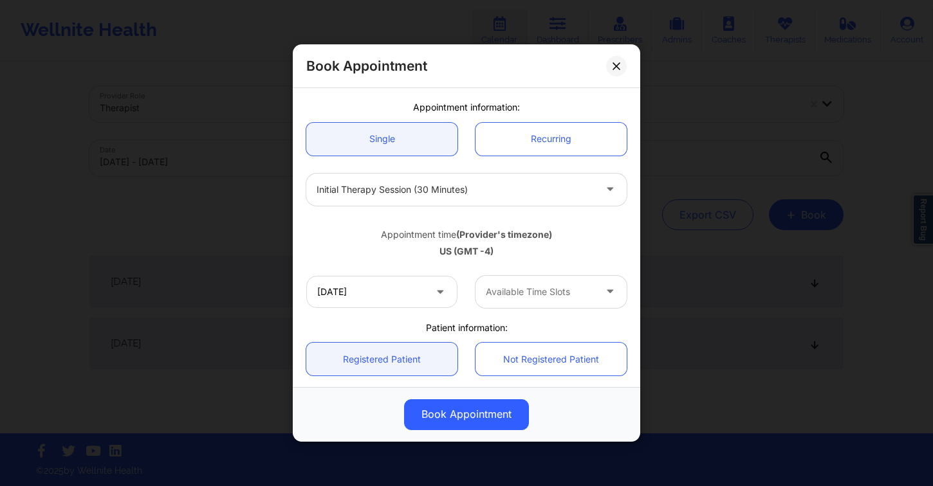
click at [504, 282] on div "Available Time Slots" at bounding box center [535, 292] width 120 height 32
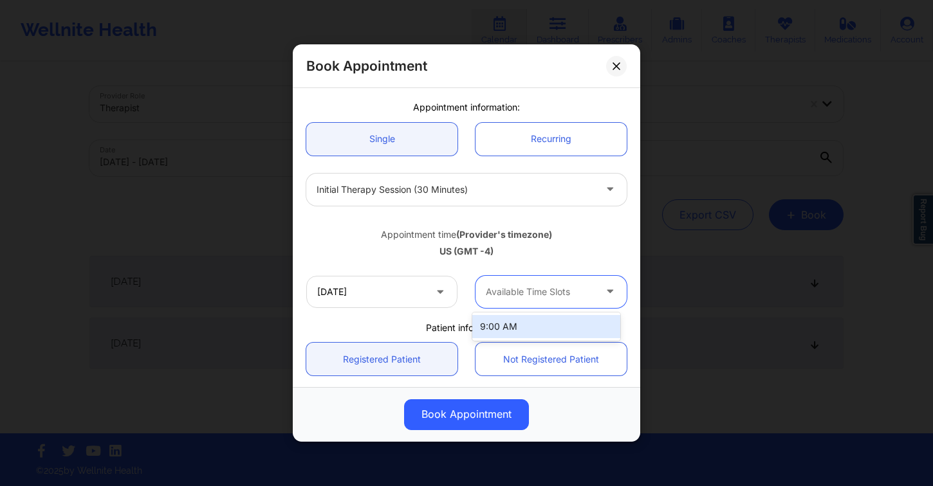
click at [548, 329] on div "9:00 AM" at bounding box center [546, 326] width 148 height 23
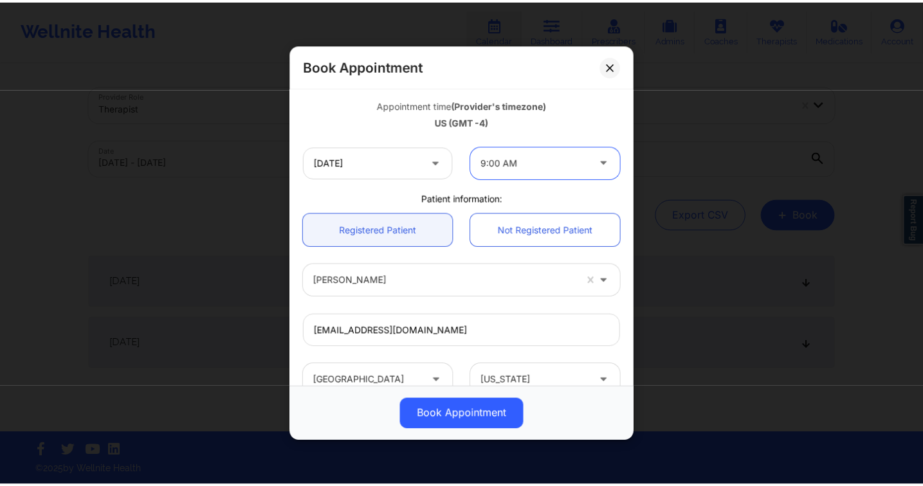
scroll to position [369, 0]
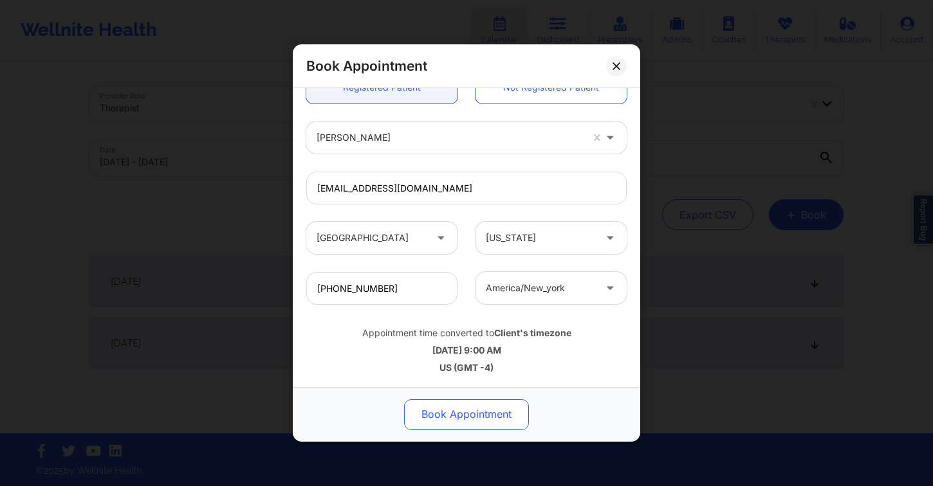
click at [480, 417] on button "Book Appointment" at bounding box center [466, 414] width 125 height 31
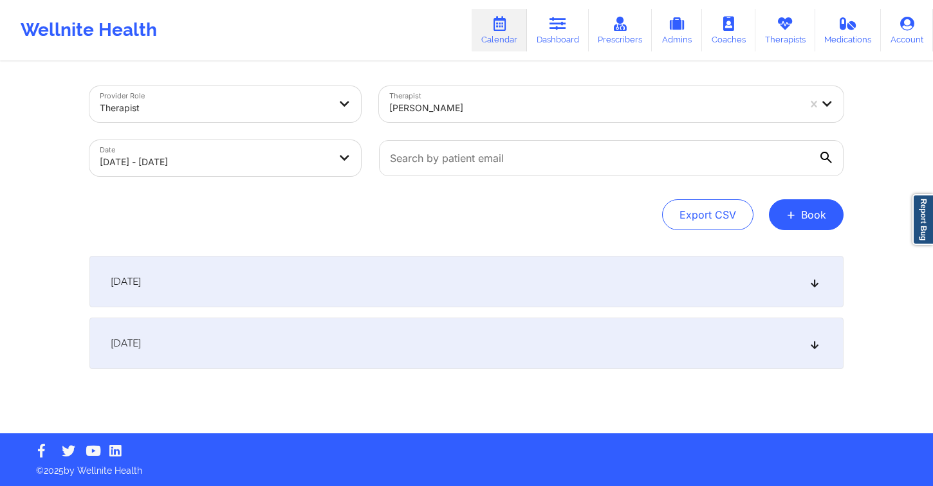
click at [282, 340] on div "[DATE]" at bounding box center [466, 343] width 754 height 51
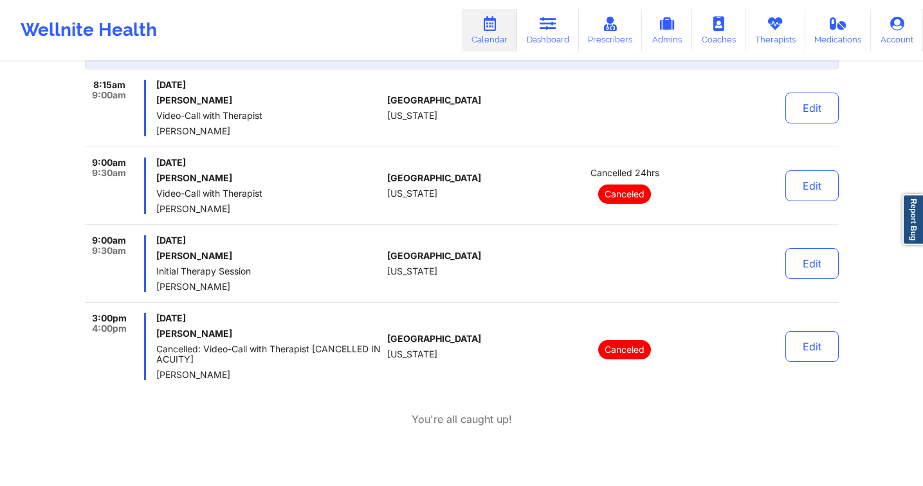
scroll to position [300, 0]
click at [800, 264] on button "Edit" at bounding box center [811, 263] width 53 height 31
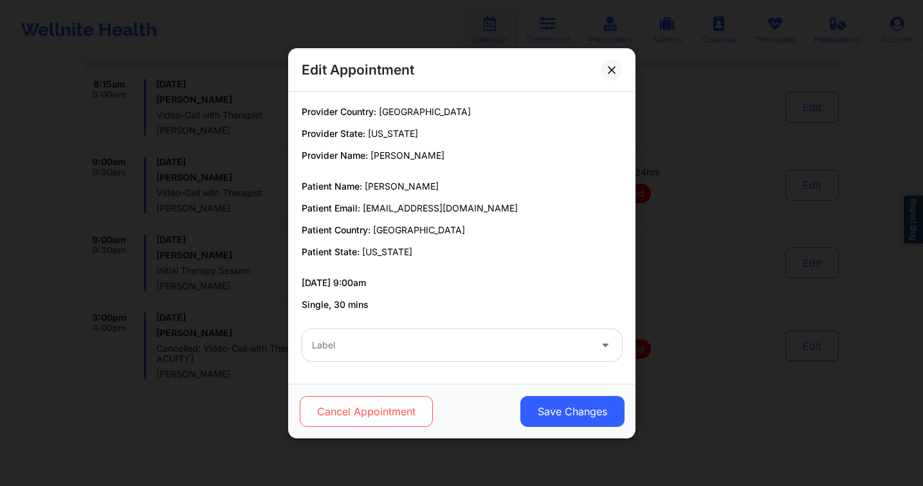
click at [398, 412] on button "Cancel Appointment" at bounding box center [365, 411] width 133 height 31
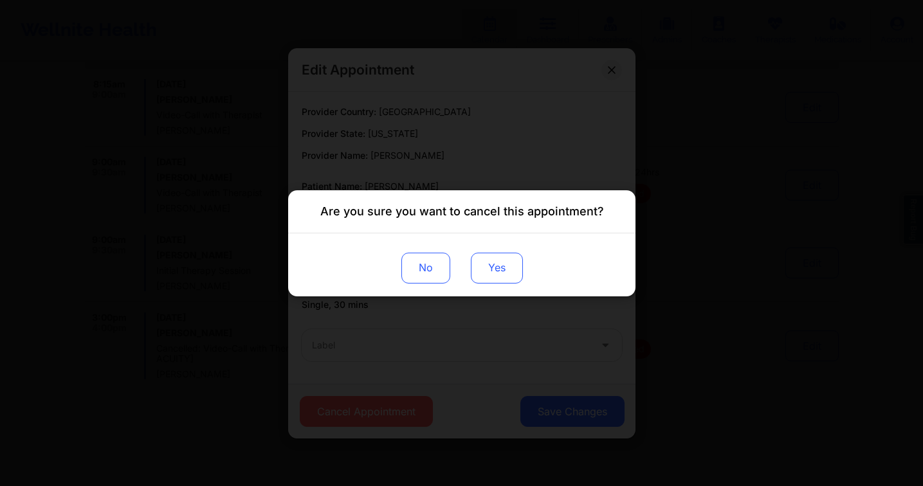
click at [496, 266] on button "Yes" at bounding box center [496, 267] width 52 height 31
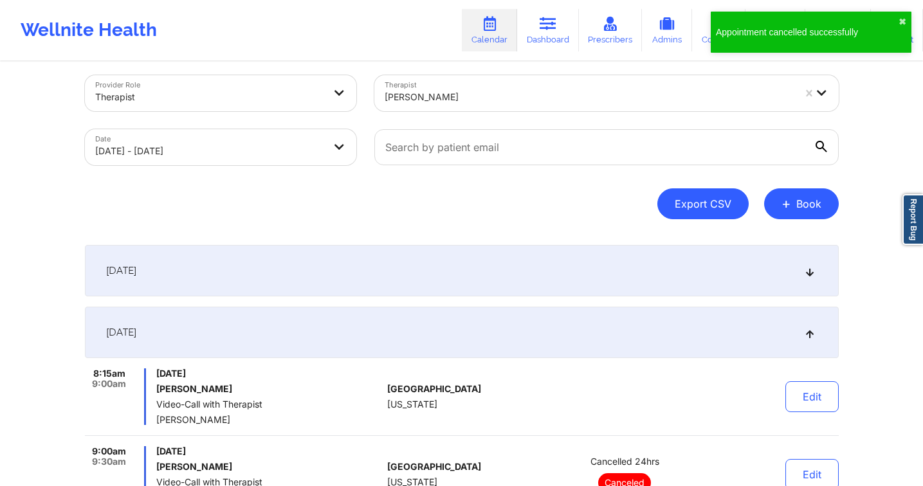
scroll to position [0, 0]
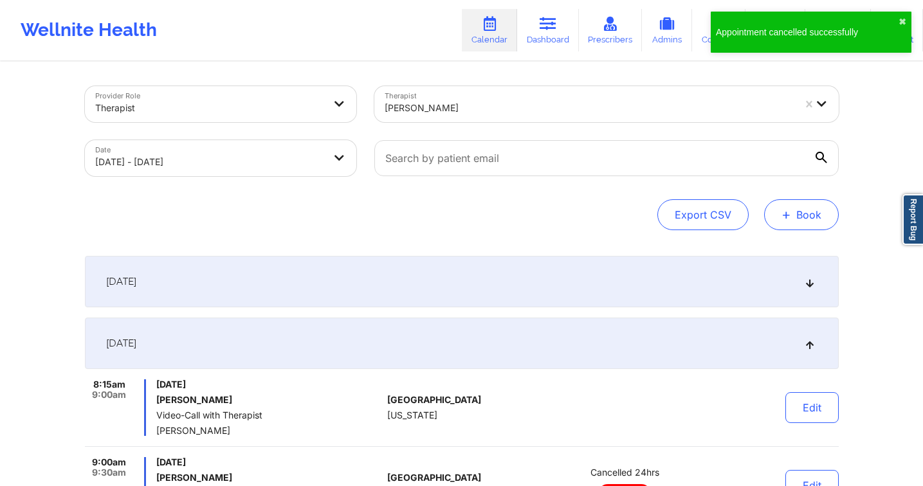
click at [823, 212] on button "+ Book" at bounding box center [801, 214] width 75 height 31
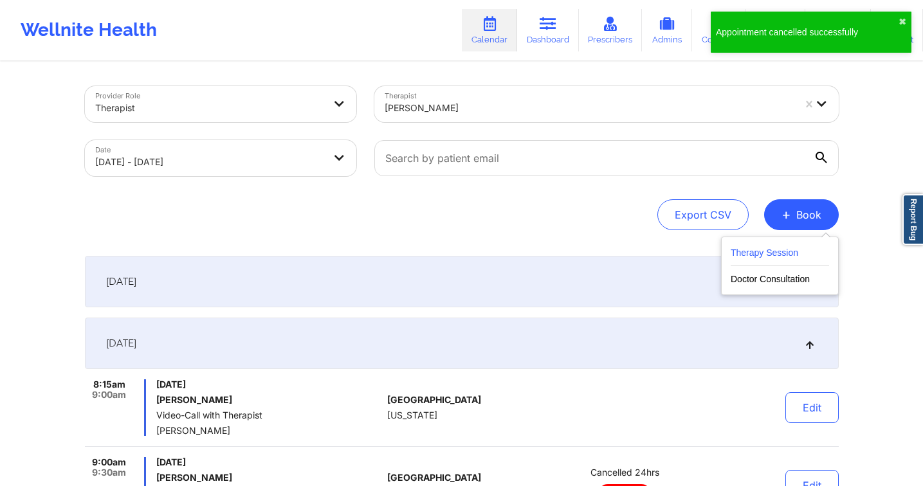
click at [761, 249] on button "Therapy Session" at bounding box center [780, 255] width 98 height 21
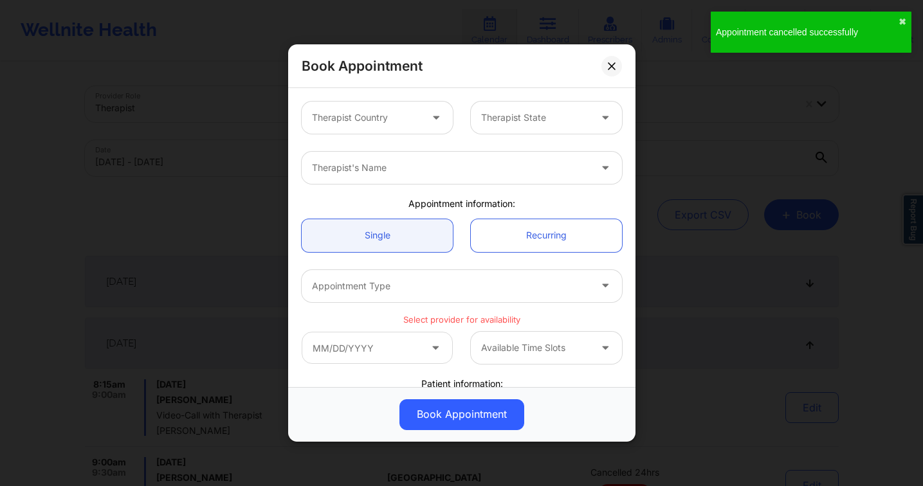
click at [412, 122] on div at bounding box center [366, 117] width 109 height 15
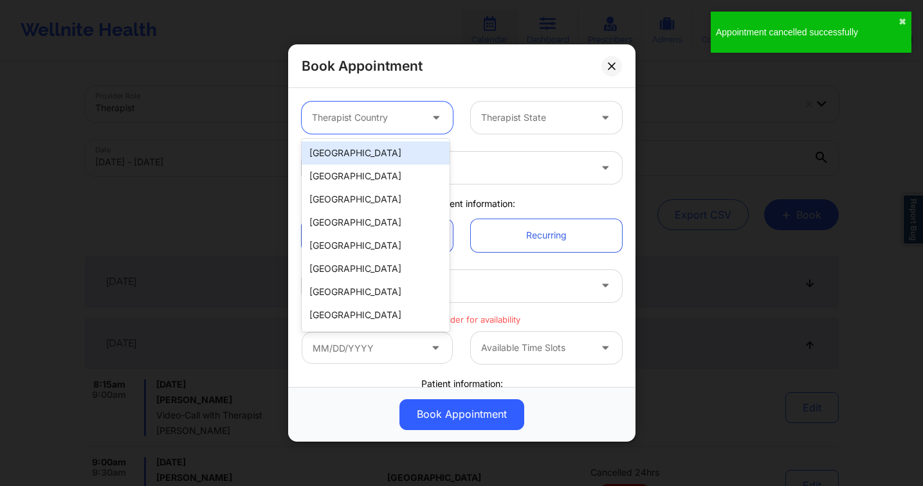
click at [384, 156] on div "[GEOGRAPHIC_DATA]" at bounding box center [376, 153] width 148 height 23
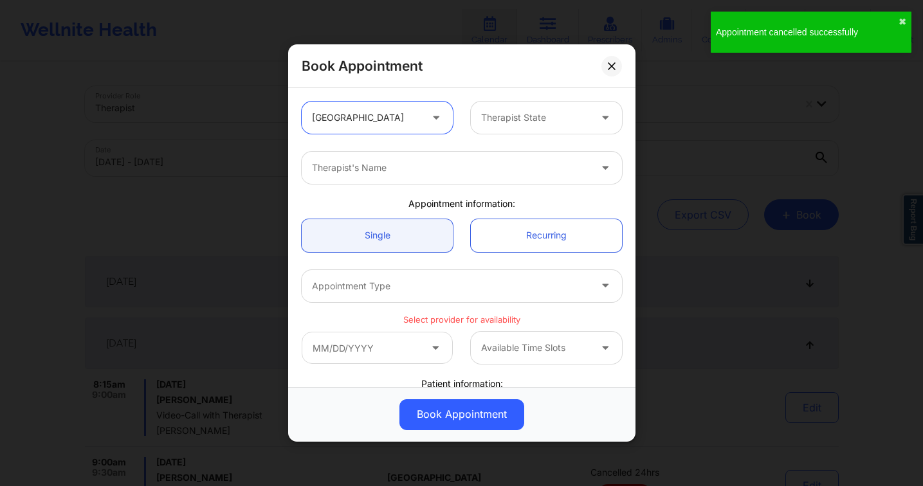
click at [532, 129] on div "Therapist State" at bounding box center [531, 118] width 120 height 32
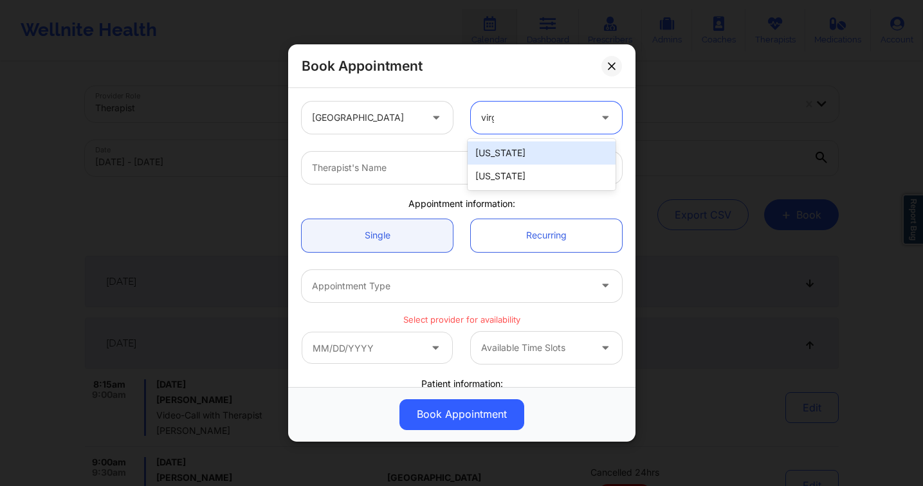
type input "virgi"
click at [503, 148] on div "[US_STATE]" at bounding box center [542, 153] width 148 height 23
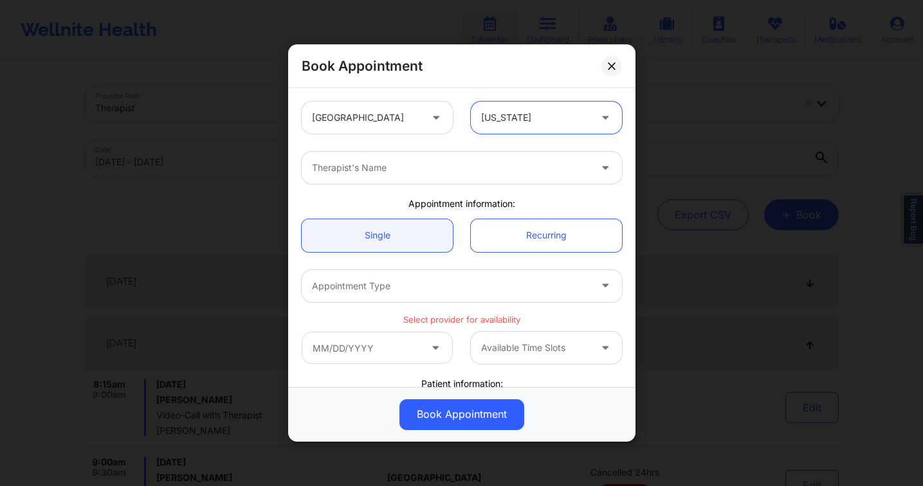
click at [394, 160] on div at bounding box center [451, 167] width 278 height 15
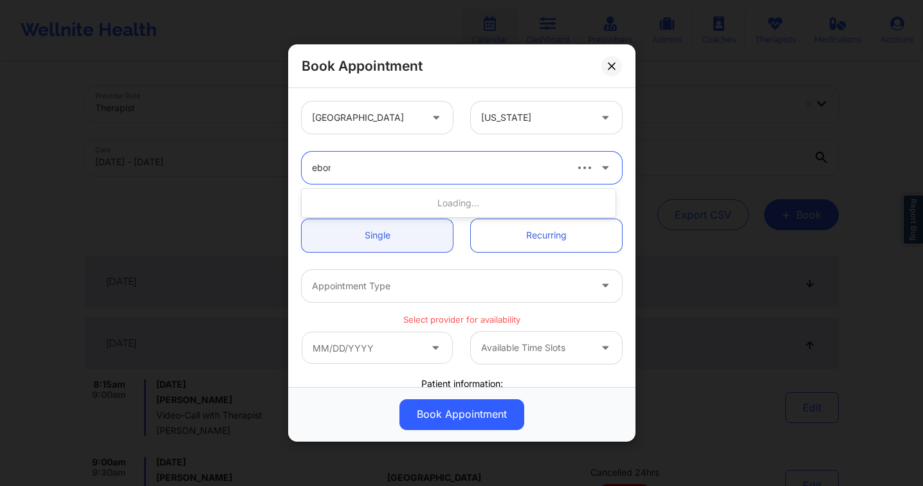
type input "ebony"
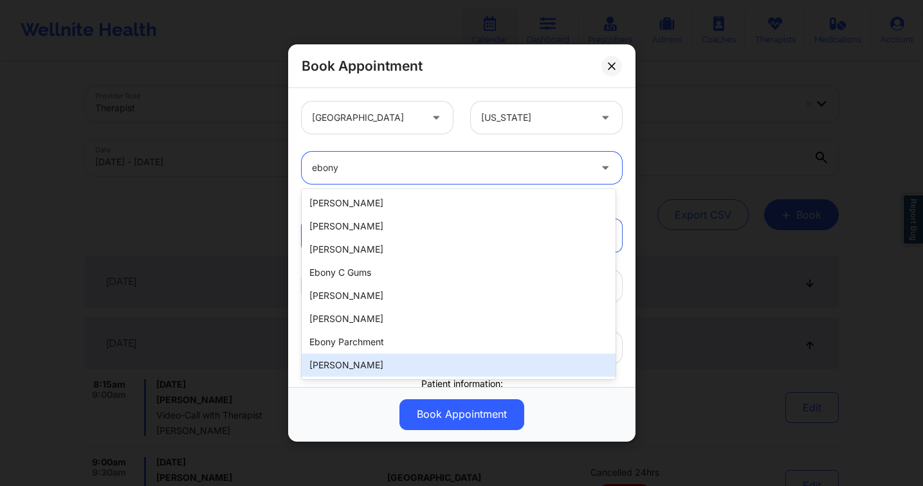
click at [410, 356] on div "[PERSON_NAME]" at bounding box center [459, 365] width 314 height 23
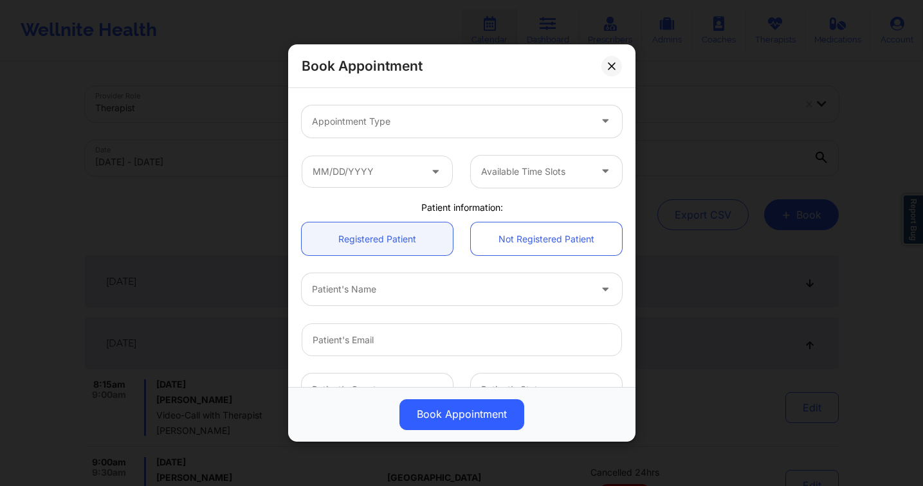
scroll to position [181, 0]
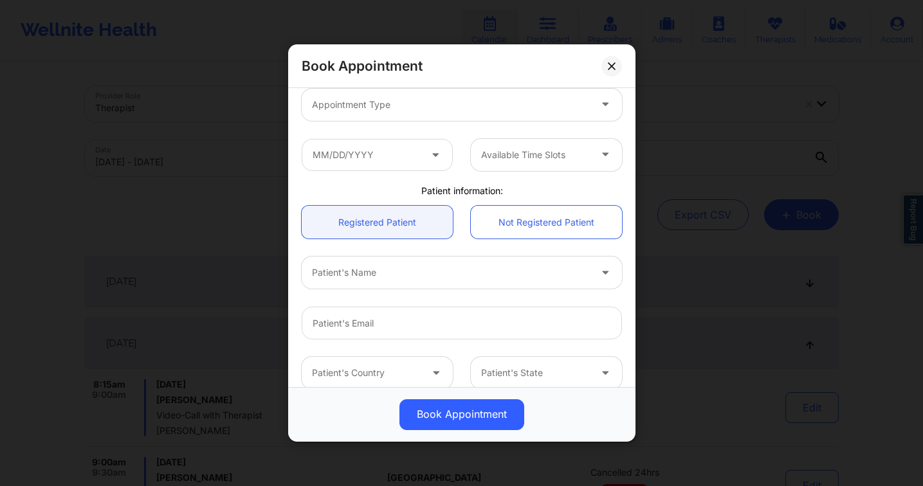
click at [385, 272] on div at bounding box center [451, 272] width 278 height 15
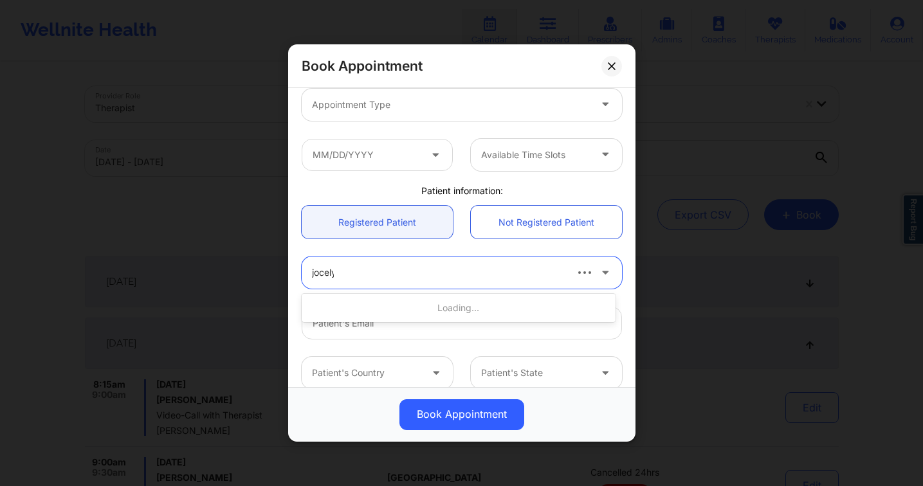
type input "[PERSON_NAME]"
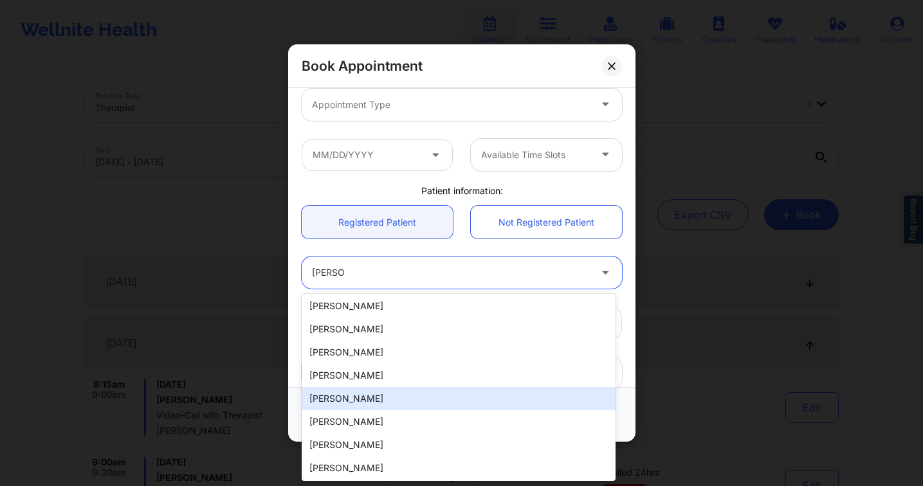
scroll to position [3, 0]
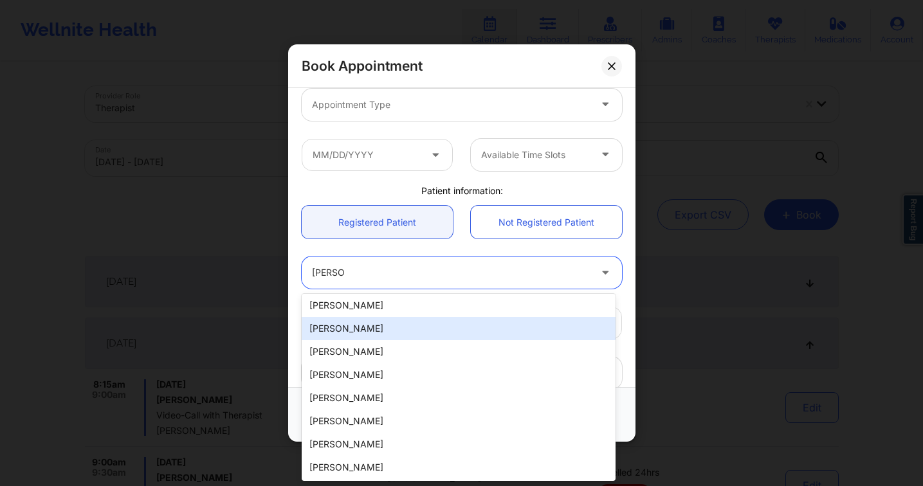
click at [413, 333] on div "[PERSON_NAME]" at bounding box center [459, 328] width 314 height 23
type input "[EMAIL_ADDRESS][DOMAIN_NAME]"
type input "[PHONE_NUMBER]"
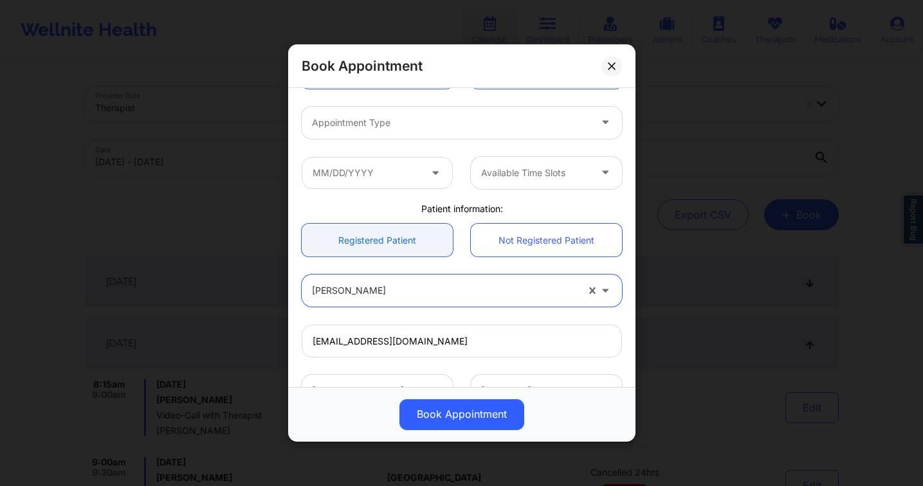
scroll to position [131, 0]
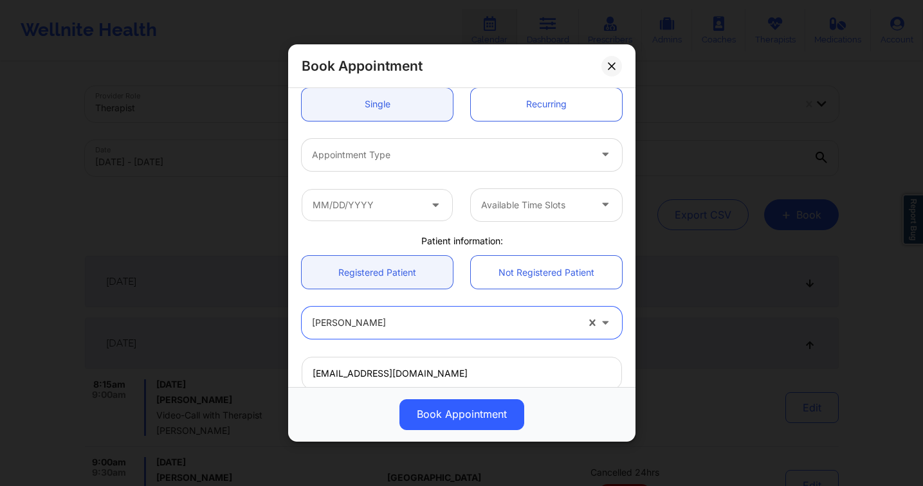
click at [407, 148] on div at bounding box center [451, 154] width 278 height 15
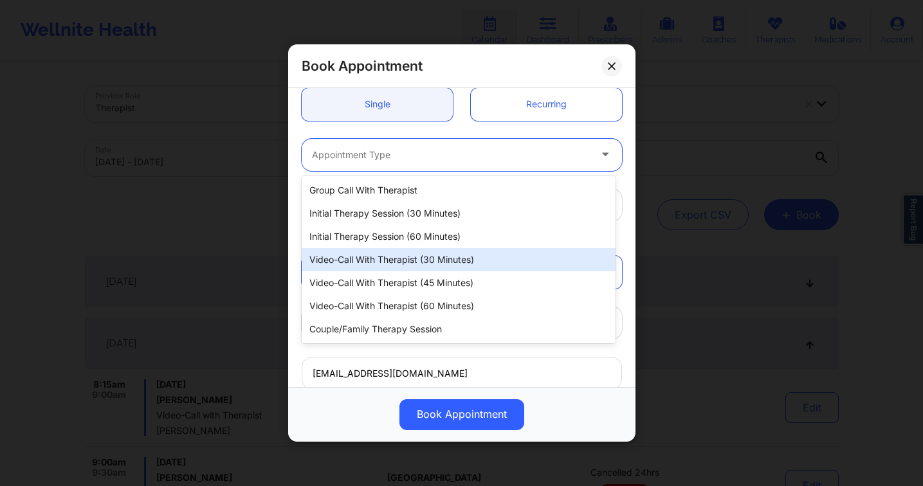
click at [446, 264] on div "Video-Call with Therapist (30 minutes)" at bounding box center [459, 259] width 314 height 23
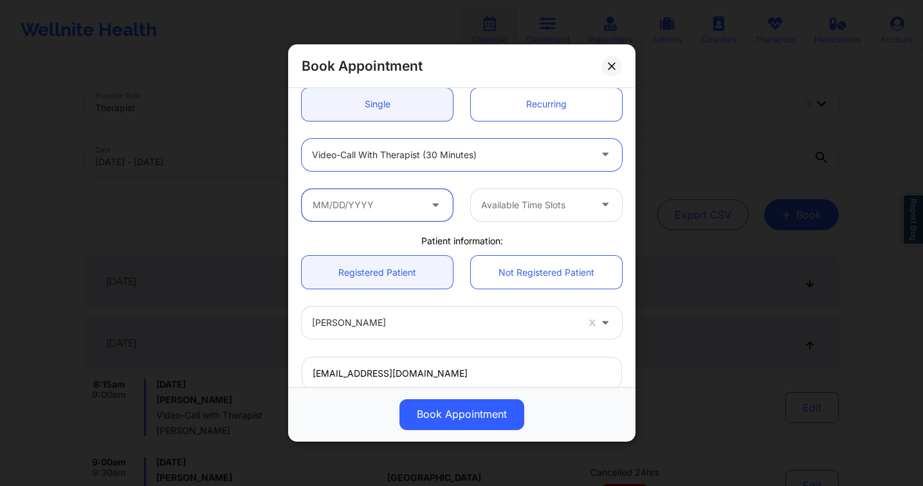
click at [383, 203] on input "text" at bounding box center [377, 205] width 151 height 32
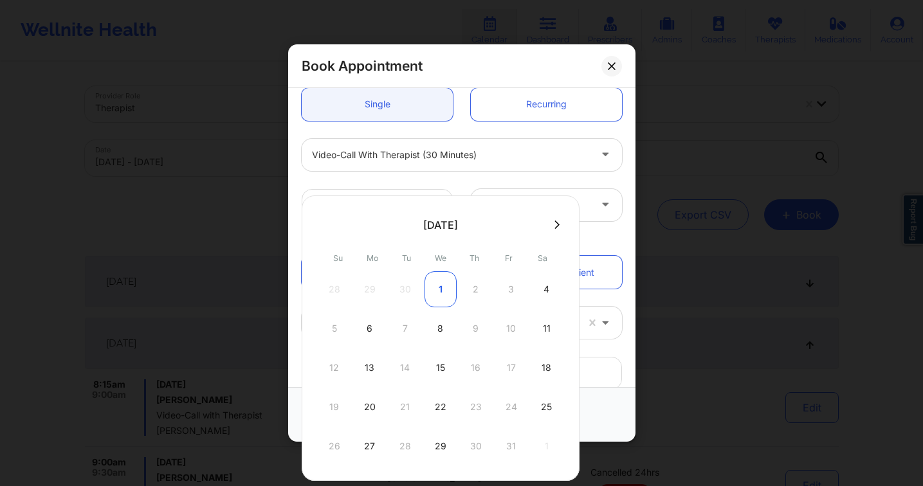
click at [442, 291] on div "1" at bounding box center [441, 289] width 32 height 36
type input "[DATE]"
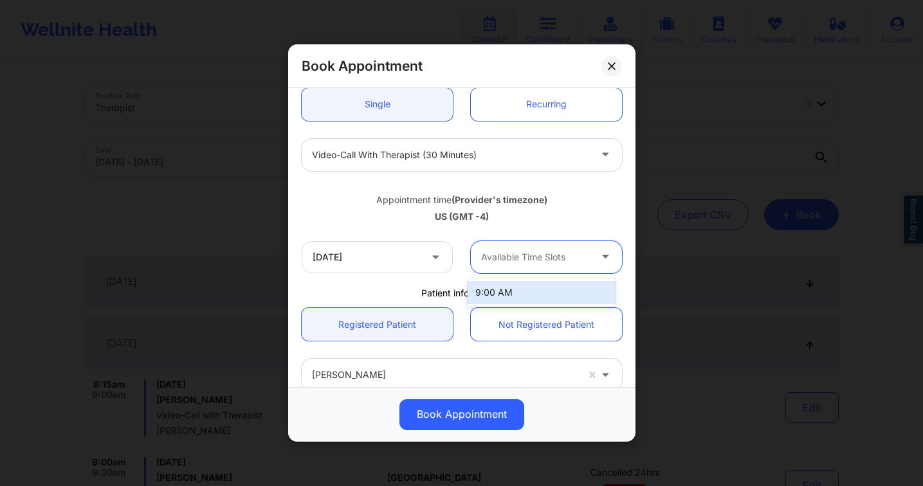
click at [508, 248] on div "Available Time Slots" at bounding box center [531, 257] width 120 height 32
click at [513, 291] on div "9:00 AM" at bounding box center [542, 292] width 148 height 23
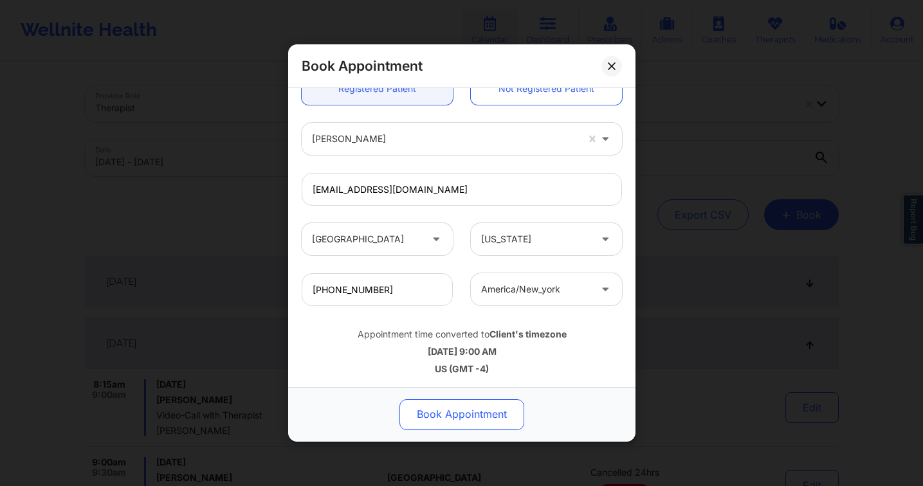
scroll to position [369, 0]
click at [474, 416] on button "Book Appointment" at bounding box center [461, 414] width 125 height 31
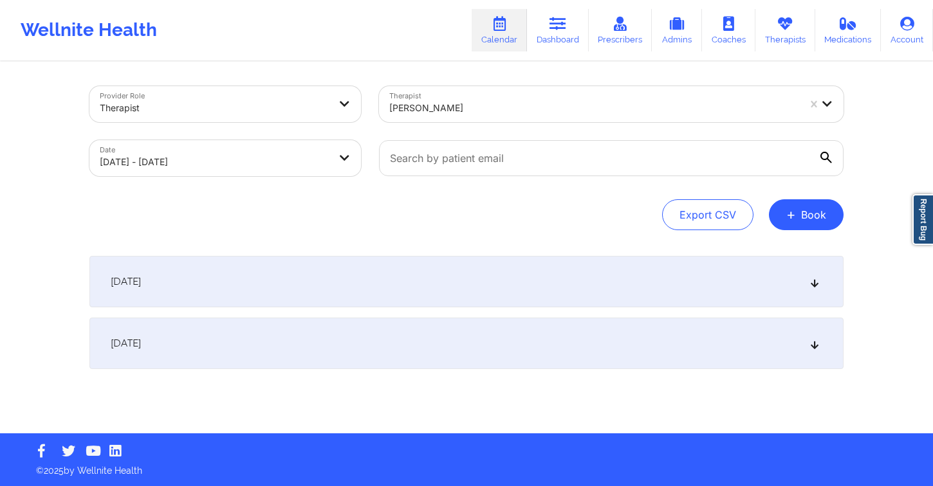
click at [239, 345] on div "[DATE]" at bounding box center [466, 343] width 754 height 51
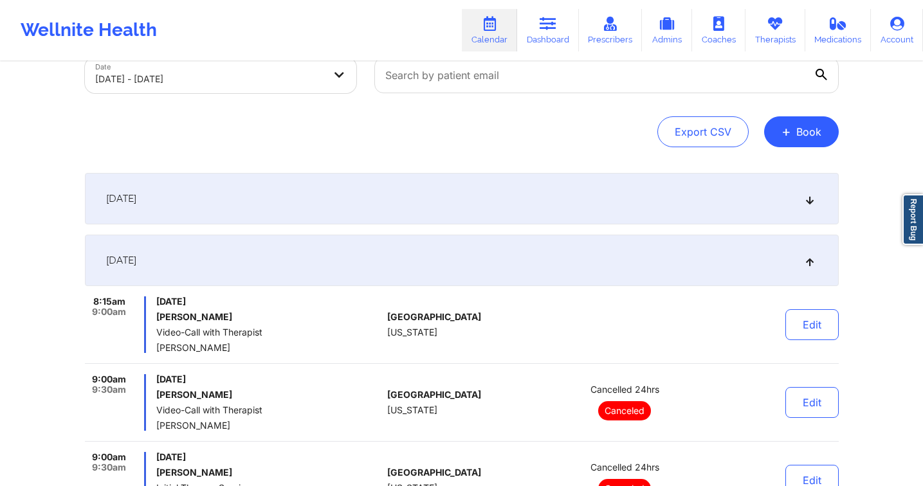
scroll to position [0, 0]
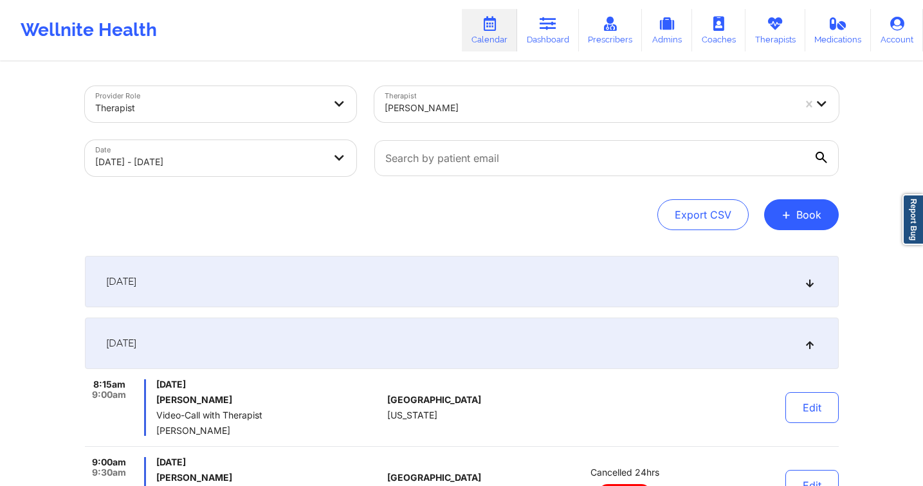
click at [218, 108] on div at bounding box center [209, 107] width 229 height 15
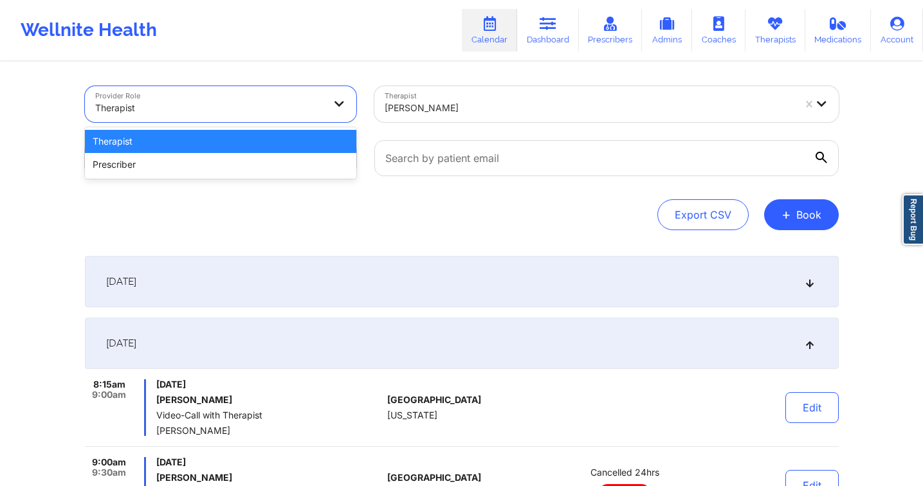
click at [218, 107] on div at bounding box center [209, 107] width 229 height 15
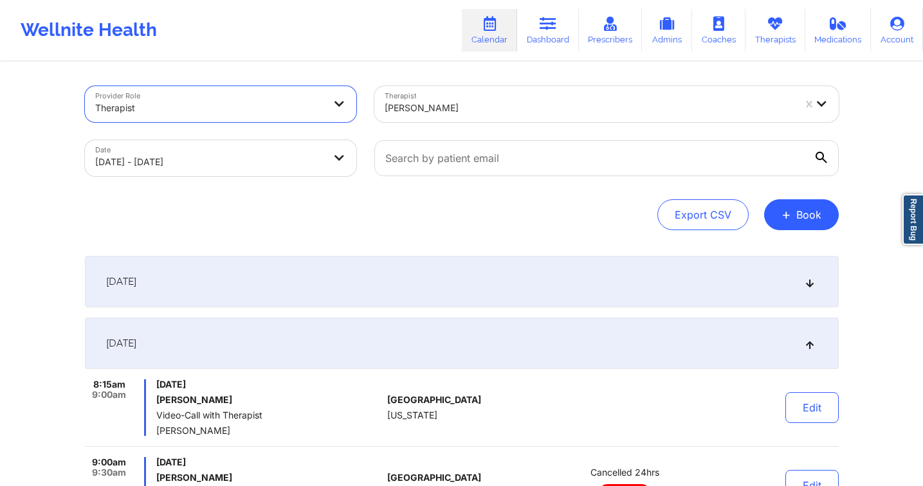
click at [197, 165] on body "Wellnite Health Calendar Dashboard Prescribers Admins Coaches Therapists Medica…" at bounding box center [461, 243] width 923 height 486
select select "2025-8"
select select "2025-9"
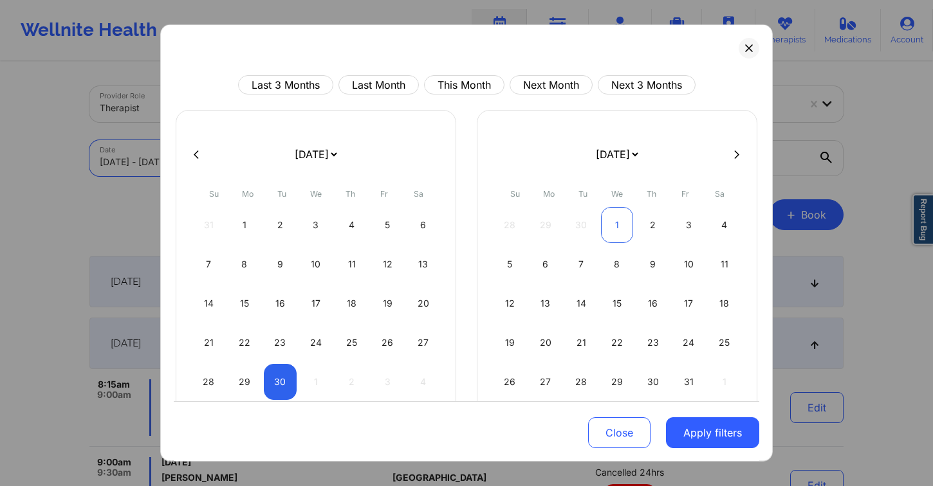
click at [611, 230] on div "1" at bounding box center [617, 225] width 33 height 36
select select "2025-9"
select select "2025-10"
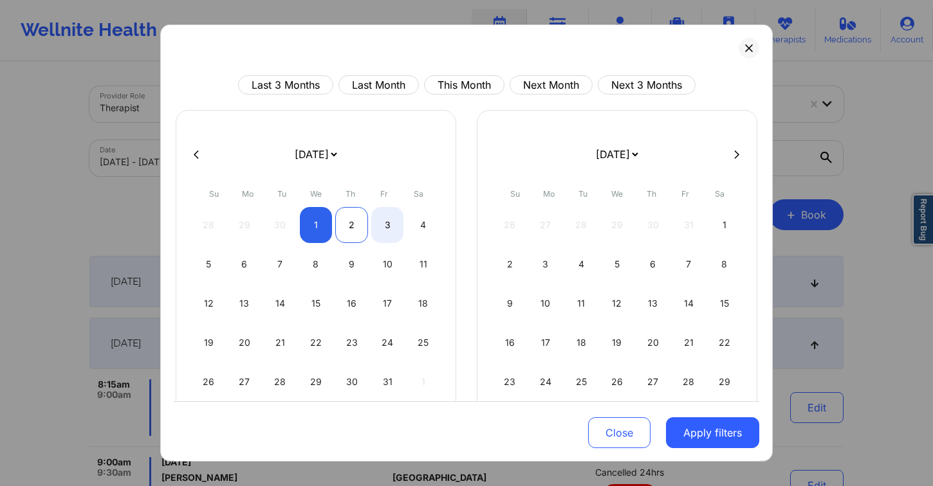
select select "2025-9"
select select "2025-10"
click at [342, 221] on div "2" at bounding box center [351, 225] width 33 height 36
select select "2025-9"
select select "2025-10"
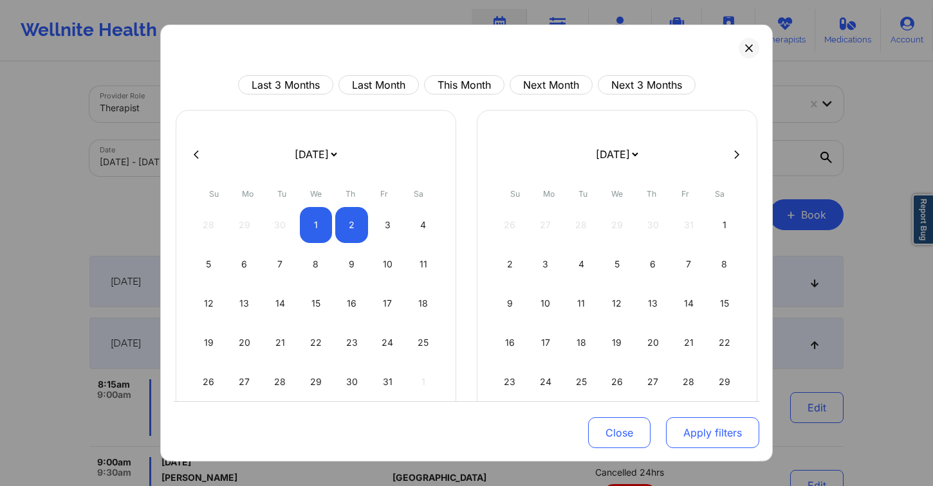
click at [713, 434] on button "Apply filters" at bounding box center [712, 432] width 93 height 31
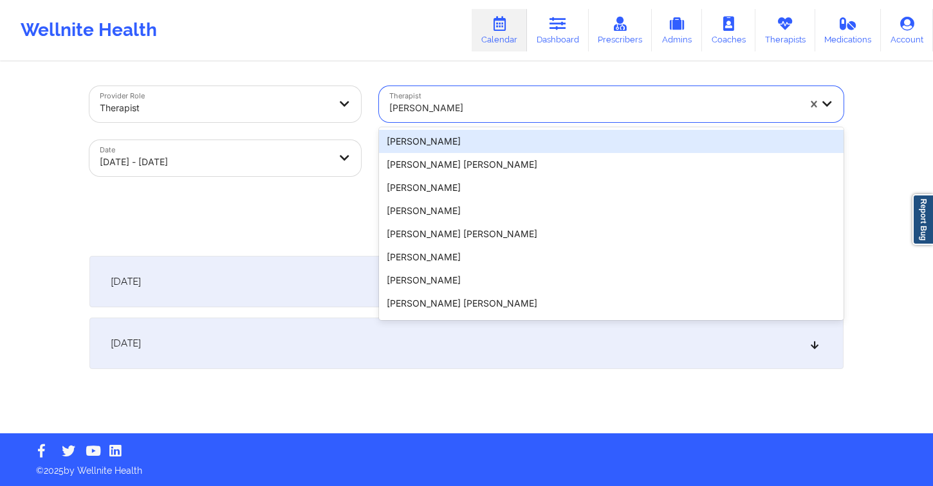
click at [486, 114] on div at bounding box center [593, 107] width 409 height 15
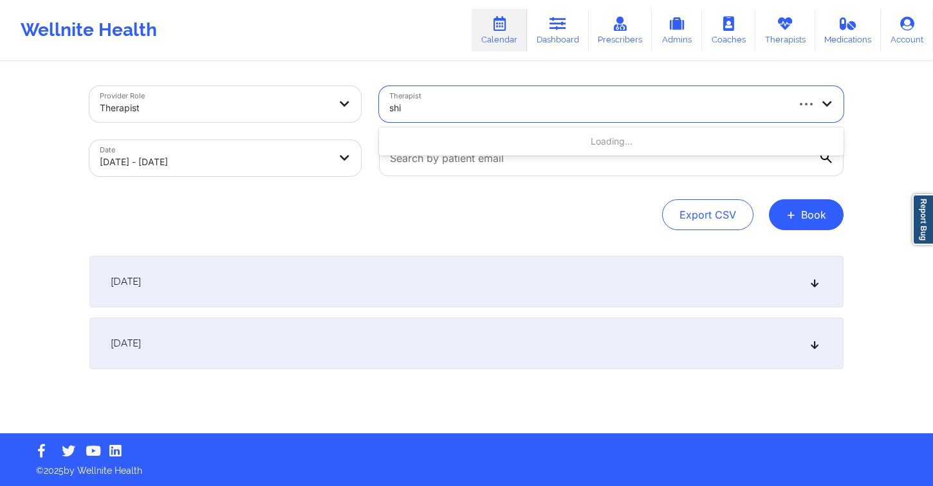
type input "shira"
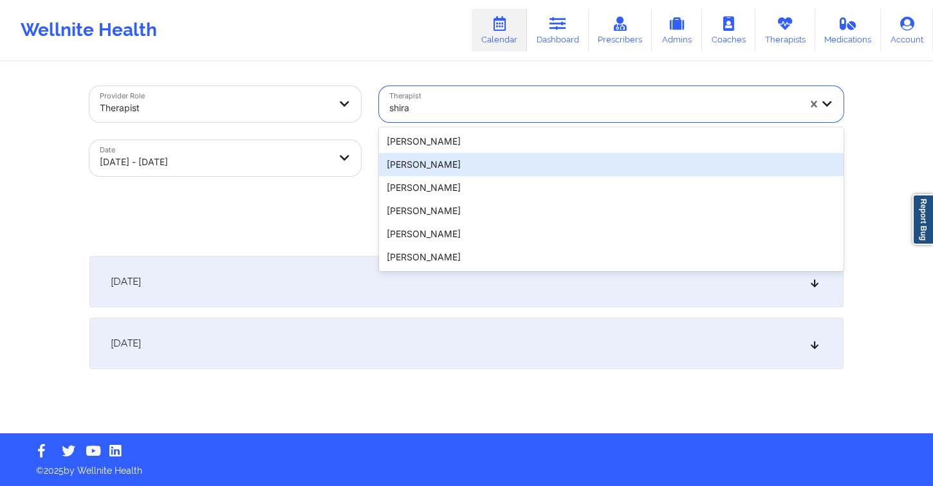
drag, startPoint x: 478, startPoint y: 170, endPoint x: 546, endPoint y: 178, distance: 68.6
click at [478, 170] on div "[PERSON_NAME]" at bounding box center [611, 164] width 464 height 23
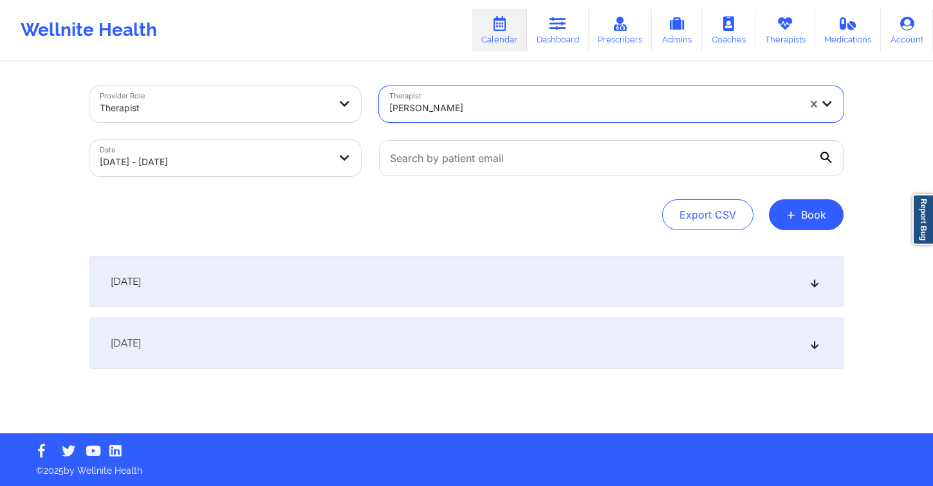
click at [257, 284] on div "[DATE]" at bounding box center [466, 281] width 754 height 51
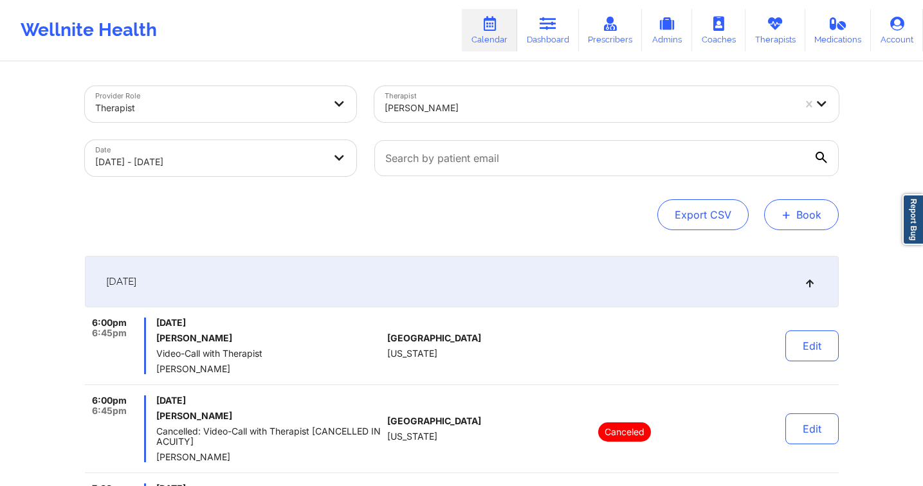
click at [796, 212] on button "+ Book" at bounding box center [801, 214] width 75 height 31
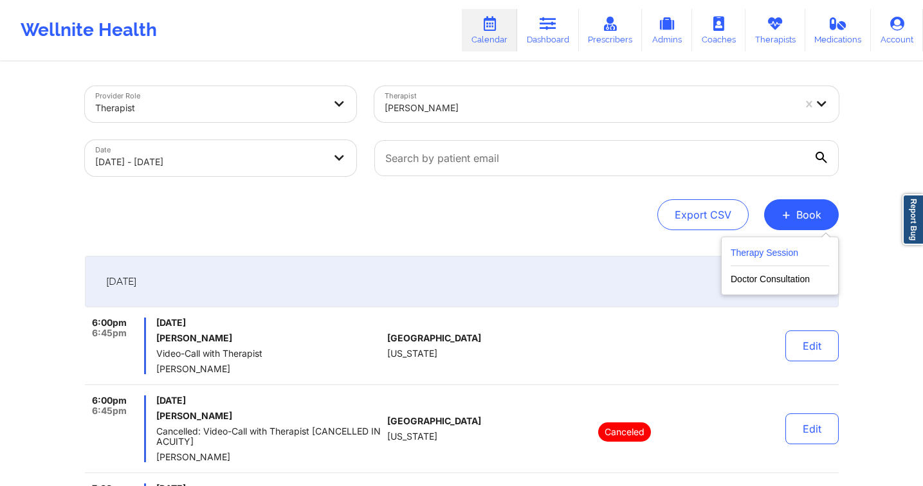
click at [746, 255] on button "Therapy Session" at bounding box center [780, 255] width 98 height 21
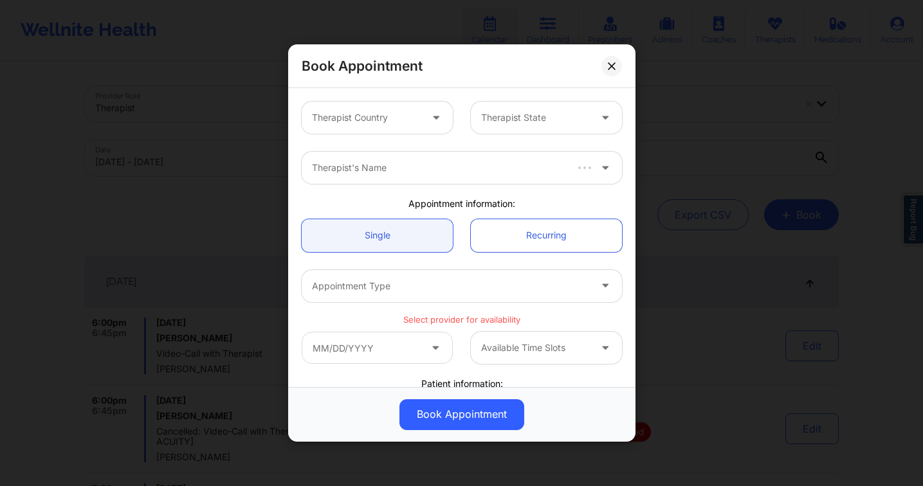
click at [409, 122] on div at bounding box center [366, 117] width 109 height 15
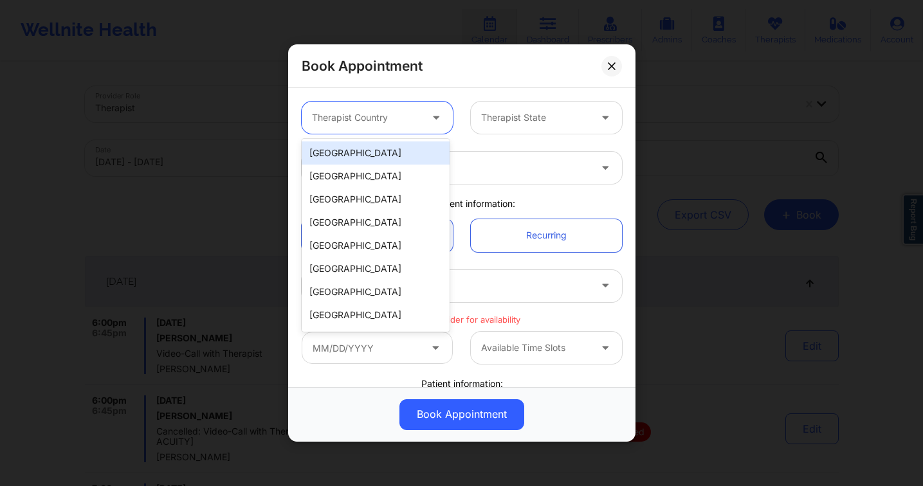
drag, startPoint x: 401, startPoint y: 145, endPoint x: 475, endPoint y: 125, distance: 76.6
click at [401, 145] on div "[GEOGRAPHIC_DATA]" at bounding box center [376, 153] width 148 height 23
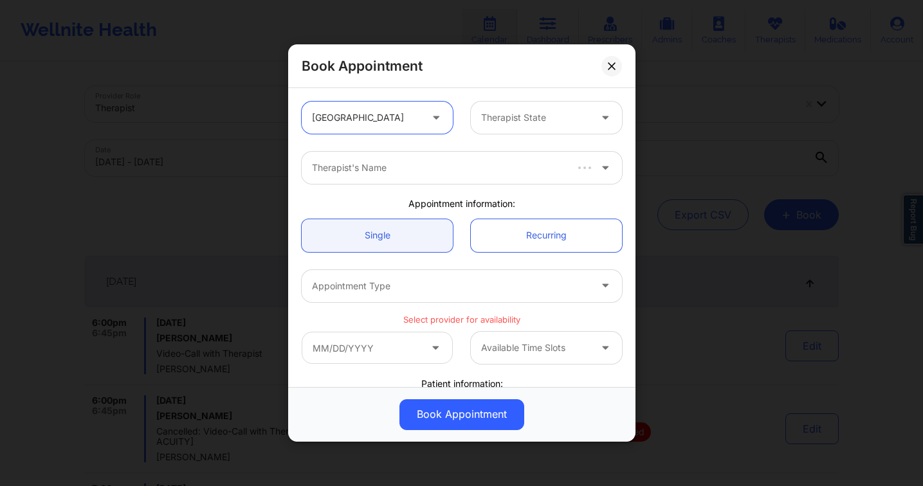
click at [511, 116] on div at bounding box center [535, 117] width 109 height 15
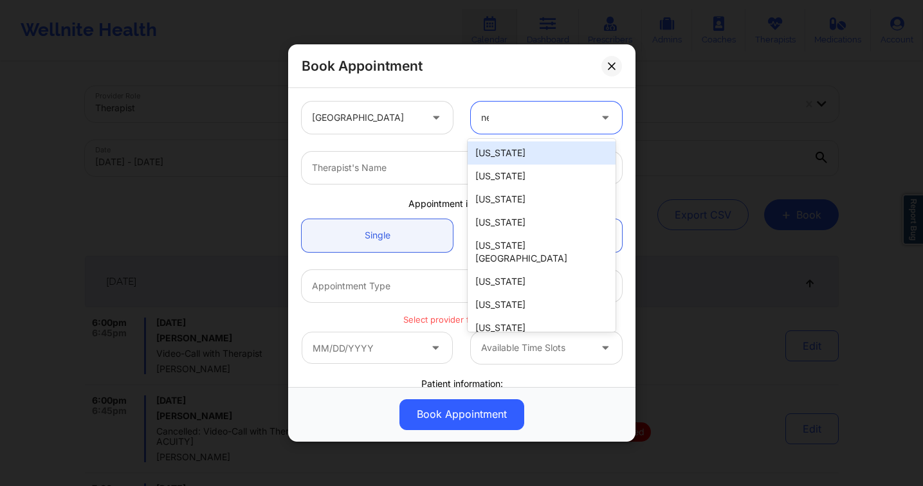
type input "new"
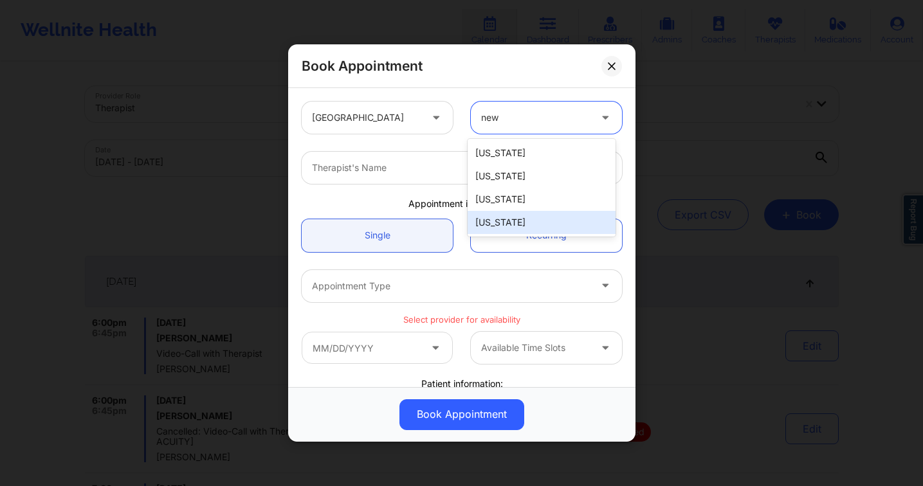
click at [517, 218] on div "[US_STATE]" at bounding box center [542, 222] width 148 height 23
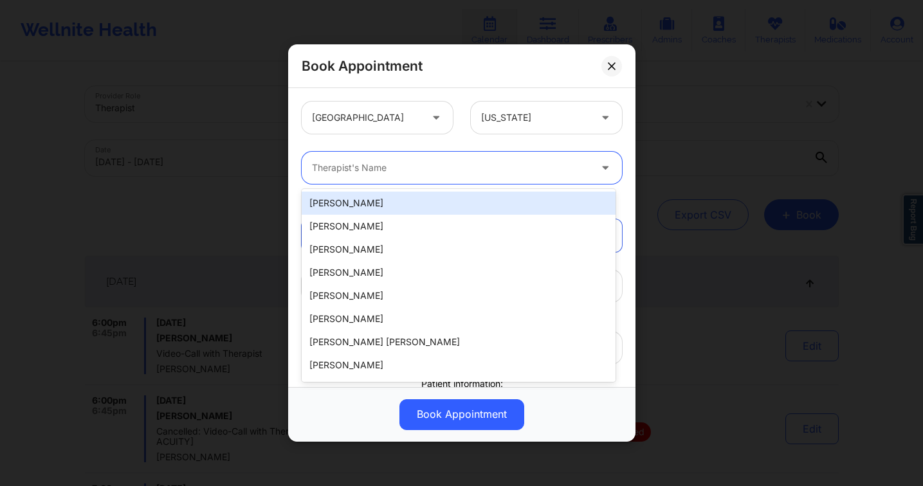
click at [378, 161] on div at bounding box center [451, 167] width 278 height 15
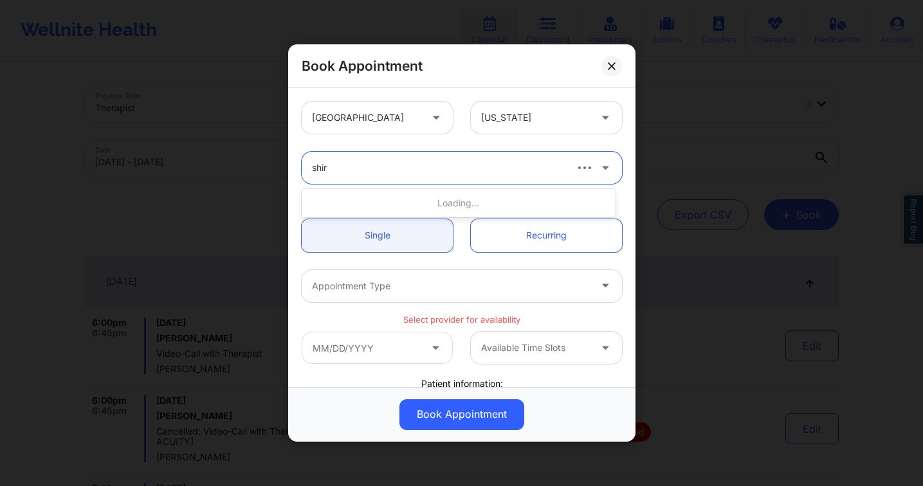
type input "shira"
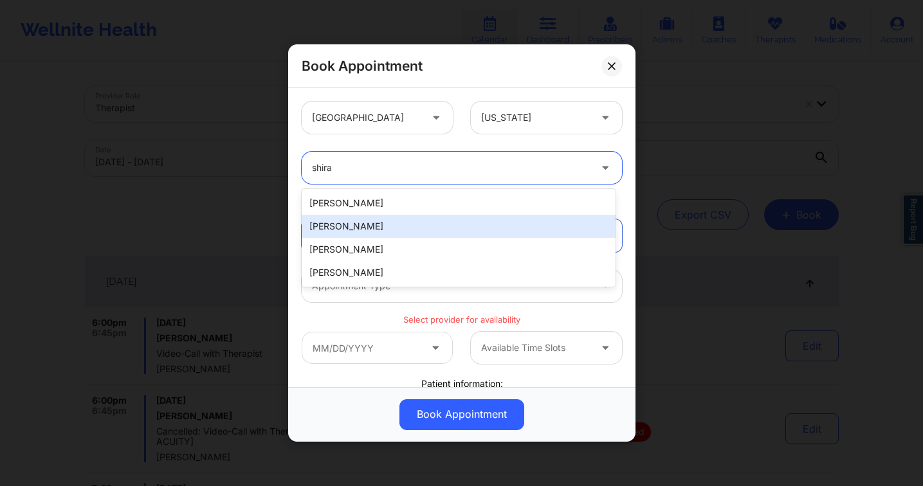
click at [398, 230] on div "[PERSON_NAME]" at bounding box center [459, 226] width 314 height 23
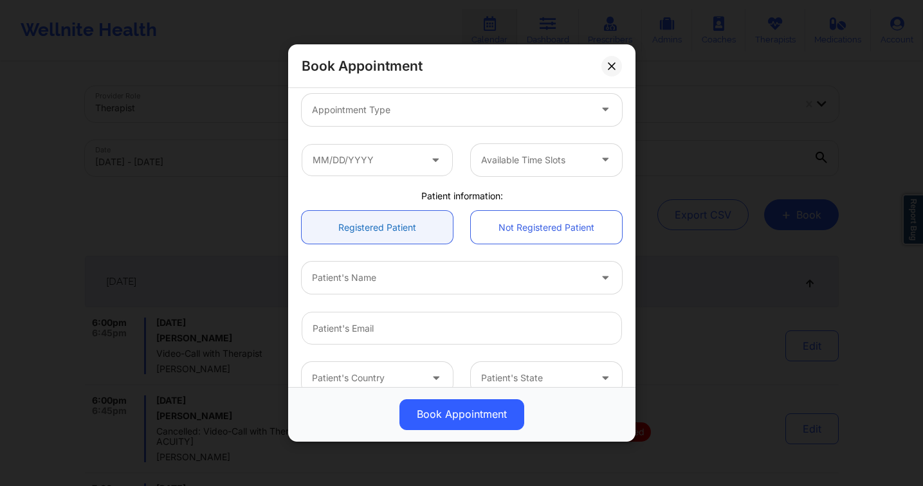
scroll to position [180, 0]
click at [379, 279] on div at bounding box center [451, 273] width 278 height 15
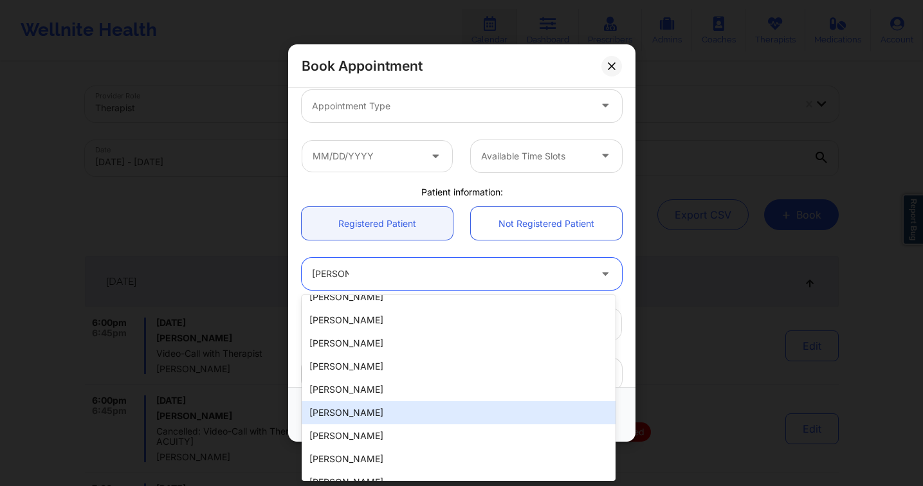
scroll to position [0, 0]
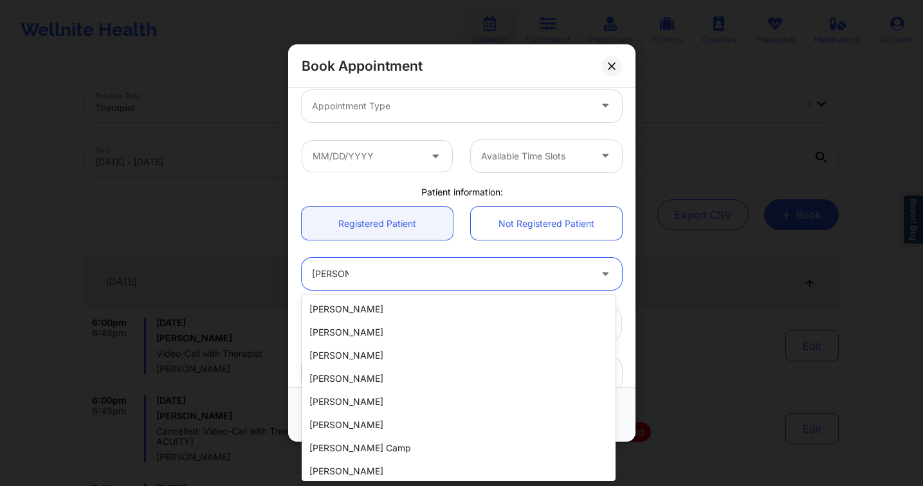
type input "[PERSON_NAME]"
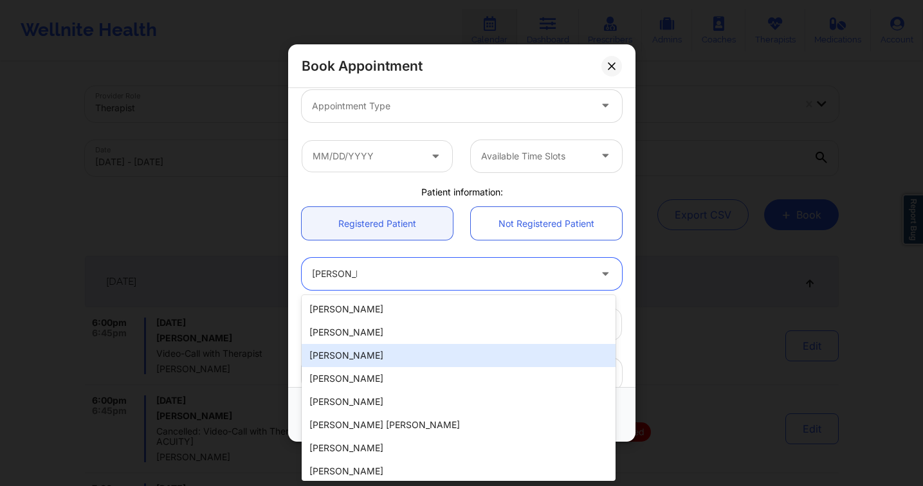
drag, startPoint x: 402, startPoint y: 361, endPoint x: 400, endPoint y: 350, distance: 11.7
click at [402, 361] on div "[PERSON_NAME]" at bounding box center [459, 355] width 314 height 23
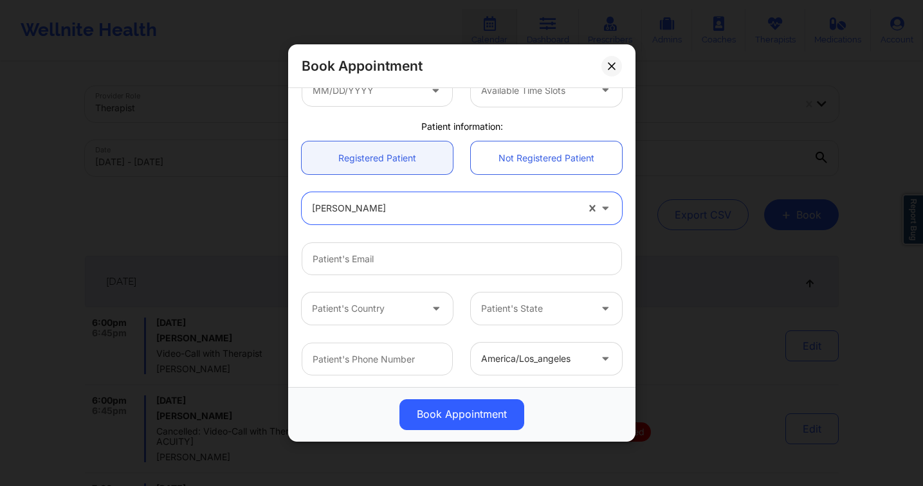
scroll to position [247, 0]
click at [604, 60] on button at bounding box center [611, 66] width 21 height 21
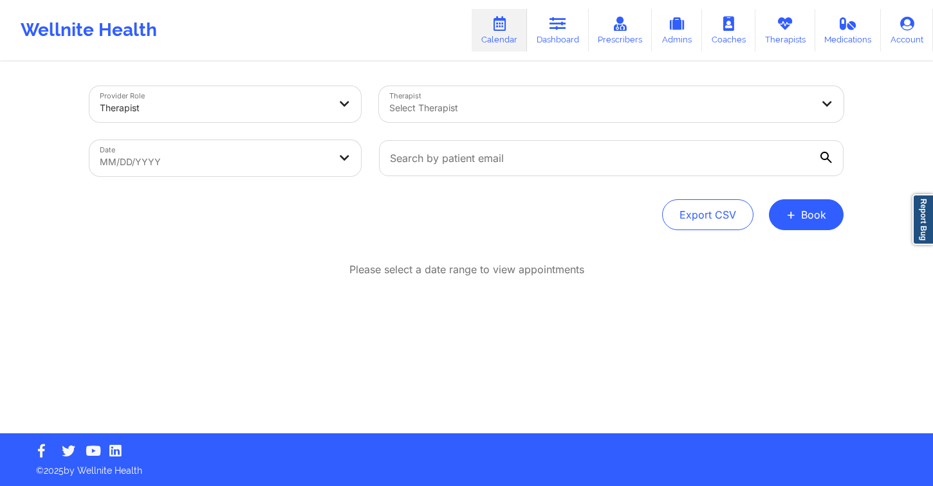
drag, startPoint x: 803, startPoint y: 222, endPoint x: 764, endPoint y: 211, distance: 40.7
click at [803, 221] on button "+ Book" at bounding box center [806, 214] width 75 height 31
click at [748, 246] on button "Therapy Session" at bounding box center [784, 255] width 98 height 21
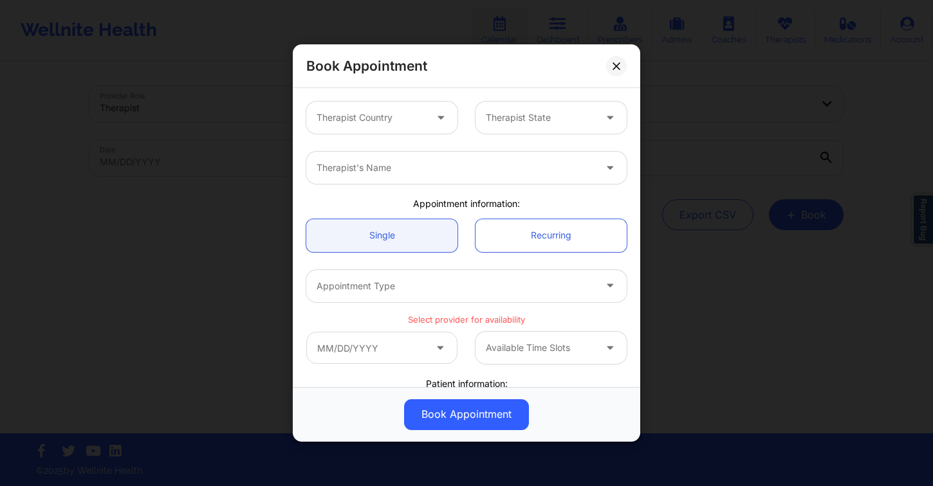
drag, startPoint x: 375, startPoint y: 125, endPoint x: 384, endPoint y: 124, distance: 9.1
click at [375, 125] on div "Therapist Country" at bounding box center [366, 118] width 120 height 32
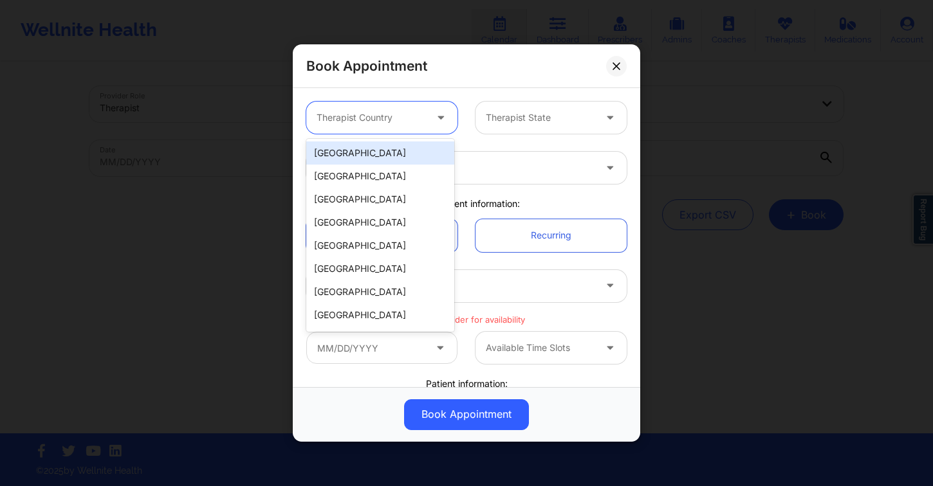
click at [388, 149] on div "[GEOGRAPHIC_DATA]" at bounding box center [380, 153] width 148 height 23
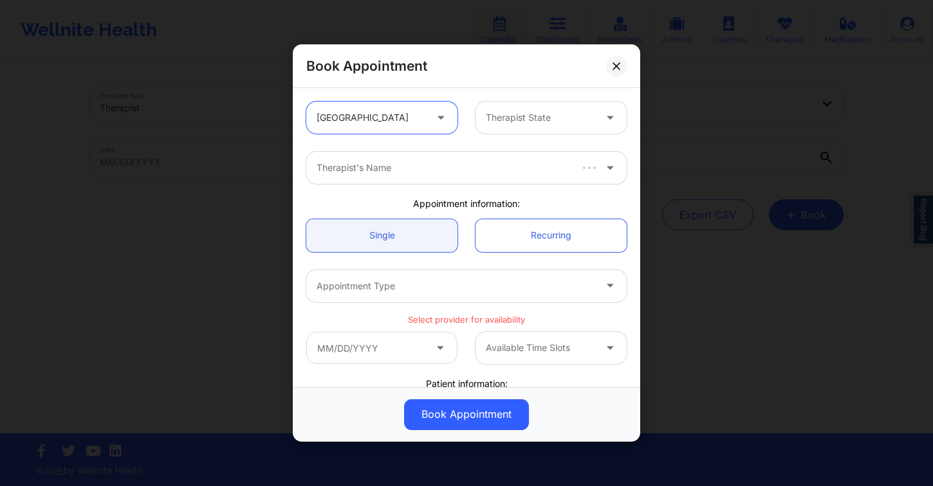
click at [533, 115] on div at bounding box center [540, 117] width 109 height 15
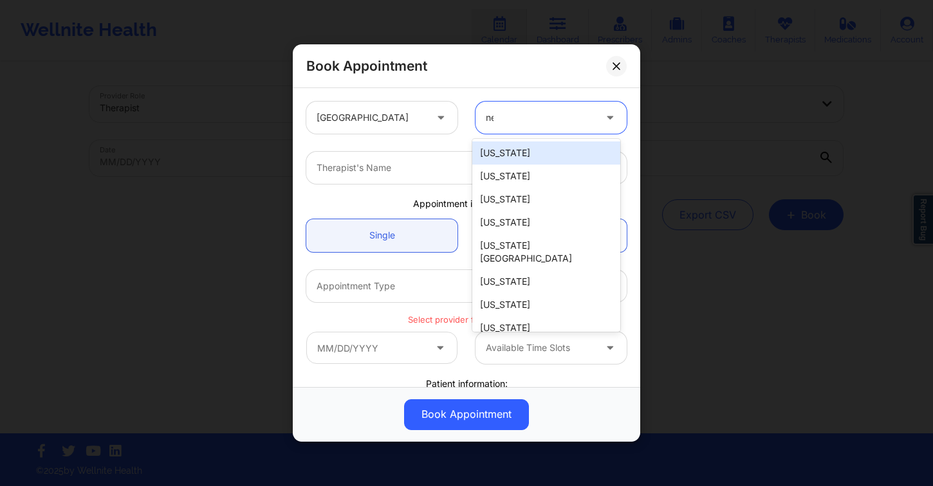
type input "new"
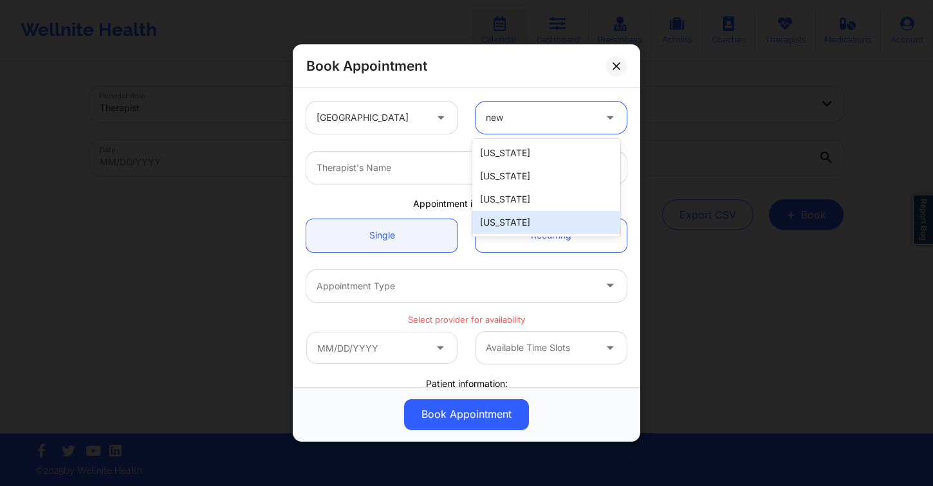
drag, startPoint x: 506, startPoint y: 223, endPoint x: 491, endPoint y: 216, distance: 16.4
click at [506, 223] on div "[US_STATE]" at bounding box center [546, 222] width 148 height 23
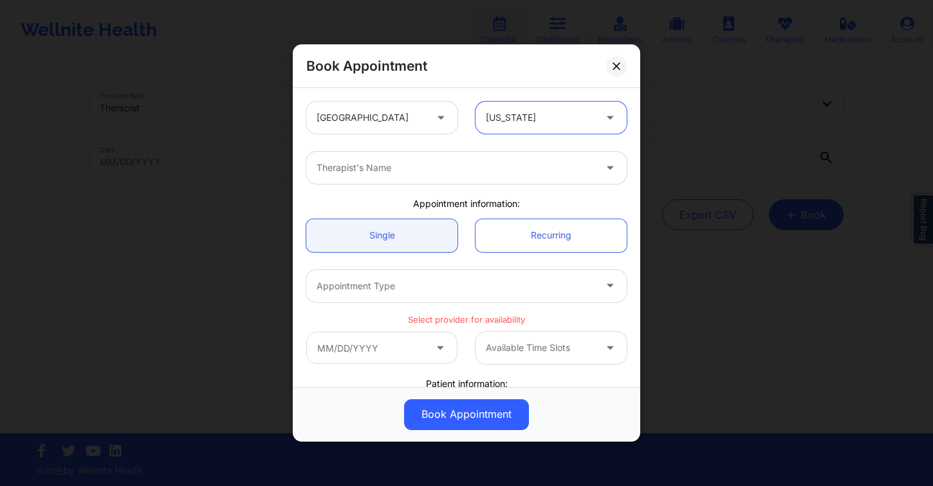
click at [399, 181] on div "Therapist's Name" at bounding box center [450, 168] width 289 height 32
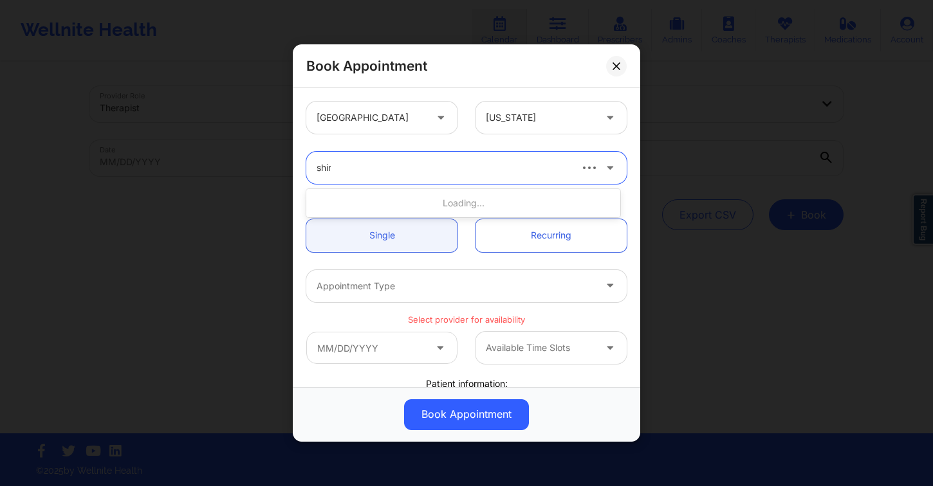
type input "shira"
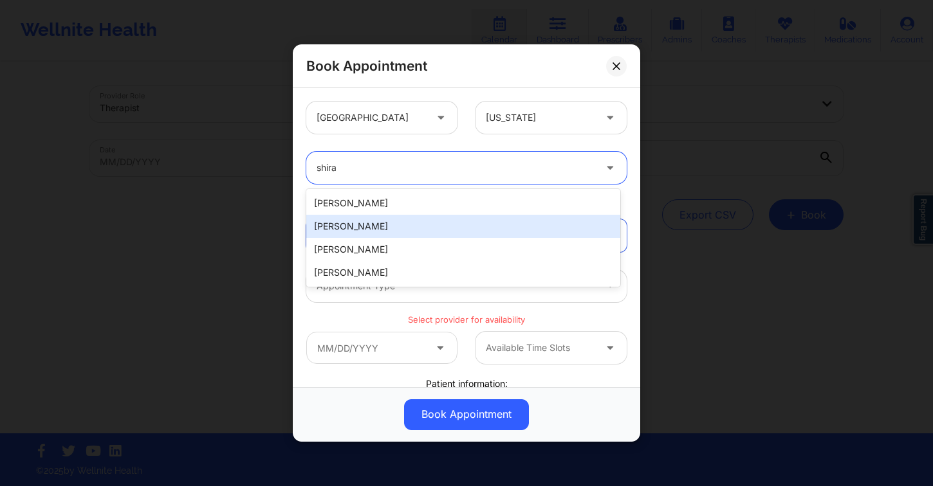
click at [439, 226] on div "[PERSON_NAME]" at bounding box center [463, 226] width 314 height 23
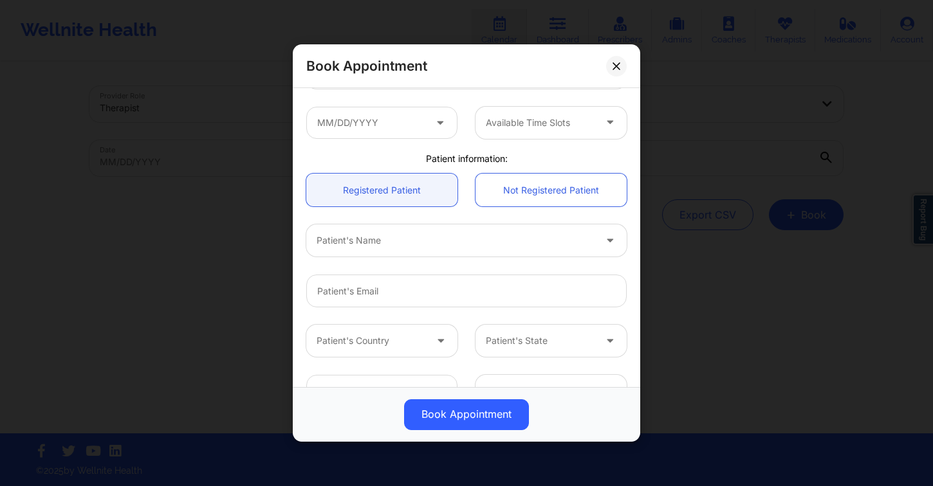
scroll to position [247, 0]
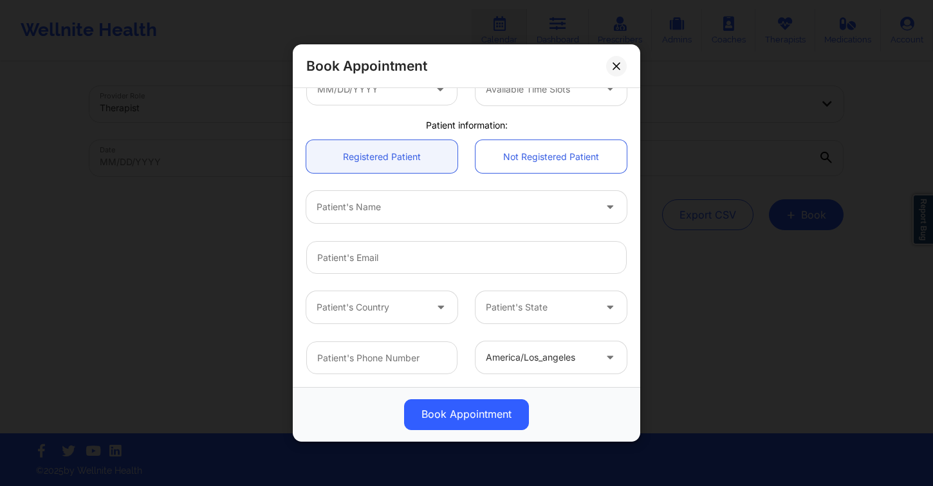
click at [403, 197] on div "Patient's Name" at bounding box center [450, 207] width 289 height 32
type input "michelle gra"
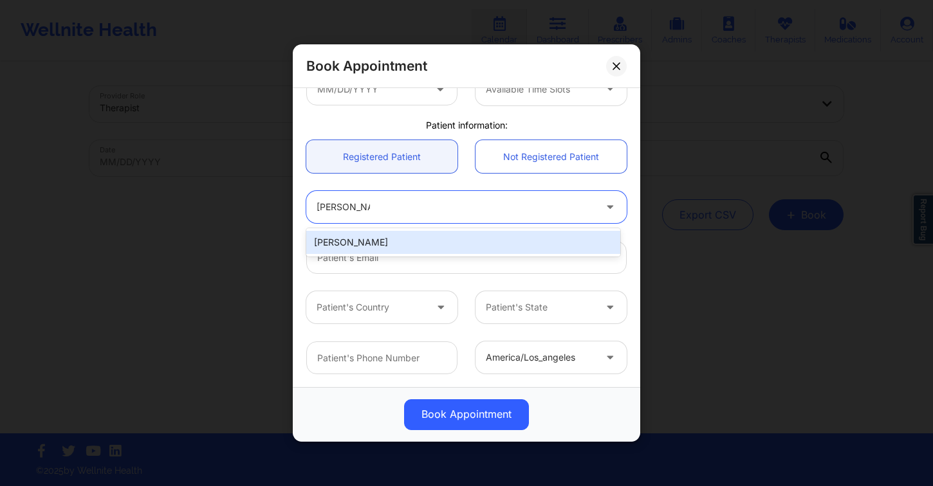
click at [415, 234] on div "[PERSON_NAME]" at bounding box center [463, 242] width 314 height 23
type input "mgraziano311@yahoo.com"
type input "+1347-668-3729"
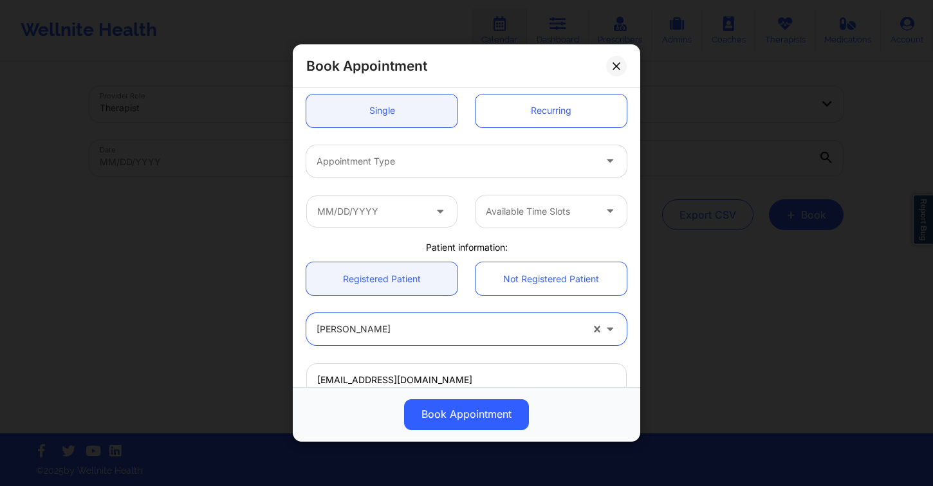
scroll to position [110, 0]
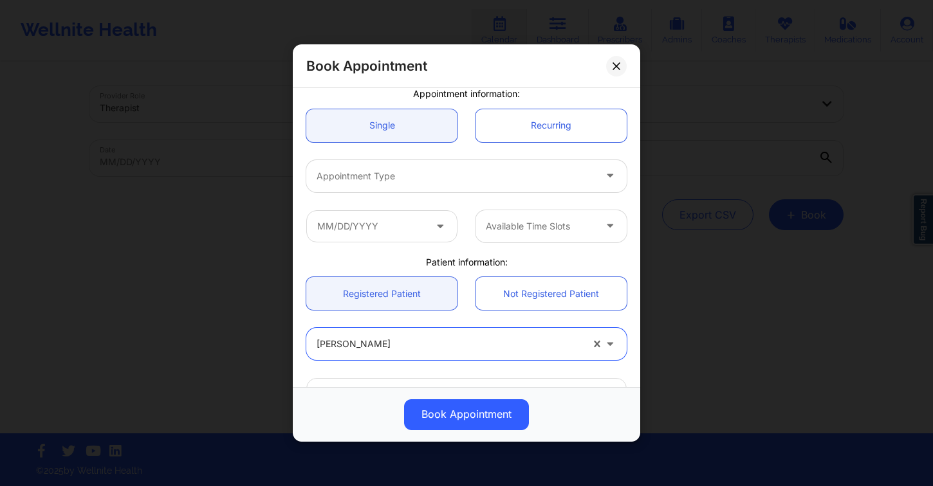
click at [406, 182] on div at bounding box center [455, 176] width 278 height 15
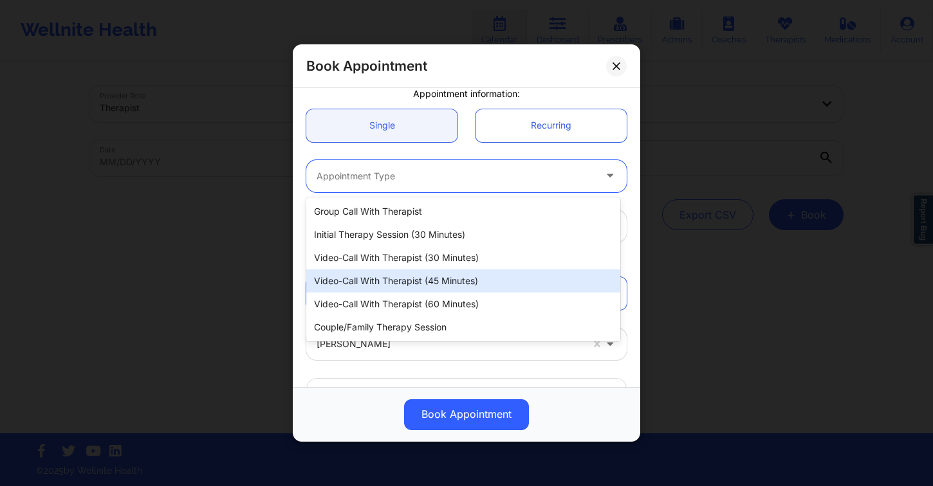
click at [444, 282] on div "Video-Call with Therapist (45 minutes)" at bounding box center [463, 281] width 314 height 23
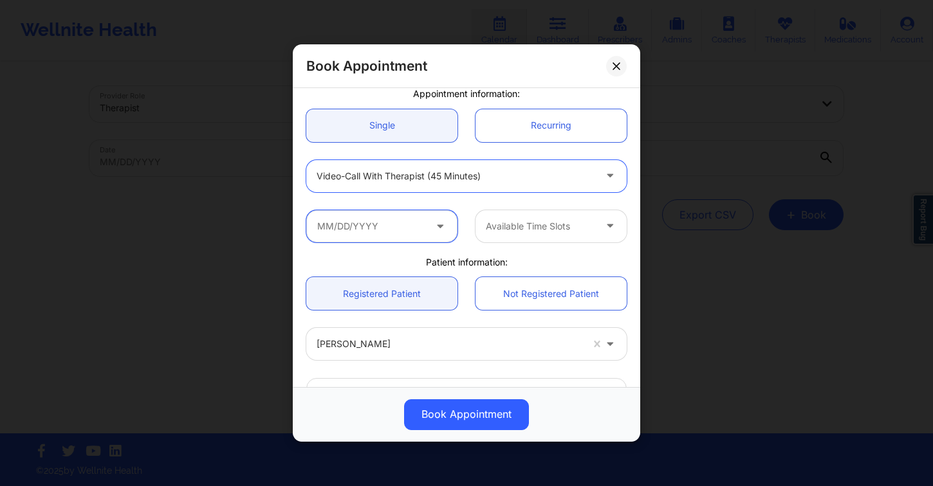
click at [372, 229] on input "text" at bounding box center [381, 226] width 151 height 32
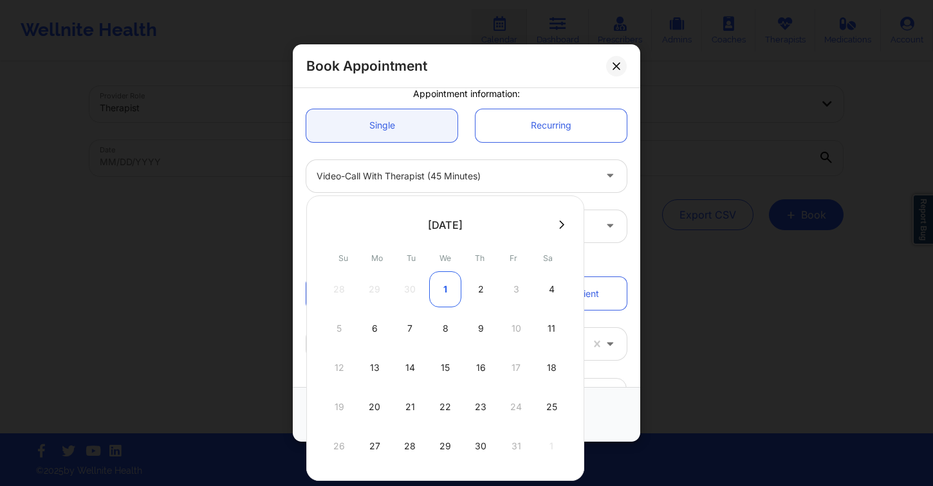
click at [451, 291] on div "1" at bounding box center [445, 289] width 32 height 36
type input "[DATE]"
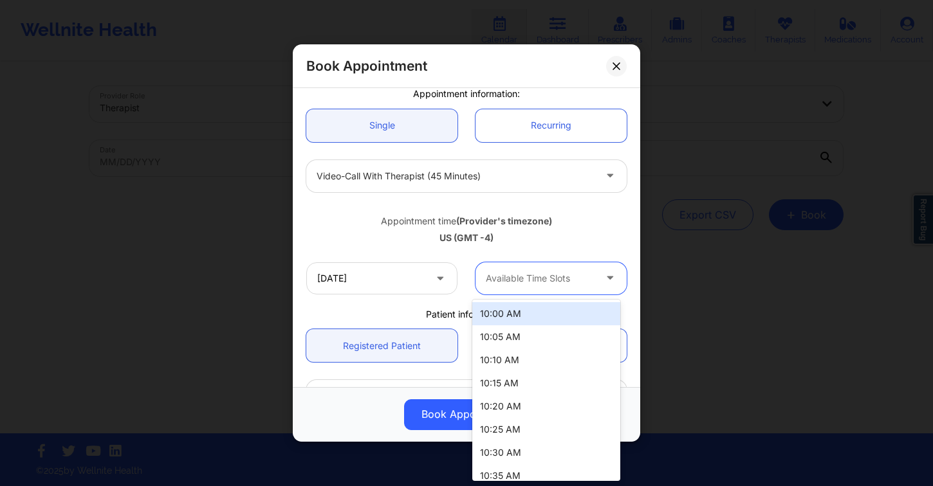
click at [524, 279] on div at bounding box center [540, 278] width 109 height 15
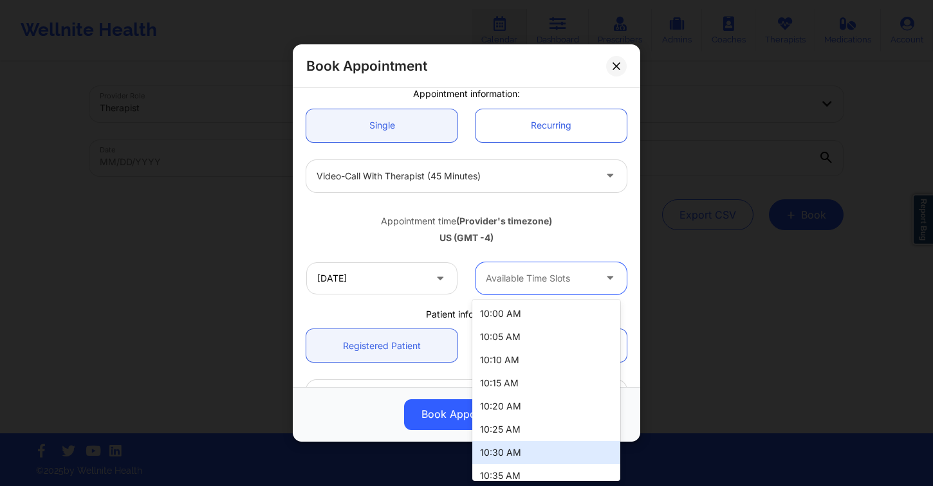
click at [513, 448] on div "10:30 AM" at bounding box center [546, 452] width 148 height 23
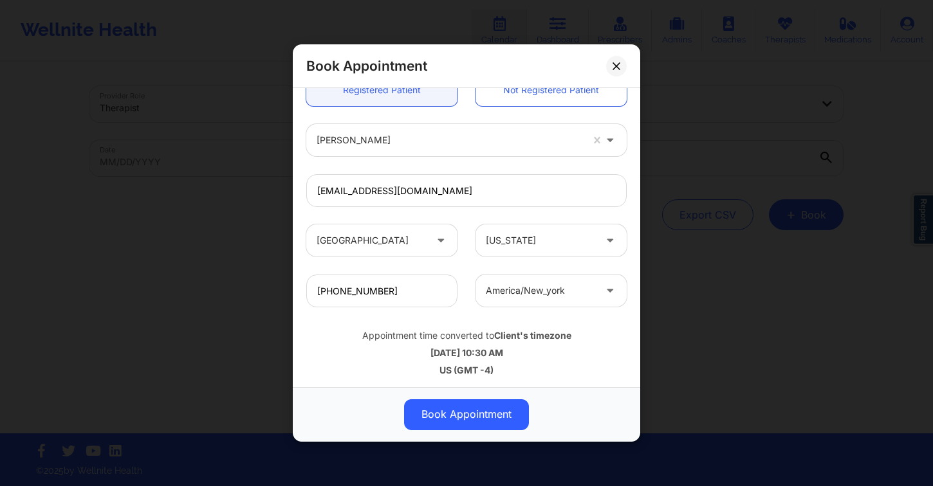
scroll to position [369, 0]
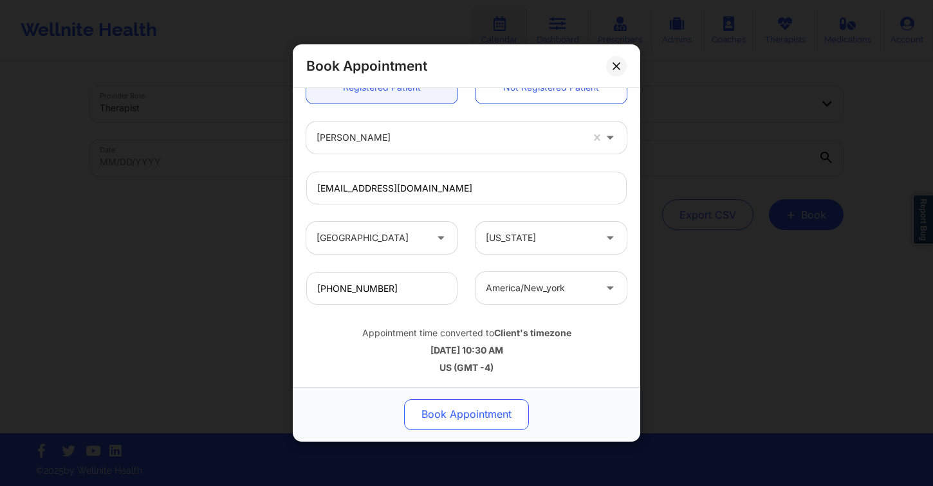
click at [441, 416] on button "Book Appointment" at bounding box center [466, 414] width 125 height 31
